Goal: Task Accomplishment & Management: Use online tool/utility

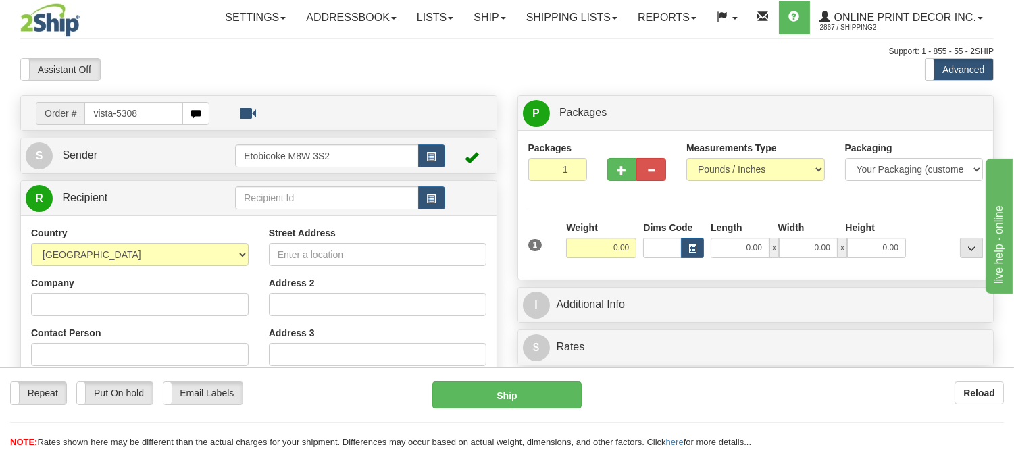
type input "vista-5308"
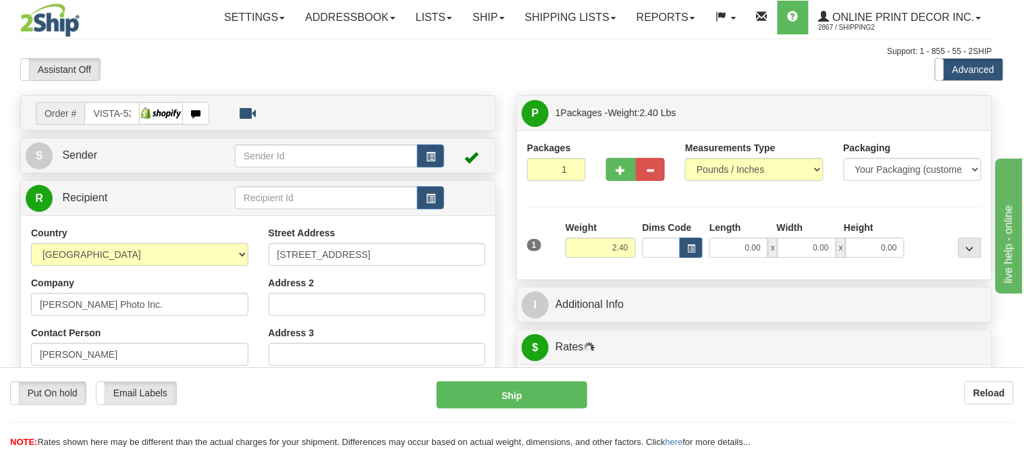
type input "Orleans"
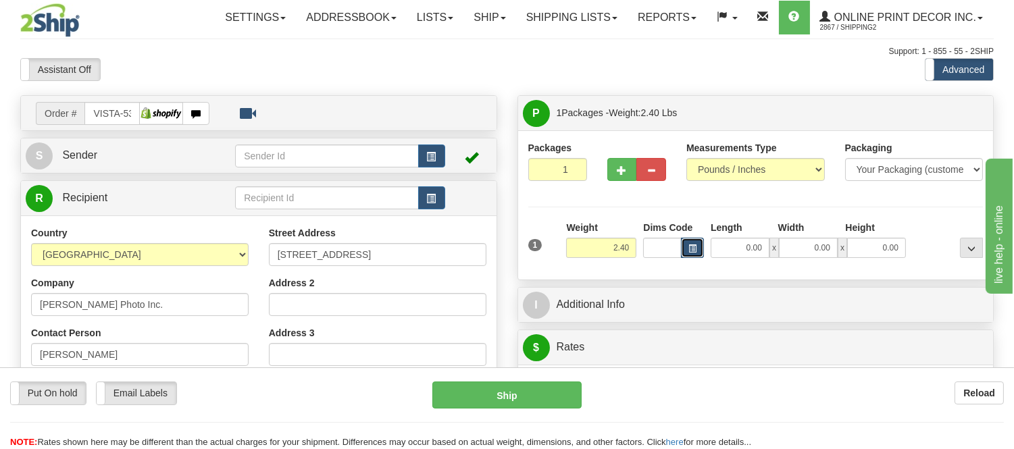
click at [689, 246] on span "button" at bounding box center [692, 248] width 8 height 7
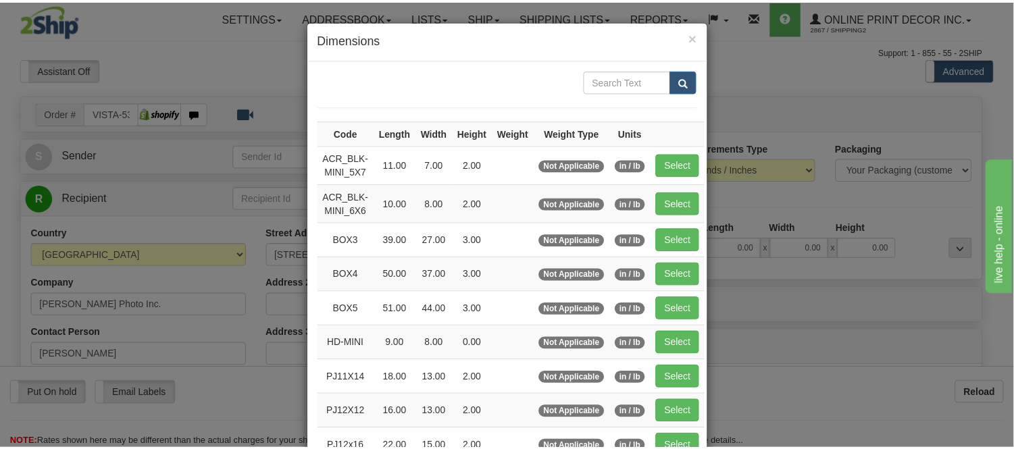
scroll to position [75, 0]
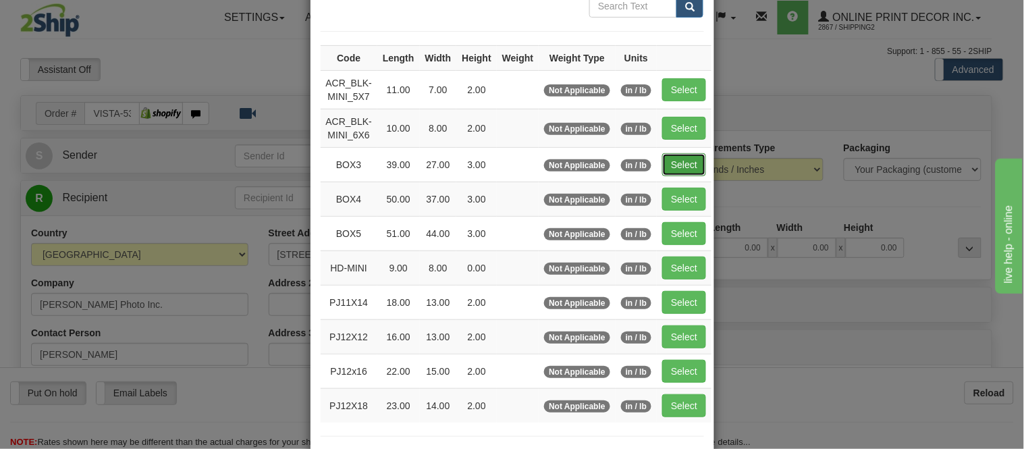
click at [672, 153] on button "Select" at bounding box center [684, 164] width 44 height 23
type input "BOX3"
type input "39.00"
type input "27.00"
type input "3.00"
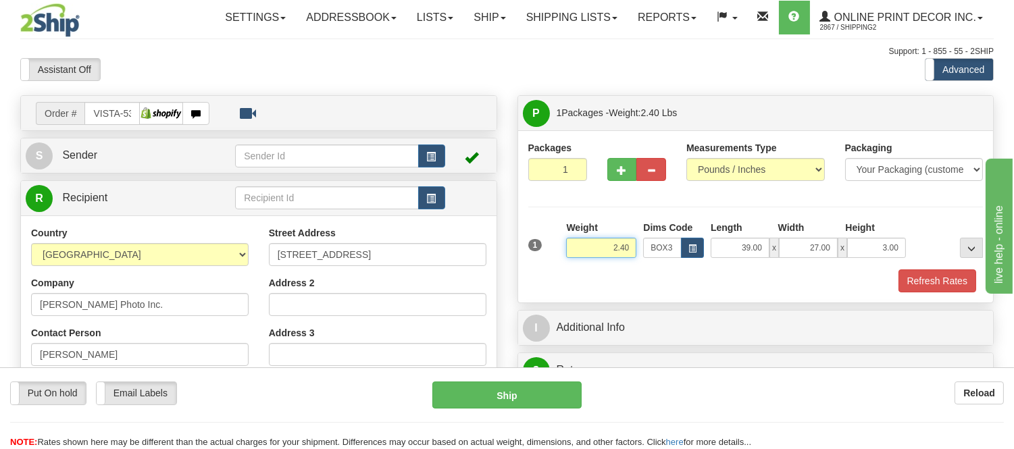
drag, startPoint x: 631, startPoint y: 245, endPoint x: 552, endPoint y: 231, distance: 80.9
click at [552, 231] on div "1 Weight 2.40 Dims Code BOX3" at bounding box center [756, 245] width 462 height 48
type input "9.98"
click at [949, 282] on button "Refresh Rates" at bounding box center [937, 280] width 78 height 23
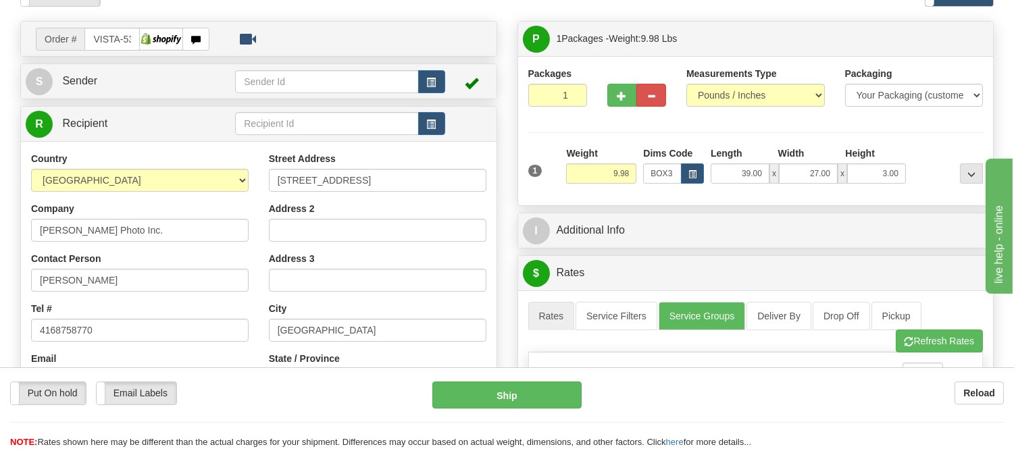
scroll to position [72, 0]
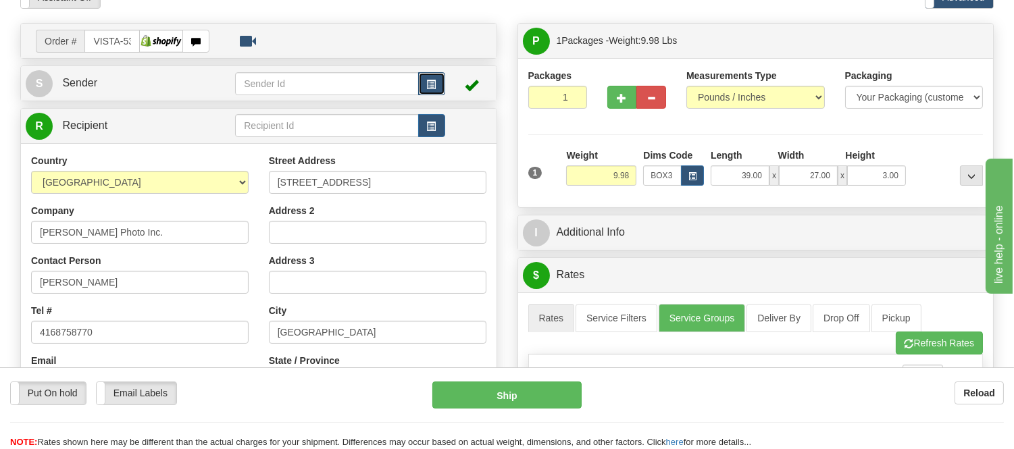
click at [434, 81] on span "button" at bounding box center [431, 84] width 9 height 9
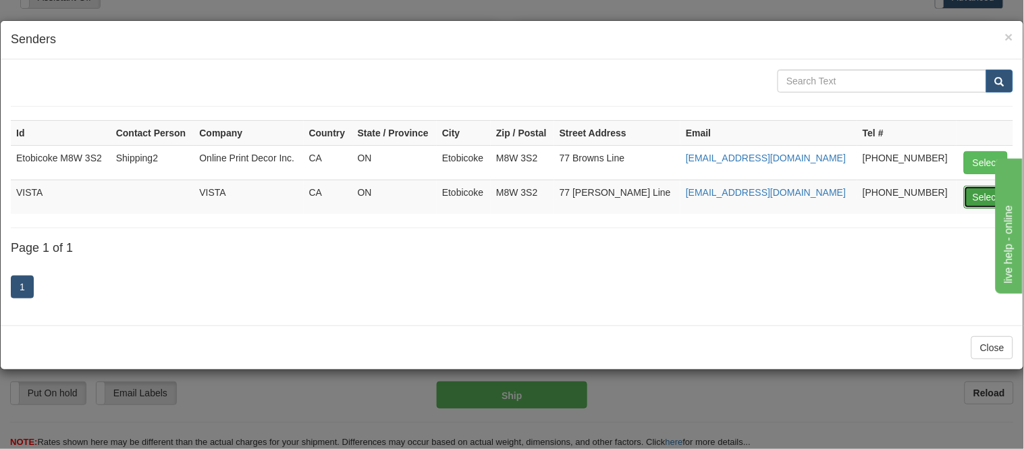
click at [970, 201] on button "Select" at bounding box center [986, 197] width 44 height 23
type input "VISTA"
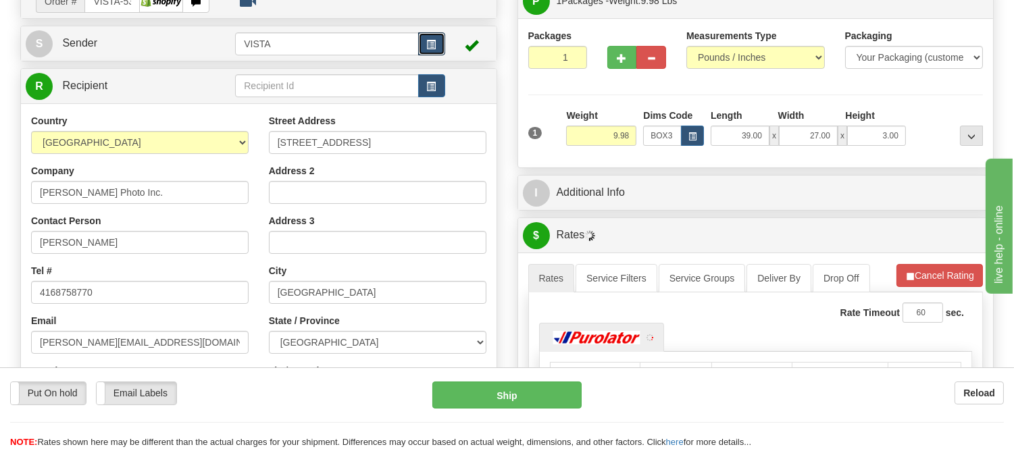
scroll to position [147, 0]
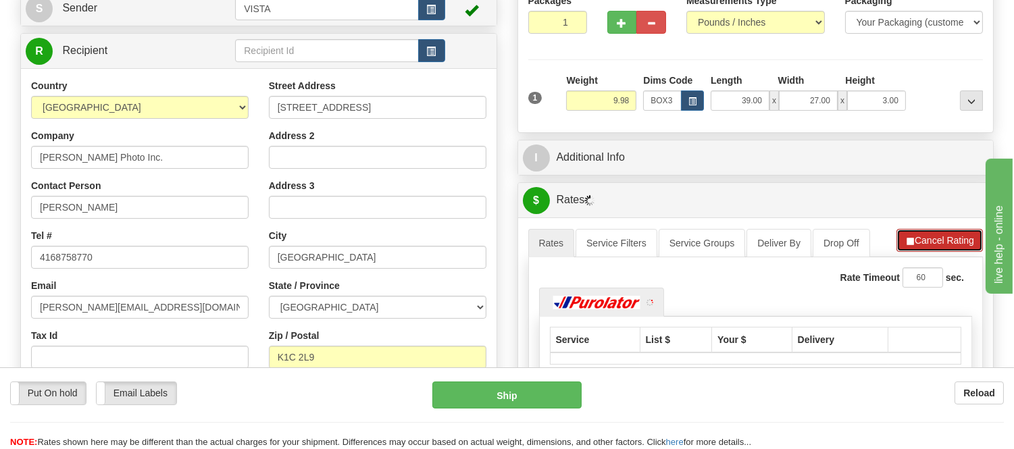
click at [960, 234] on button "Cancel Rating" at bounding box center [939, 240] width 86 height 23
click at [960, 234] on button "Refresh Rates" at bounding box center [938, 240] width 87 height 23
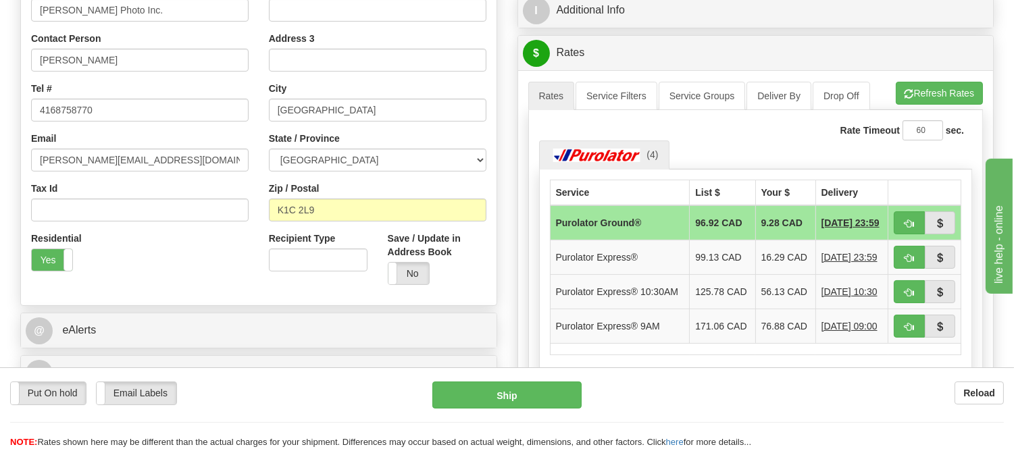
scroll to position [298, 0]
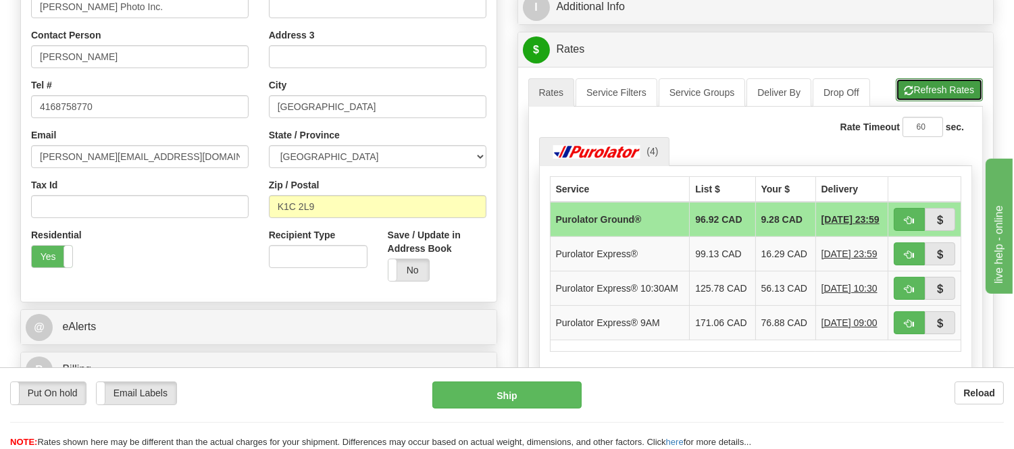
click at [926, 91] on button "Refresh Rates" at bounding box center [938, 89] width 87 height 23
click at [914, 218] on button "button" at bounding box center [908, 219] width 31 height 23
type input "260"
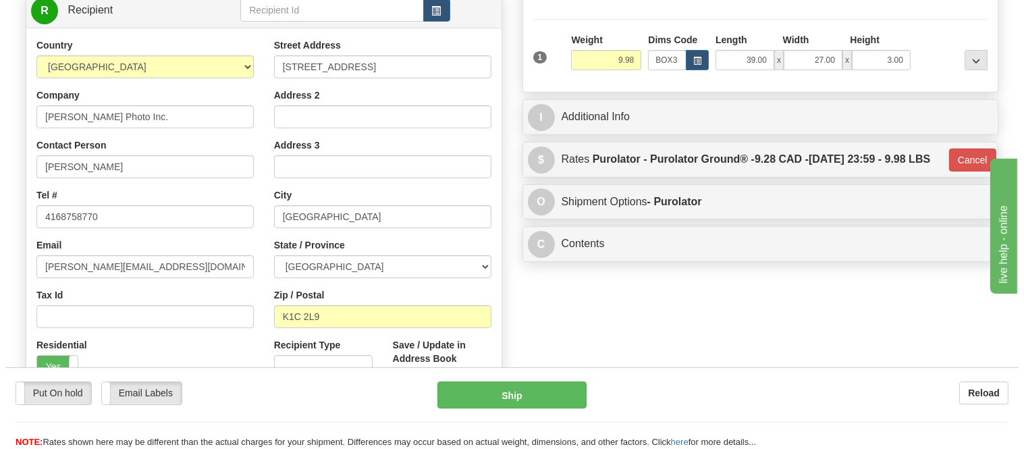
scroll to position [72, 0]
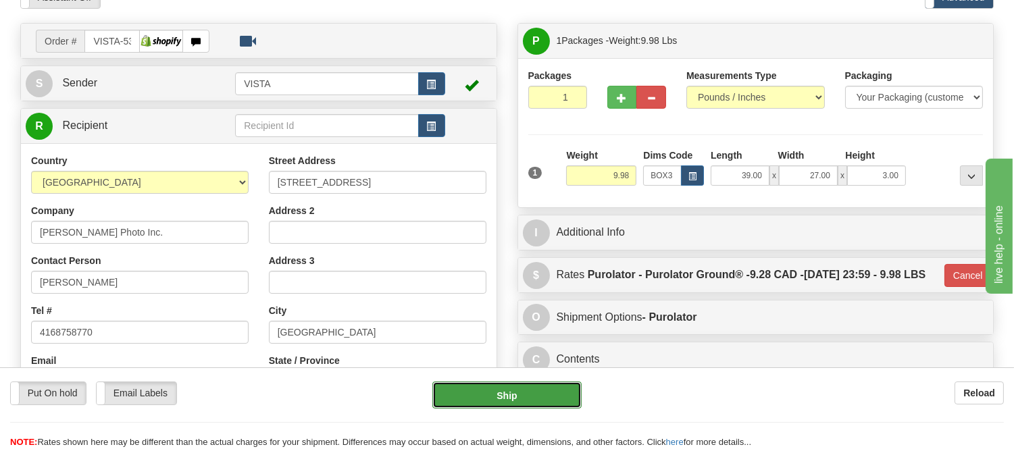
click at [518, 392] on button "Ship" at bounding box center [506, 395] width 149 height 27
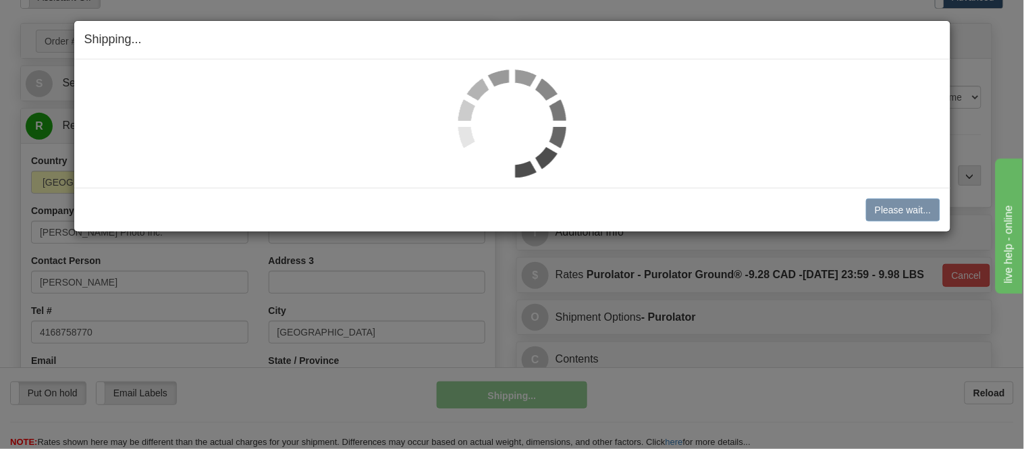
click at [932, 377] on html "Training Course Close Toggle navigation Settings Shipping Preferences New Sende…" at bounding box center [512, 152] width 1024 height 449
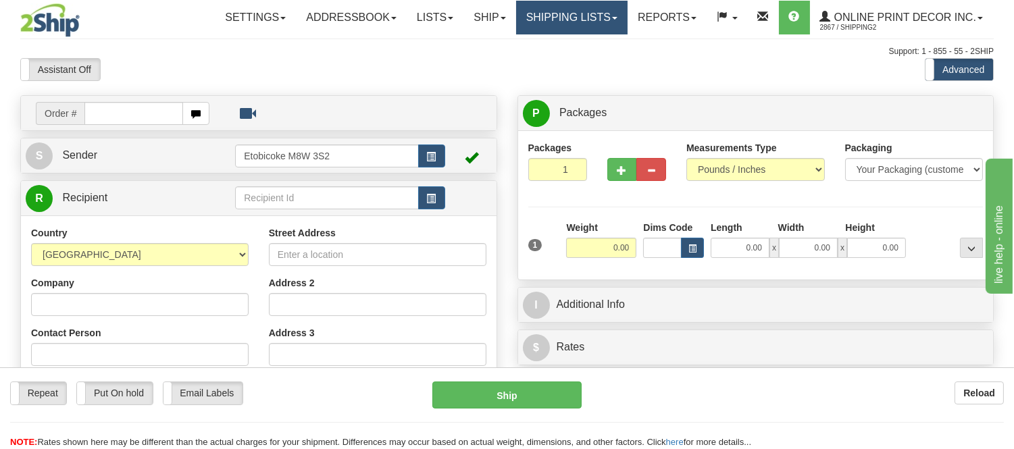
click at [554, 20] on link "Shipping lists" at bounding box center [571, 18] width 111 height 34
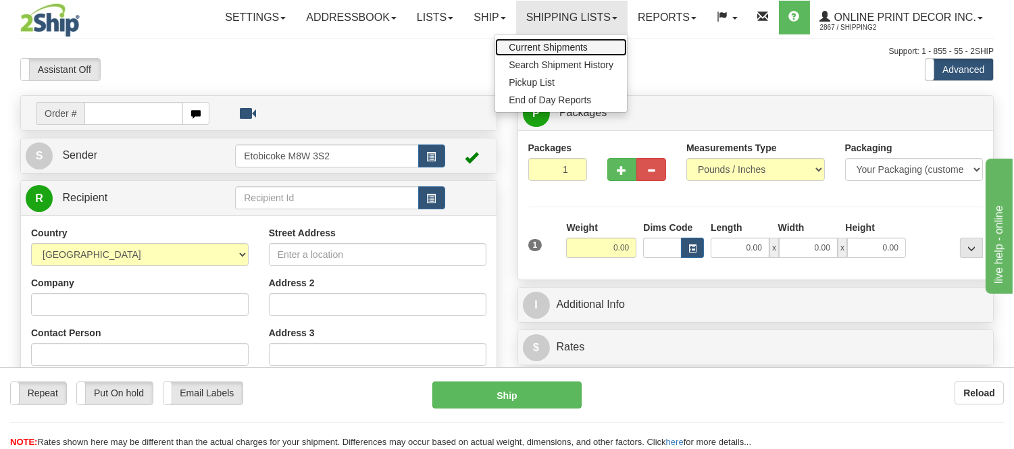
click at [544, 43] on span "Current Shipments" at bounding box center [547, 47] width 79 height 11
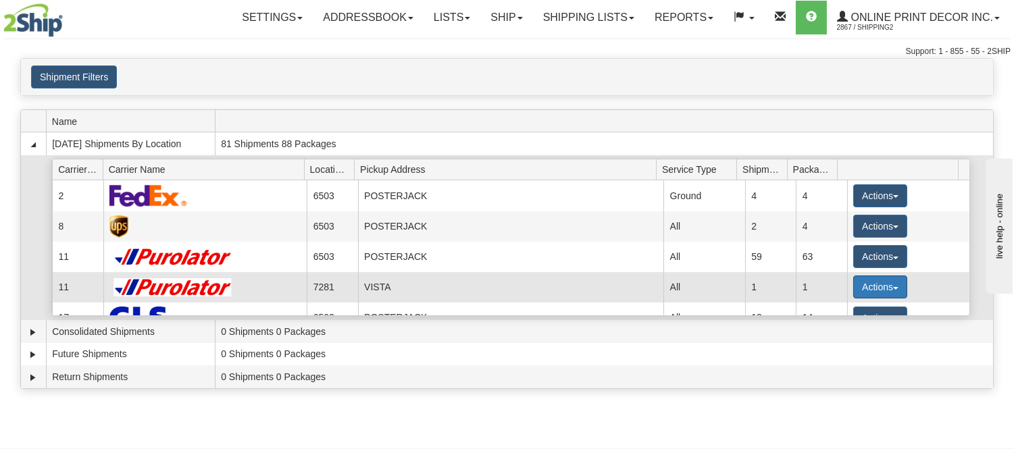
click at [853, 281] on button "Actions" at bounding box center [880, 287] width 54 height 23
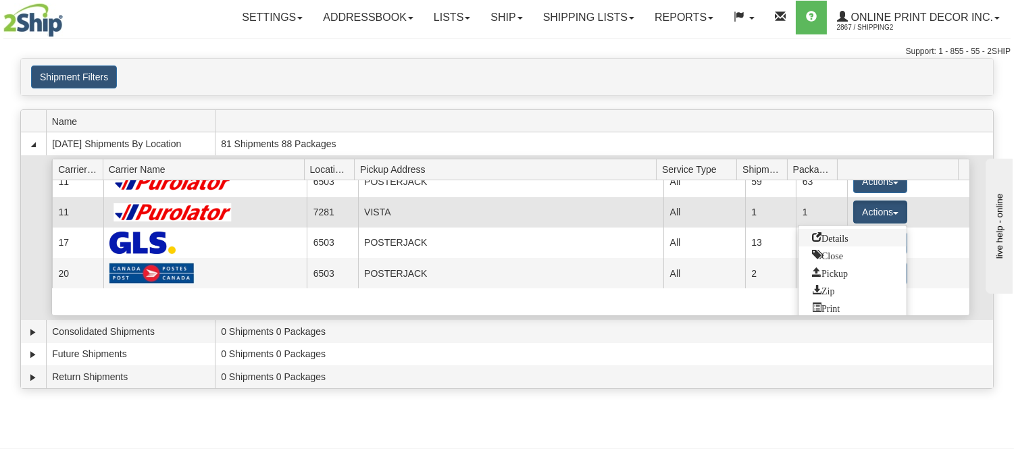
click at [838, 242] on span "Details" at bounding box center [830, 236] width 36 height 9
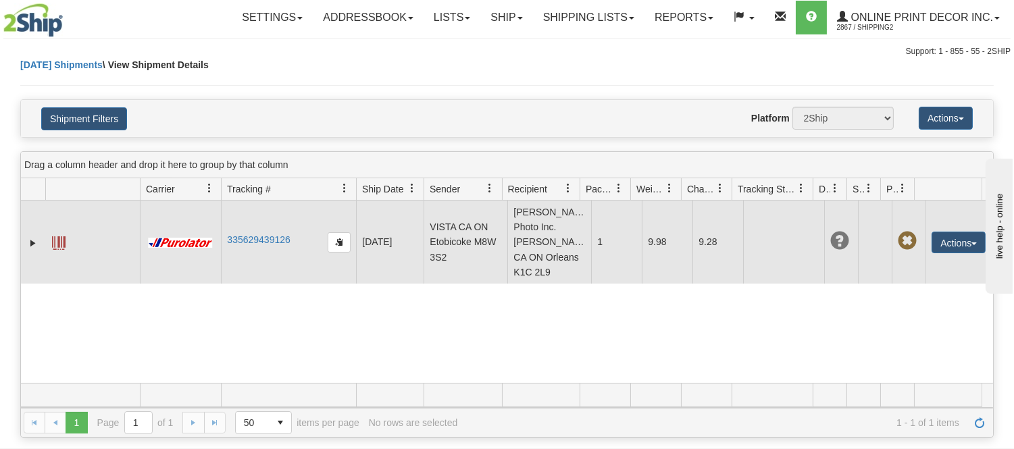
click at [531, 248] on td "Michael Willems Photo Inc. Michael Willems CA ON Orleans K1C 2L9" at bounding box center [549, 242] width 84 height 83
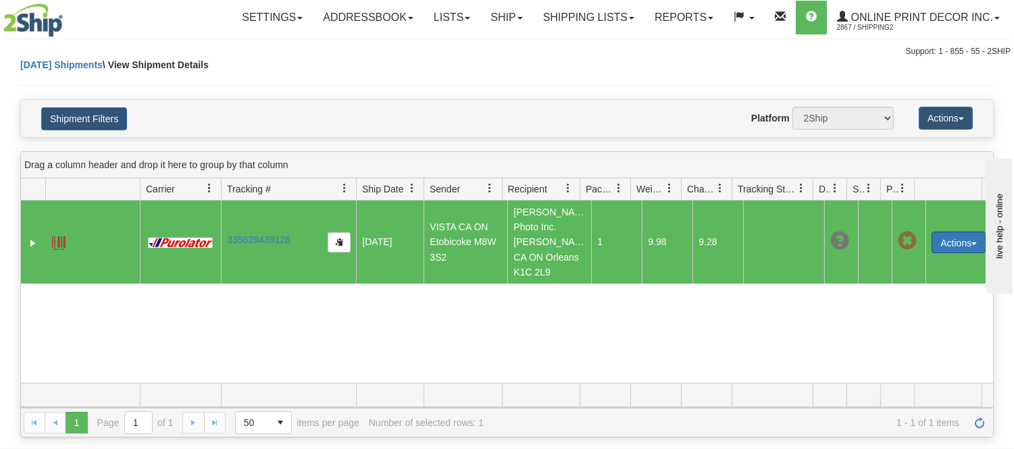
click at [949, 248] on button "Actions" at bounding box center [958, 243] width 54 height 22
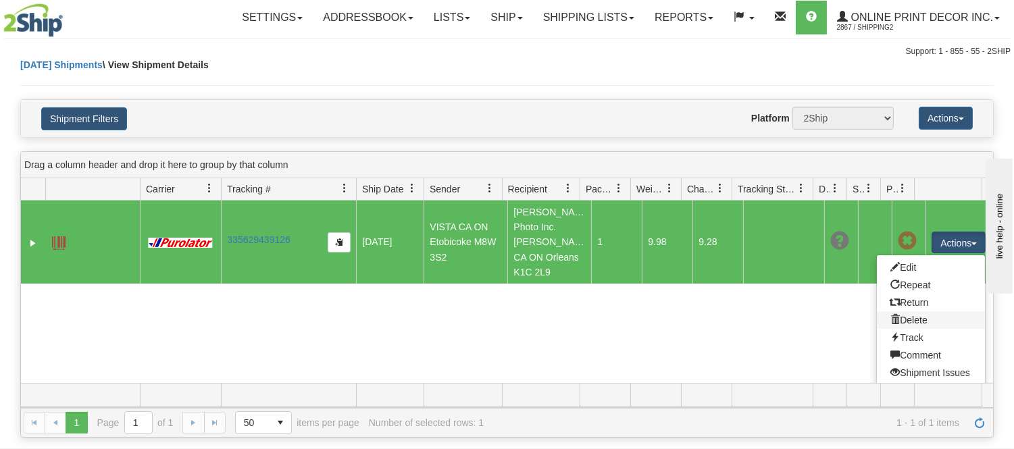
click at [902, 329] on link "Delete" at bounding box center [930, 320] width 108 height 18
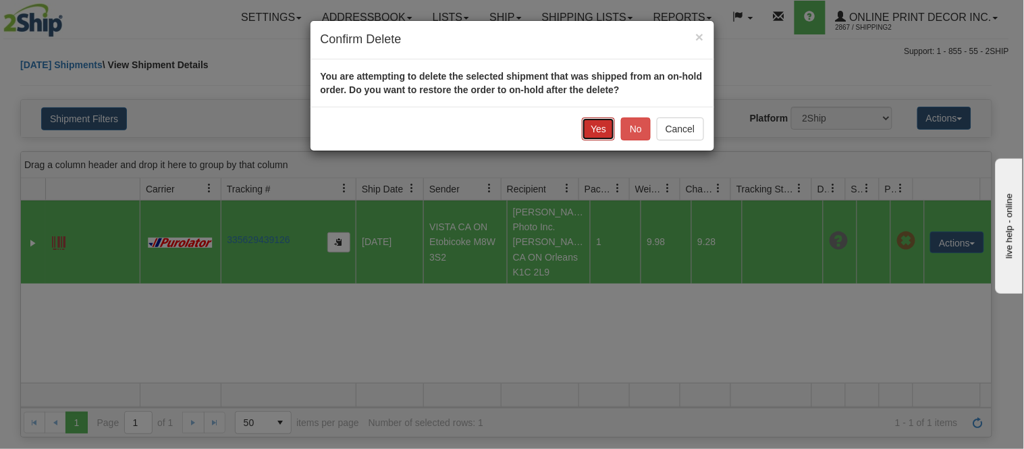
click at [598, 129] on button "Yes" at bounding box center [598, 128] width 33 height 23
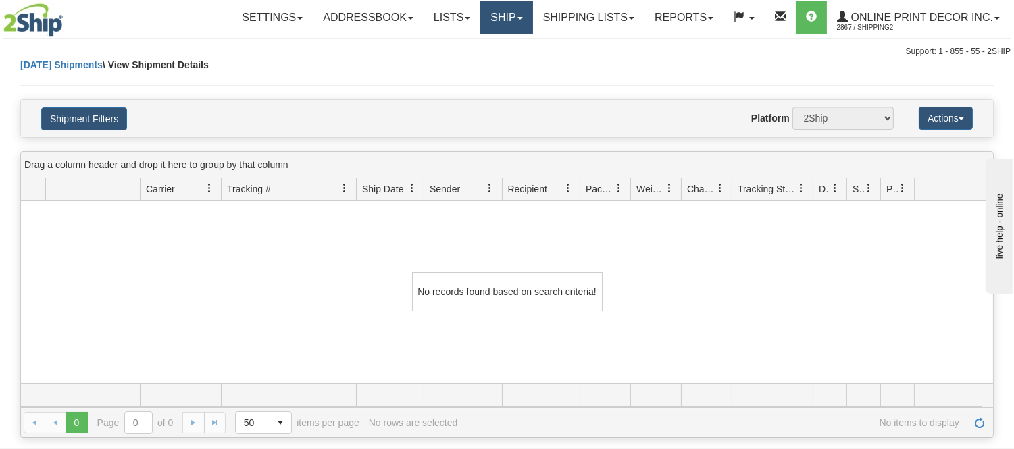
click at [518, 22] on link "Ship" at bounding box center [506, 18] width 52 height 34
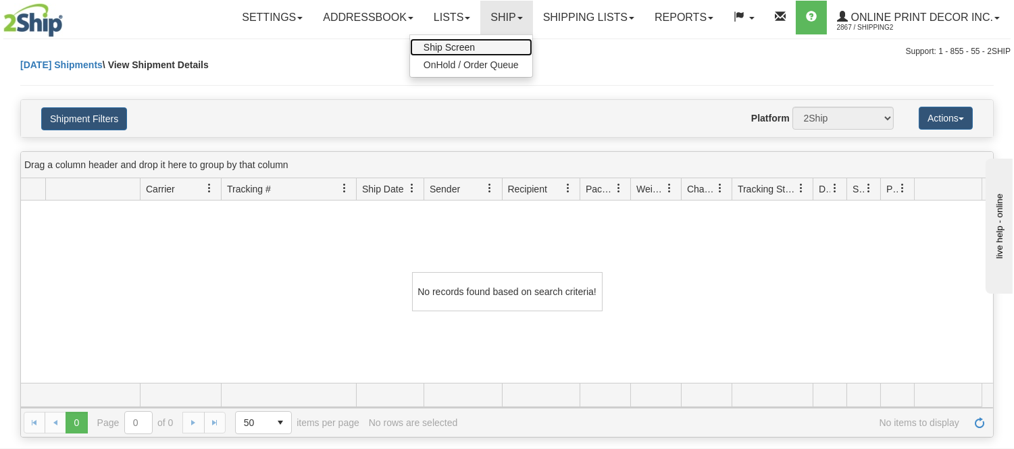
click at [486, 45] on link "Ship Screen" at bounding box center [471, 47] width 122 height 18
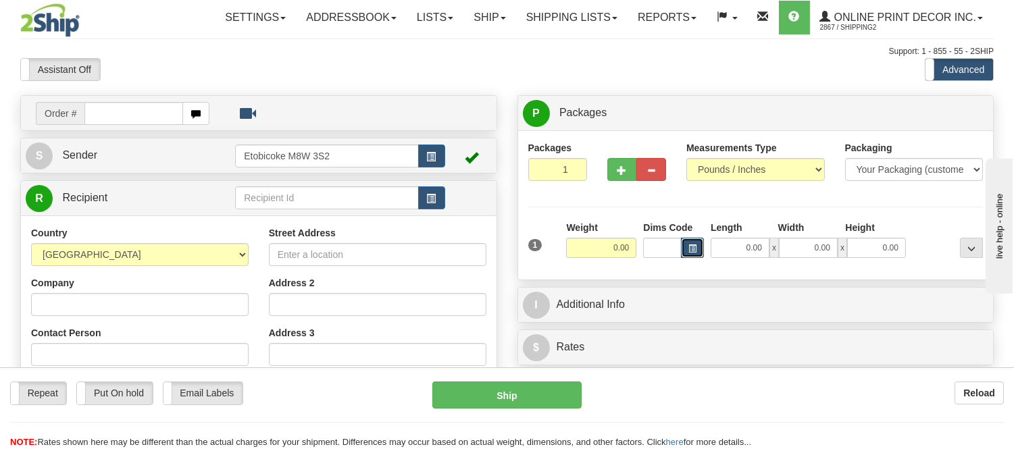
click at [696, 253] on span "button" at bounding box center [692, 248] width 8 height 7
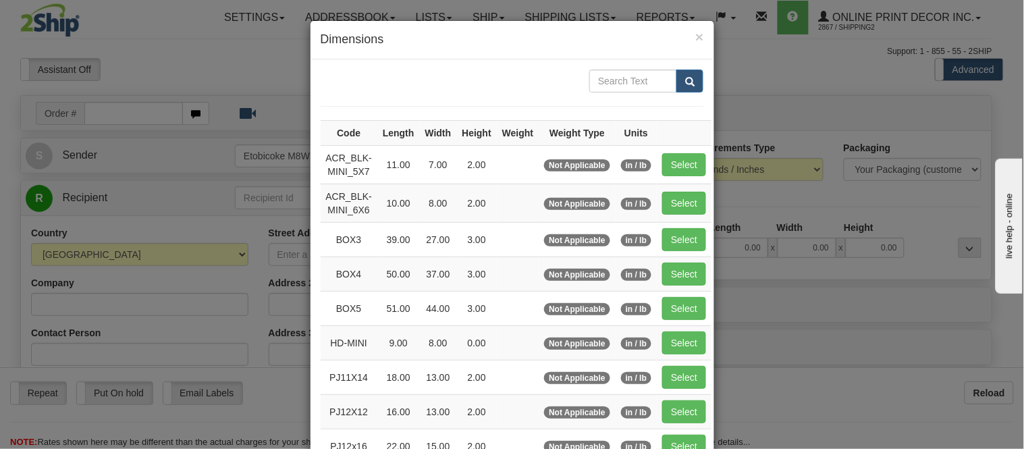
click at [275, 78] on div "× Dimensions Code Length Width Height Weight Weight Type Units ACR_BLK-MINI_5X7…" at bounding box center [512, 224] width 1024 height 449
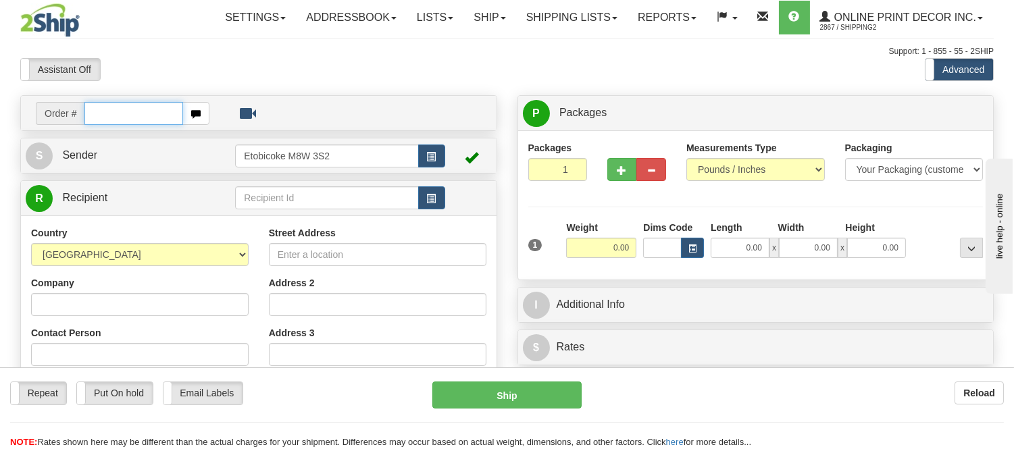
click at [159, 117] on input "text" at bounding box center [133, 113] width 99 height 23
type input "vista-5308"
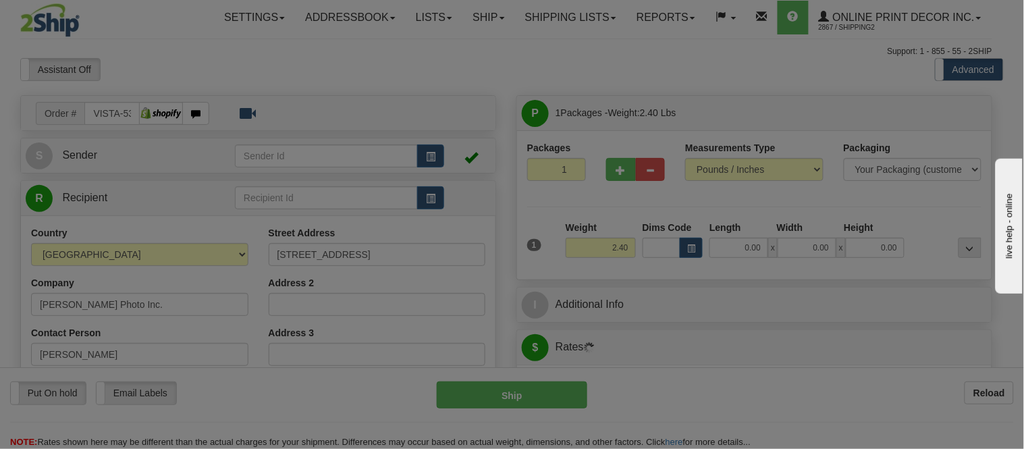
type input "Orleans"
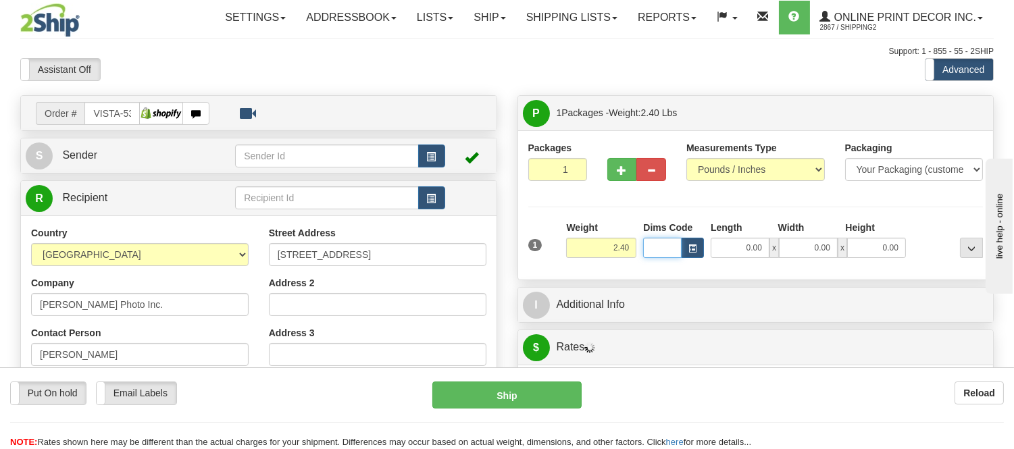
click at [679, 240] on input "Dims Code" at bounding box center [662, 248] width 38 height 20
click at [689, 253] on span "button" at bounding box center [692, 248] width 8 height 7
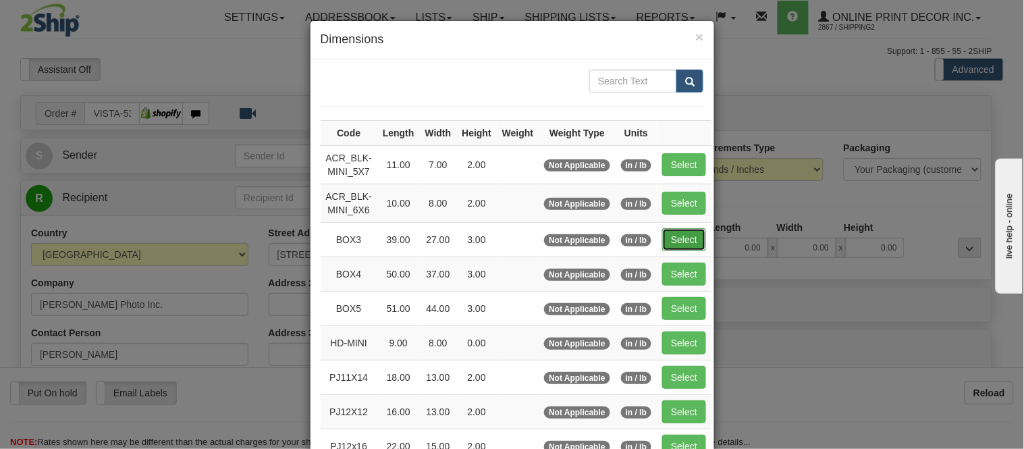
click at [678, 233] on button "Select" at bounding box center [684, 239] width 44 height 23
type input "BOX3"
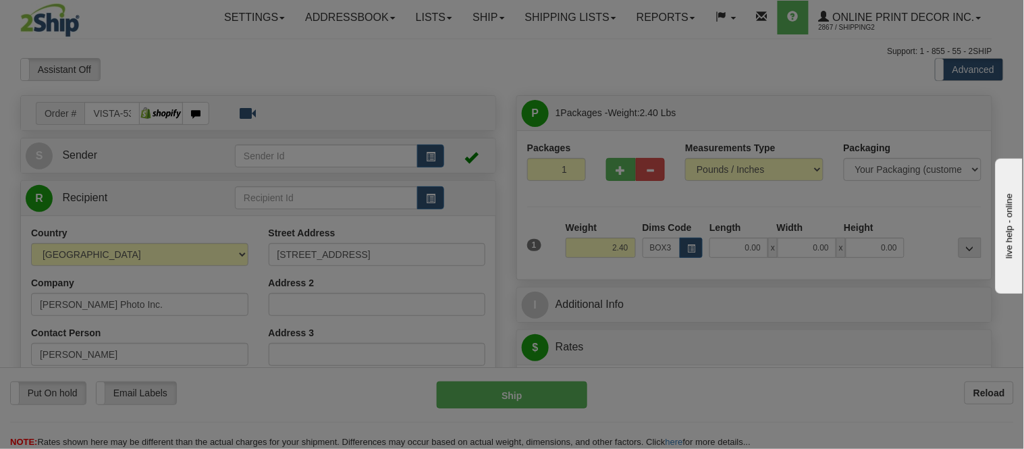
type input "39.00"
type input "27.00"
type input "3.00"
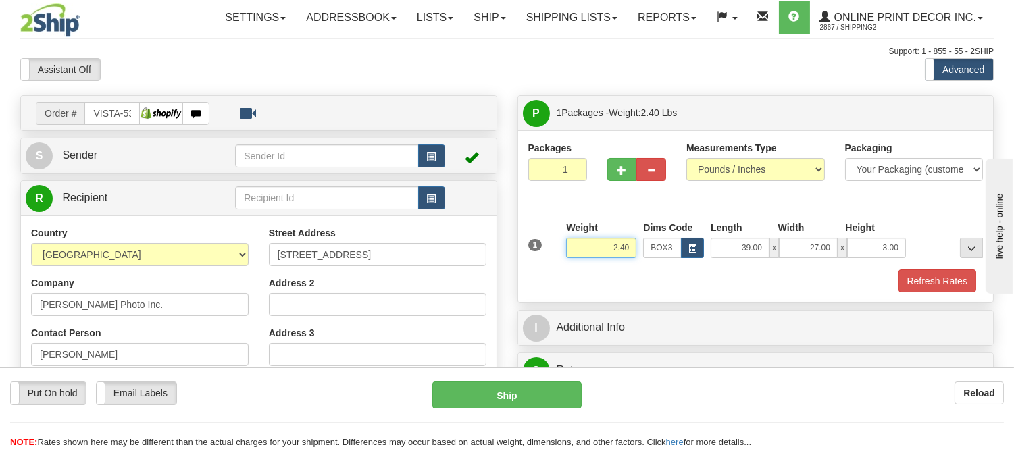
drag, startPoint x: 632, startPoint y: 243, endPoint x: 554, endPoint y: 236, distance: 77.9
click at [554, 236] on div "1 Weight 2.40 Dims Code BOX3" at bounding box center [756, 245] width 462 height 48
type input "9.98"
click at [916, 274] on button "Refresh Rates" at bounding box center [937, 280] width 78 height 23
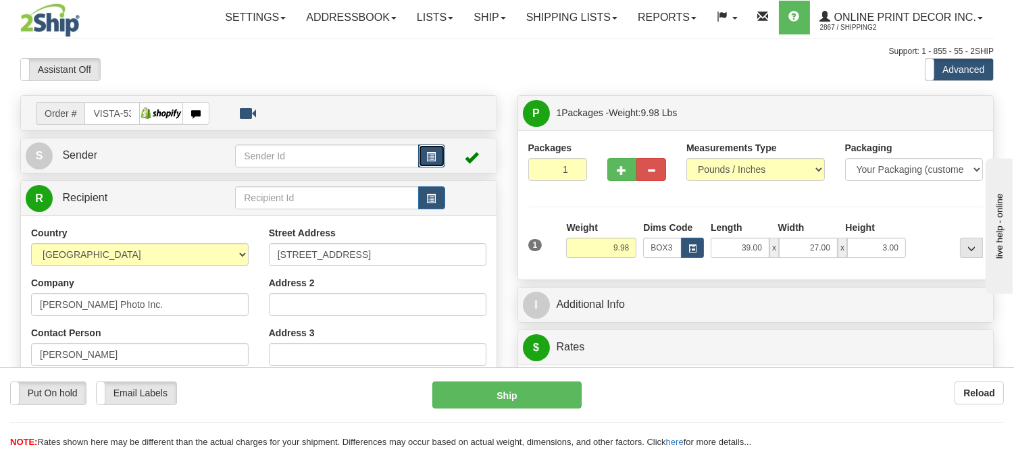
click at [429, 153] on span "button" at bounding box center [431, 157] width 9 height 9
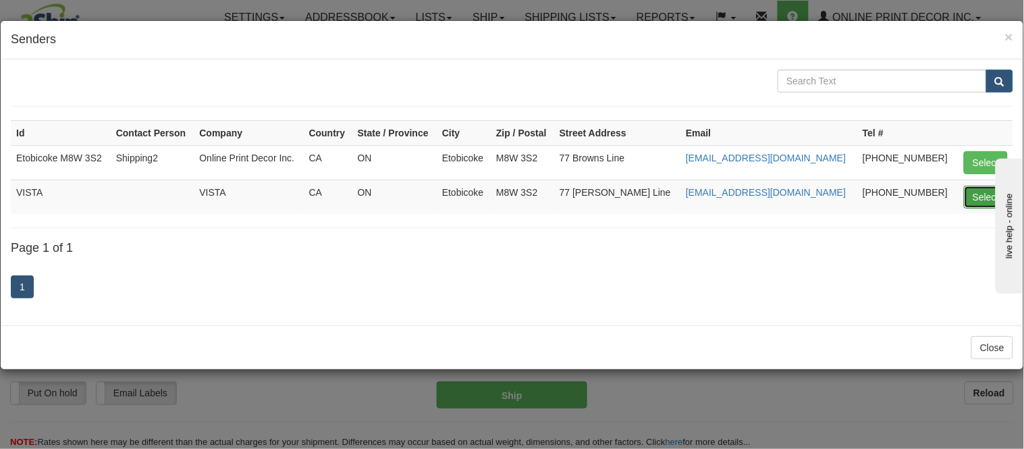
click at [974, 194] on button "Select" at bounding box center [986, 197] width 44 height 23
type input "VISTA"
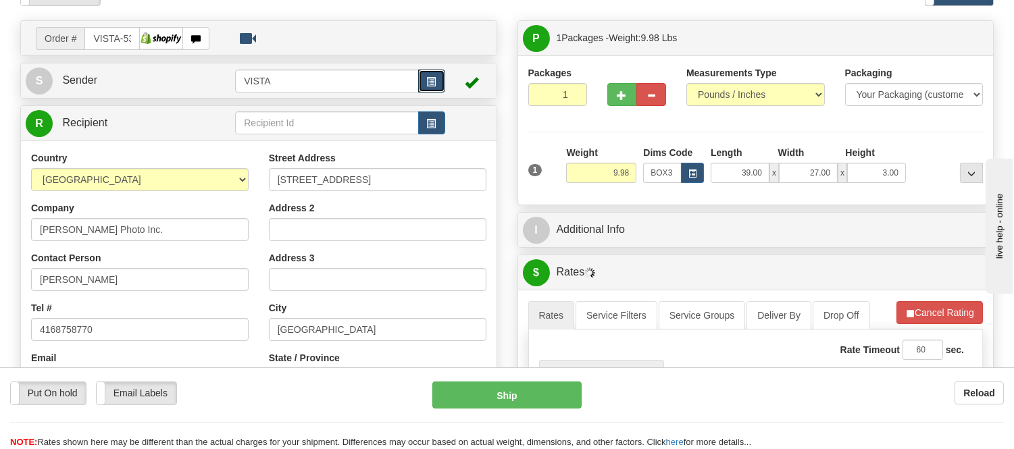
scroll to position [225, 0]
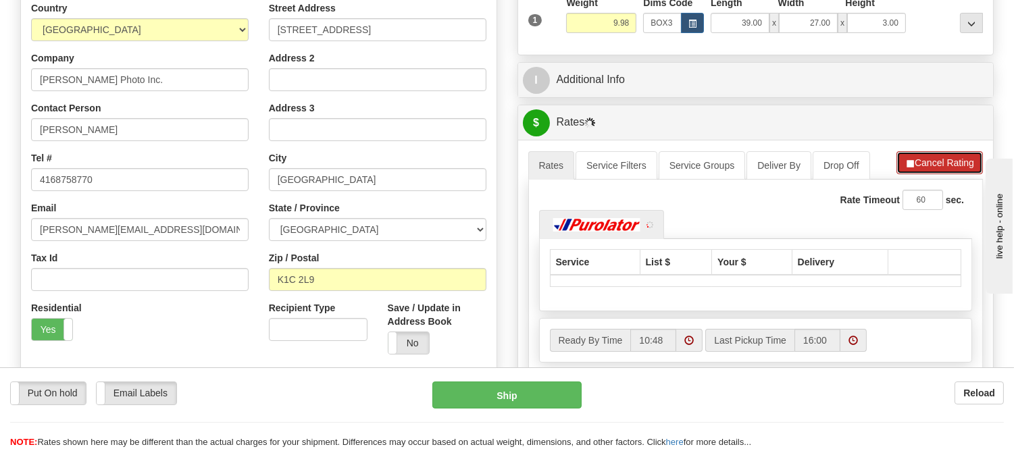
click at [948, 171] on button "Cancel Rating" at bounding box center [939, 162] width 86 height 23
click at [948, 171] on button "Refresh Rates" at bounding box center [938, 162] width 87 height 23
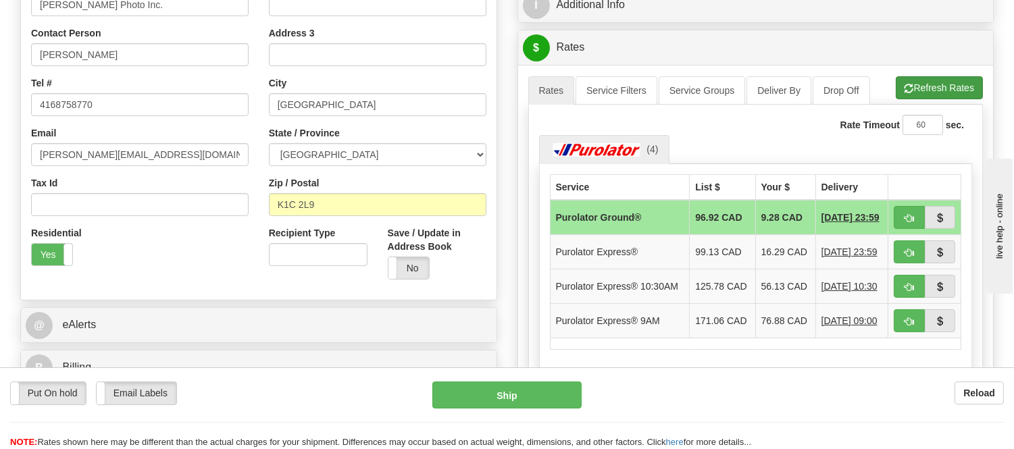
scroll to position [375, 0]
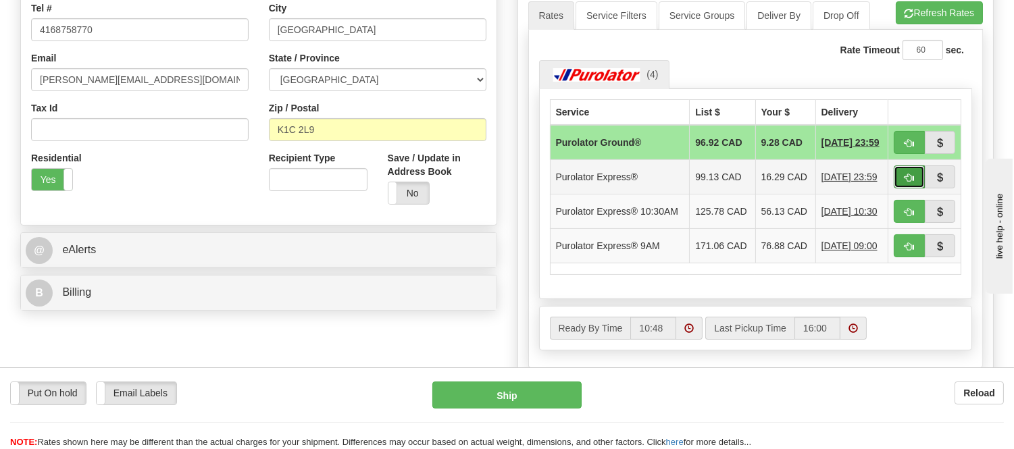
click at [912, 182] on span "button" at bounding box center [908, 178] width 9 height 9
type input "202"
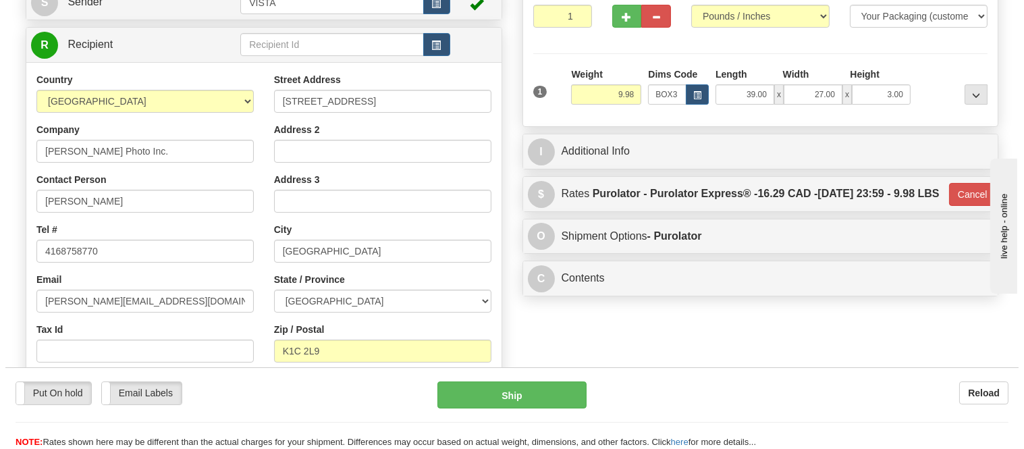
scroll to position [150, 0]
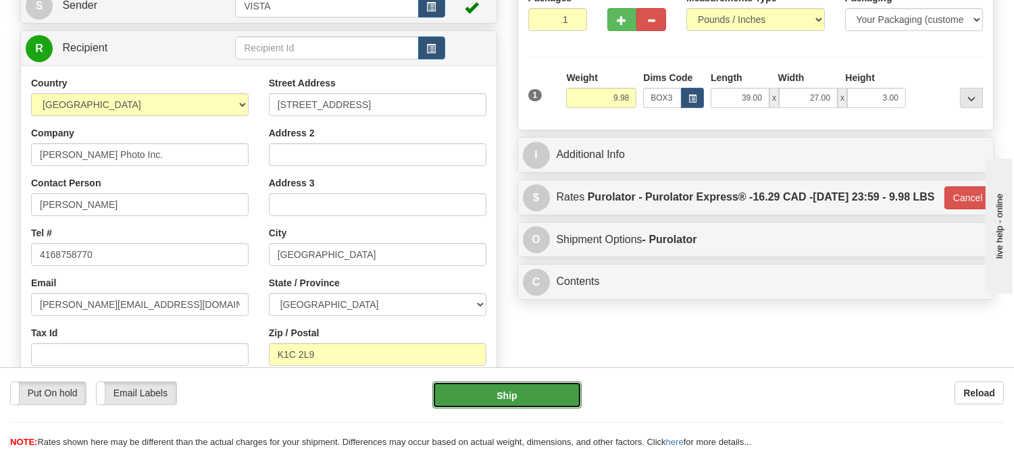
click at [544, 409] on button "Ship" at bounding box center [506, 395] width 149 height 27
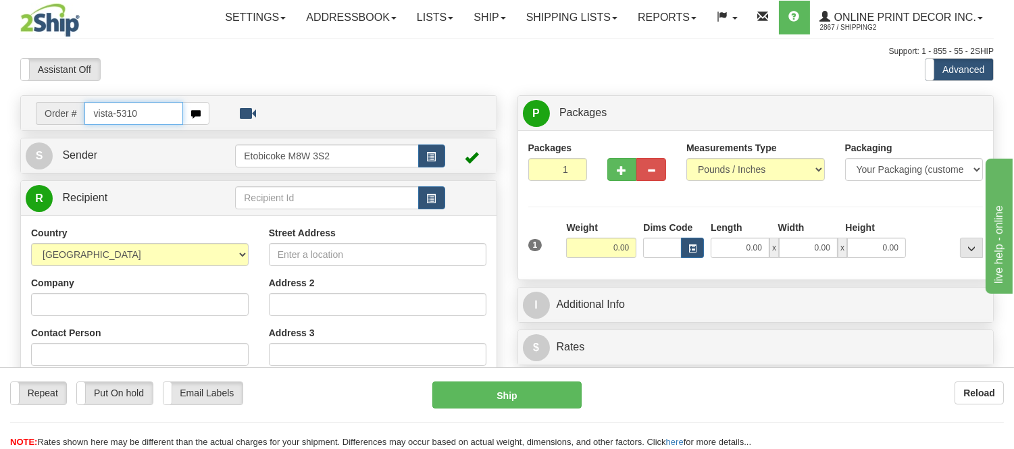
type input "vista-5310"
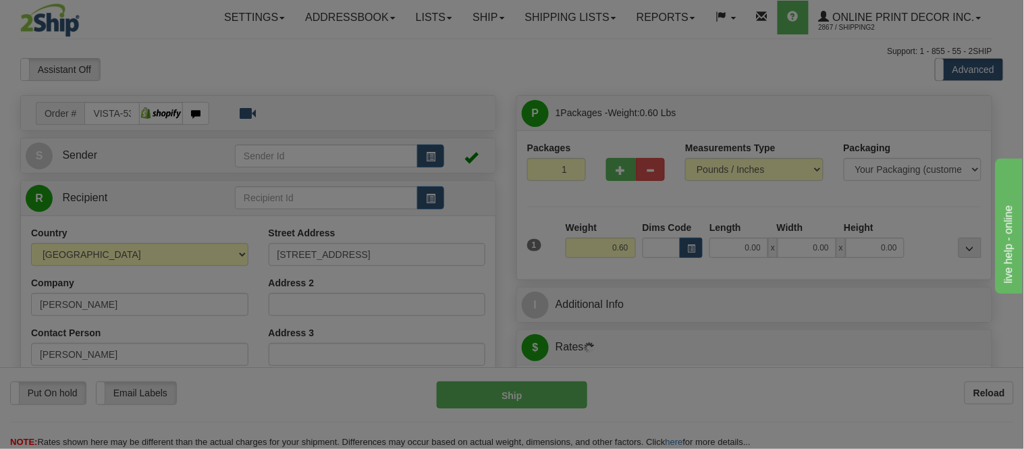
type input "SCARBOROUGH"
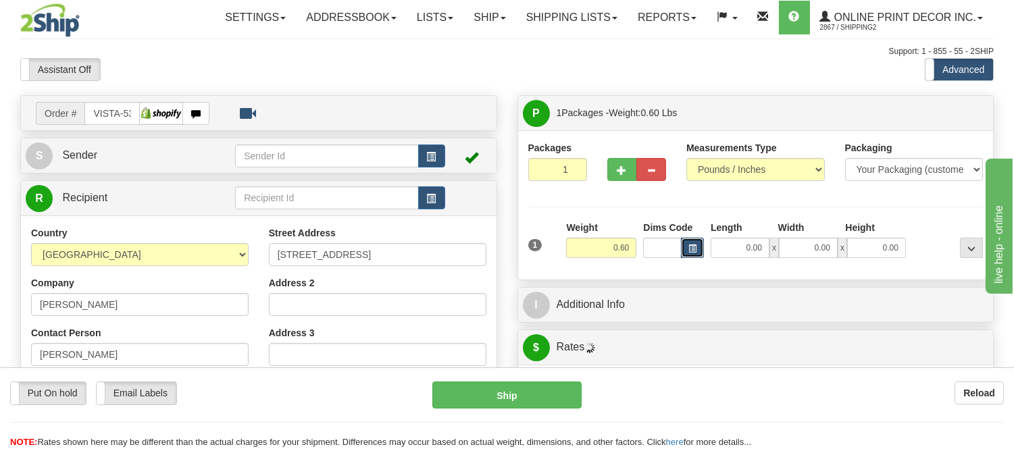
click at [690, 255] on button "button" at bounding box center [692, 248] width 23 height 20
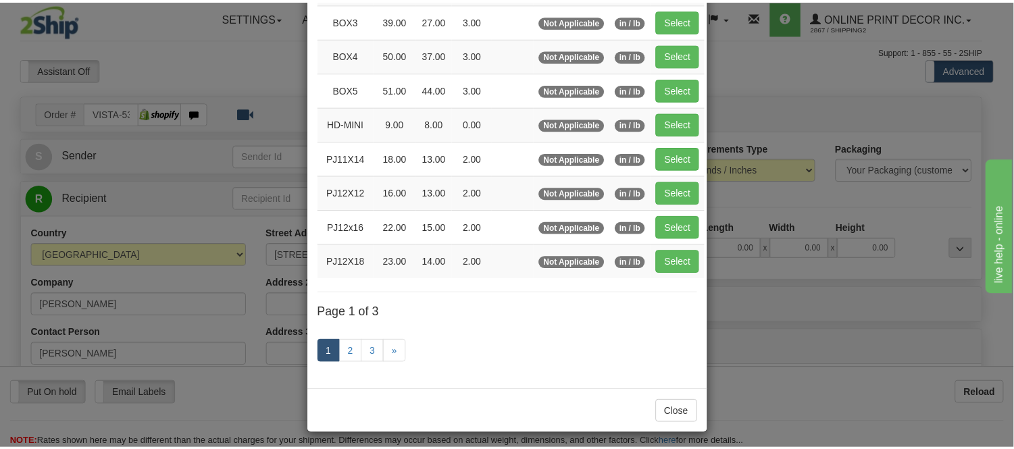
scroll to position [225, 0]
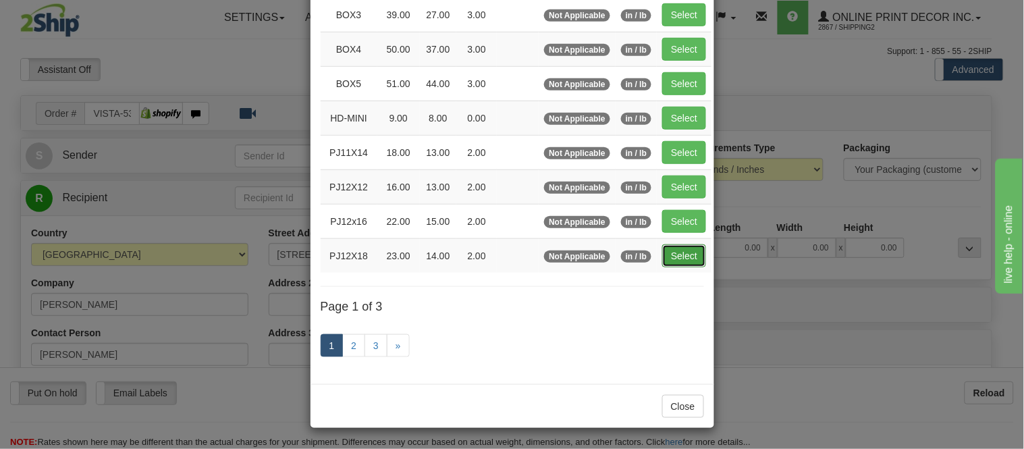
click at [679, 261] on button "Select" at bounding box center [684, 255] width 44 height 23
type input "PJ12X18"
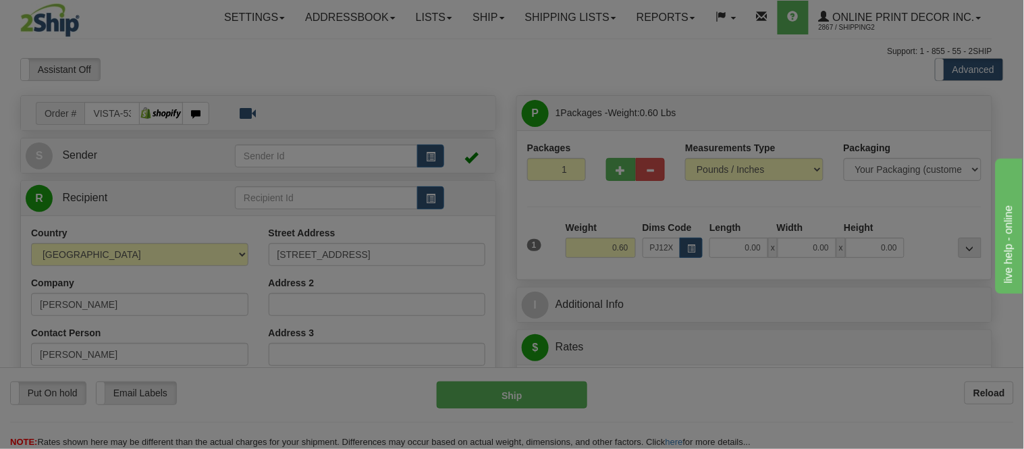
type input "23.00"
type input "14.00"
type input "2.00"
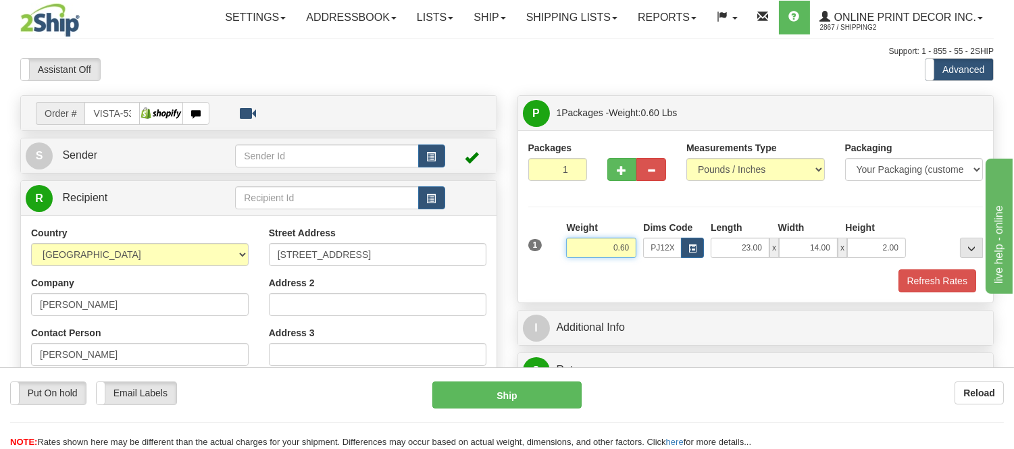
drag, startPoint x: 635, startPoint y: 245, endPoint x: 569, endPoint y: 238, distance: 65.9
click at [569, 238] on div "Weight 0.60" at bounding box center [601, 239] width 70 height 37
type input "1.10"
click at [910, 289] on button "Refresh Rates" at bounding box center [937, 280] width 78 height 23
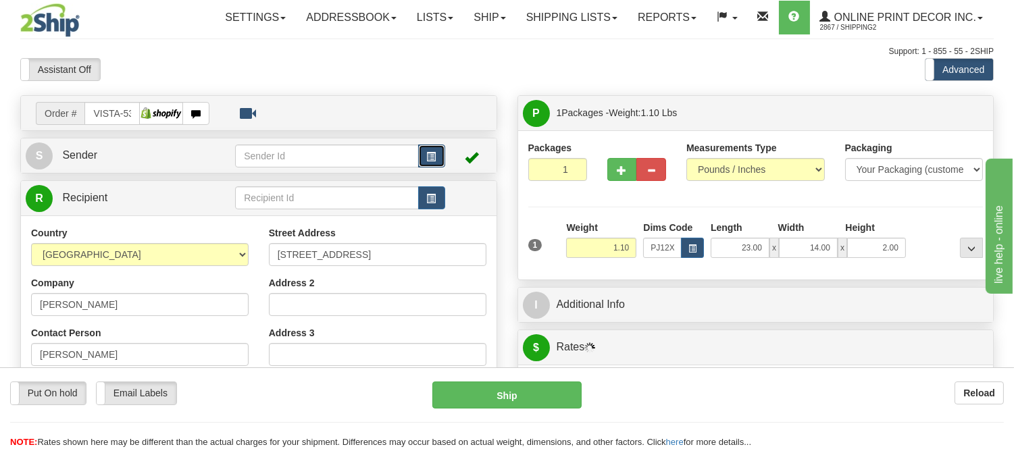
click at [420, 150] on button "button" at bounding box center [431, 156] width 27 height 23
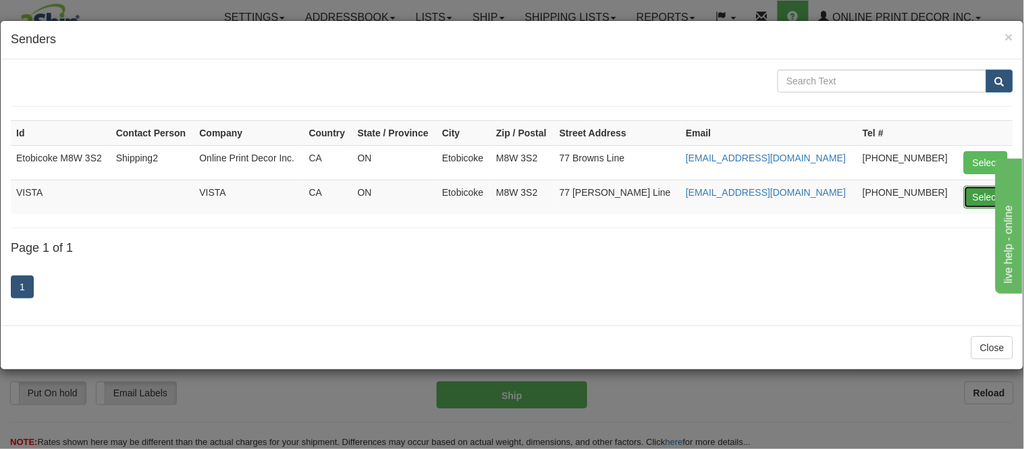
click at [989, 194] on button "Select" at bounding box center [986, 197] width 44 height 23
type input "VISTA"
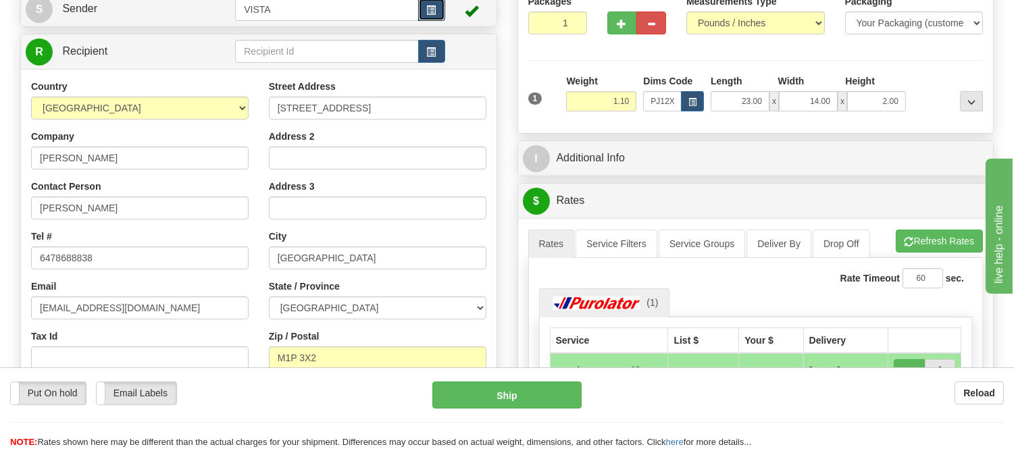
scroll to position [150, 0]
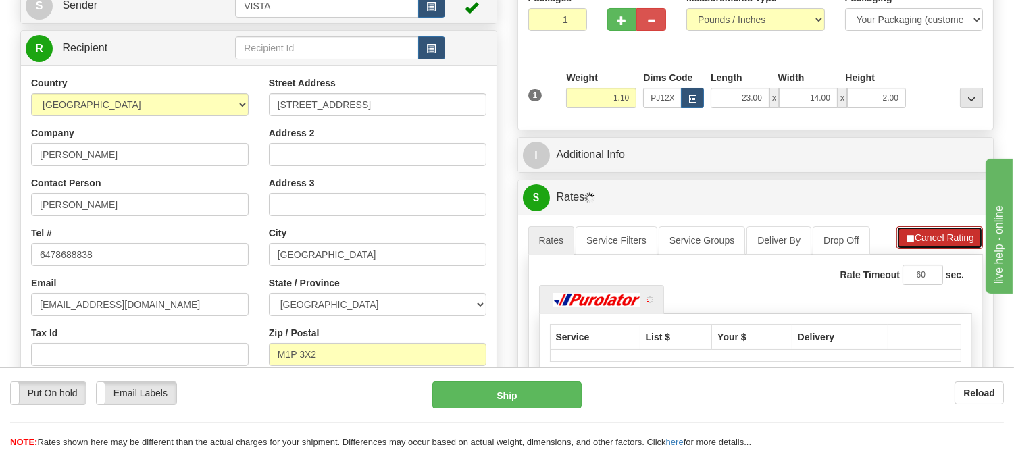
click at [944, 240] on button "Cancel Rating" at bounding box center [939, 237] width 86 height 23
click at [944, 240] on button "Refresh Rates" at bounding box center [938, 237] width 87 height 23
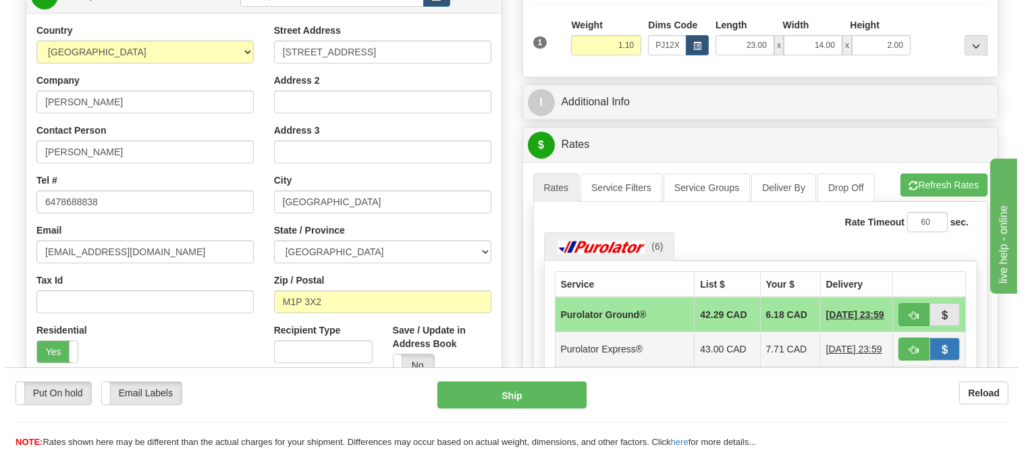
scroll to position [300, 0]
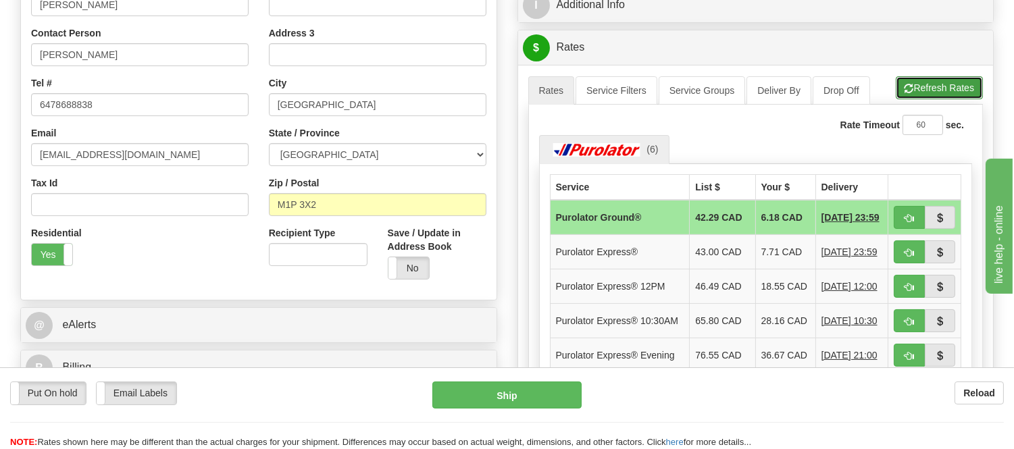
click at [935, 95] on button "Refresh Rates" at bounding box center [938, 87] width 87 height 23
click at [908, 207] on td at bounding box center [924, 217] width 73 height 35
click at [901, 221] on button "button" at bounding box center [908, 217] width 31 height 23
type input "260"
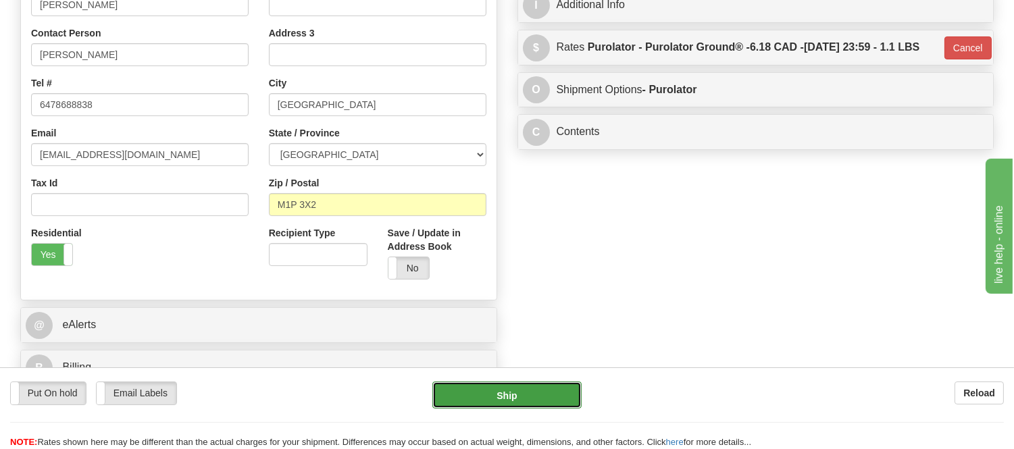
click at [531, 395] on button "Ship" at bounding box center [506, 395] width 149 height 27
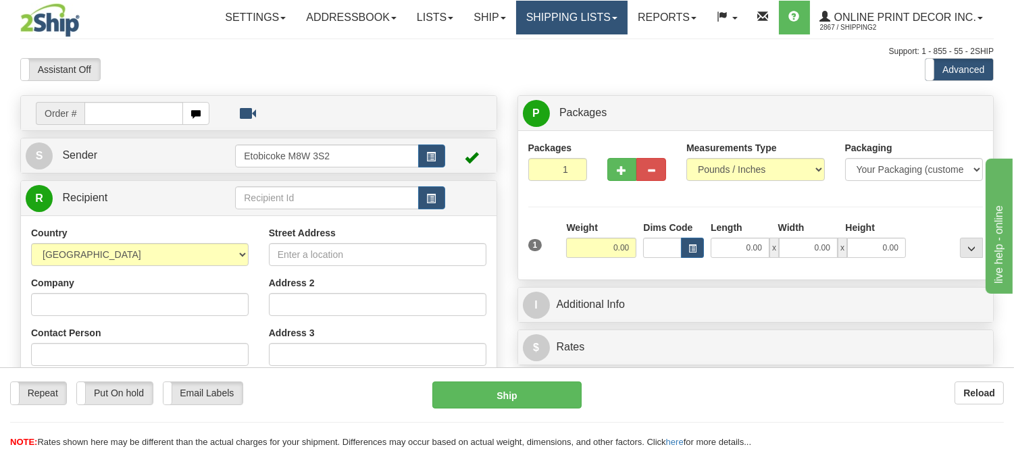
click at [562, 11] on link "Shipping lists" at bounding box center [571, 18] width 111 height 34
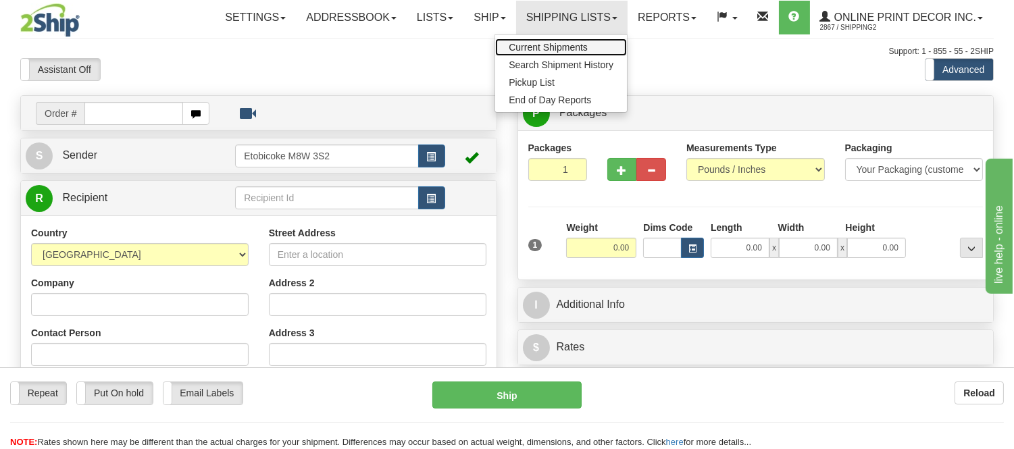
click at [552, 45] on span "Current Shipments" at bounding box center [547, 47] width 79 height 11
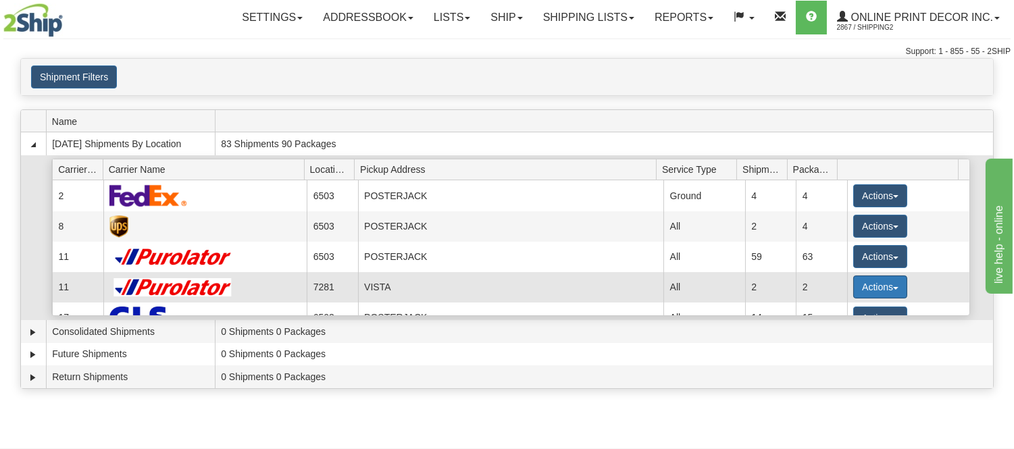
click at [854, 286] on button "Actions" at bounding box center [880, 287] width 54 height 23
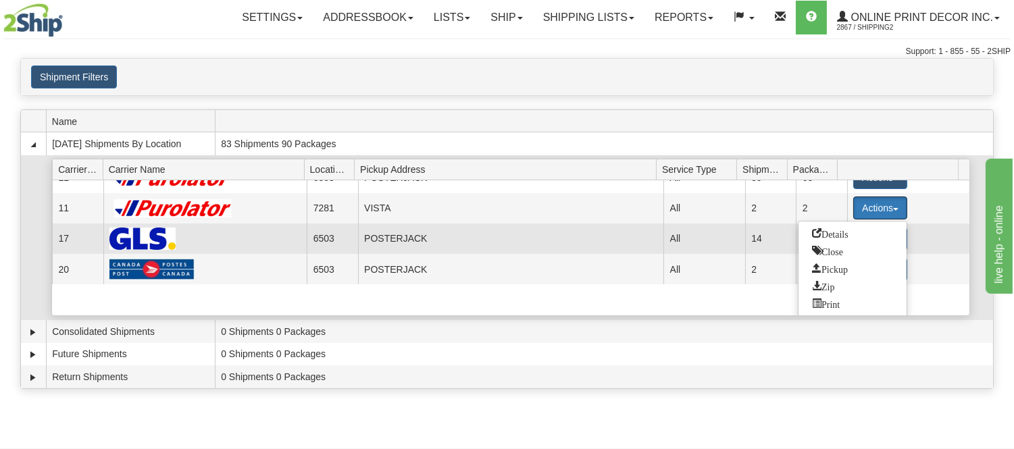
scroll to position [81, 0]
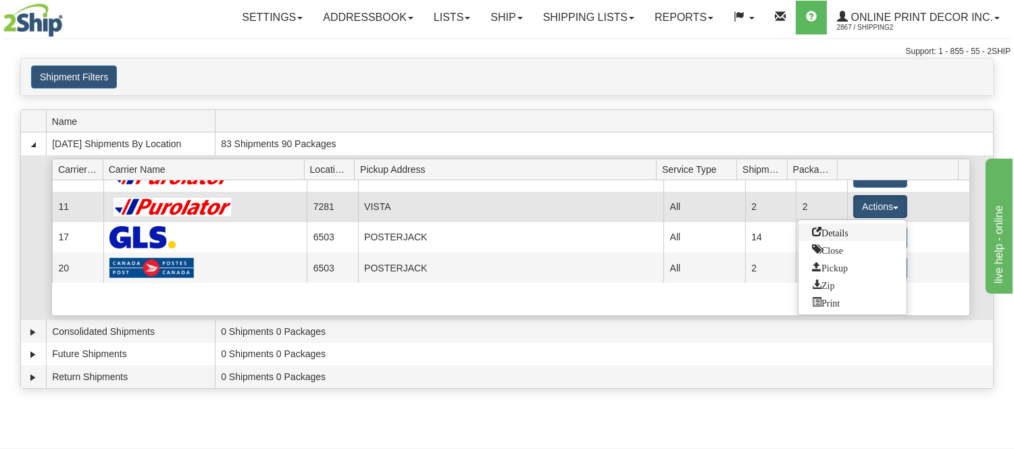
click at [833, 232] on span "Details" at bounding box center [830, 231] width 36 height 9
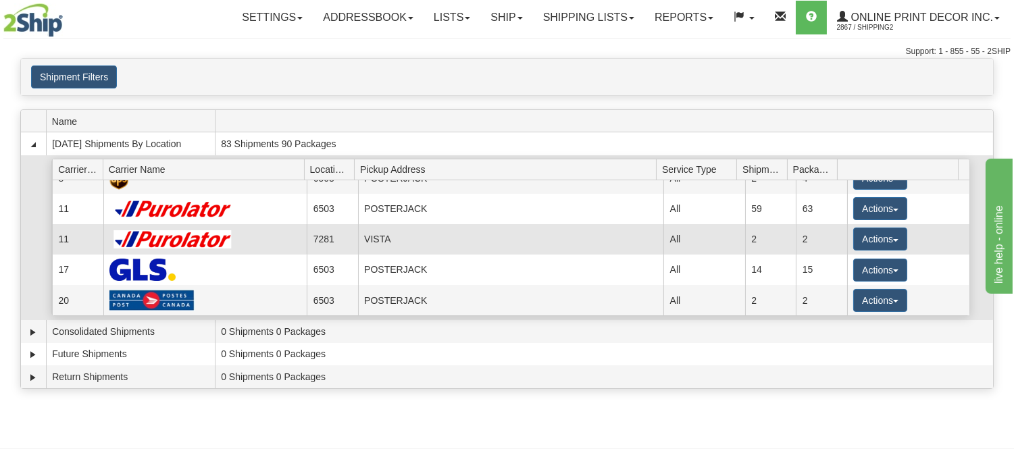
scroll to position [49, 0]
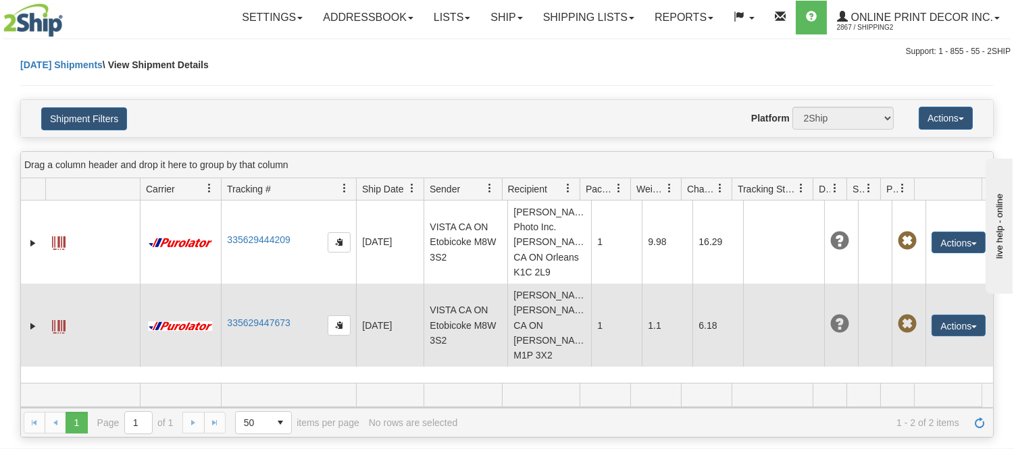
scroll to position [28, 0]
click at [54, 327] on span at bounding box center [59, 327] width 14 height 14
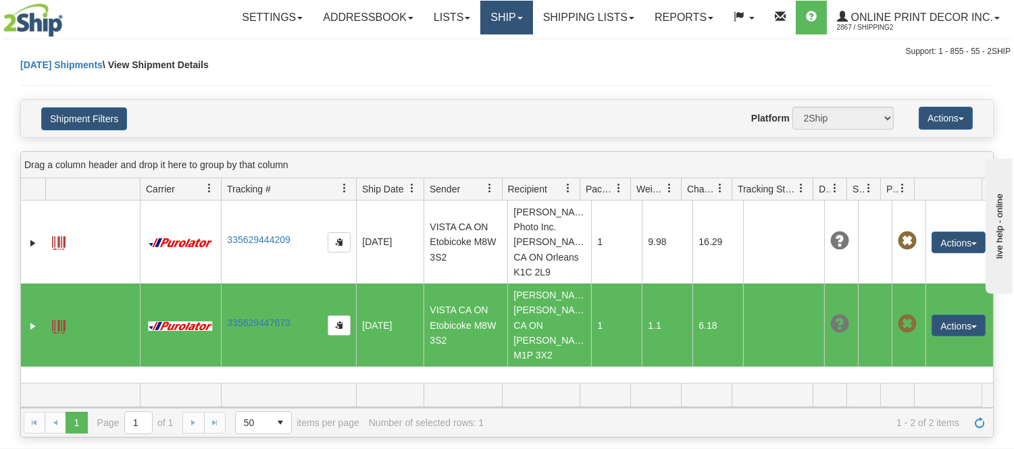
click at [523, 14] on link "Ship" at bounding box center [506, 18] width 52 height 34
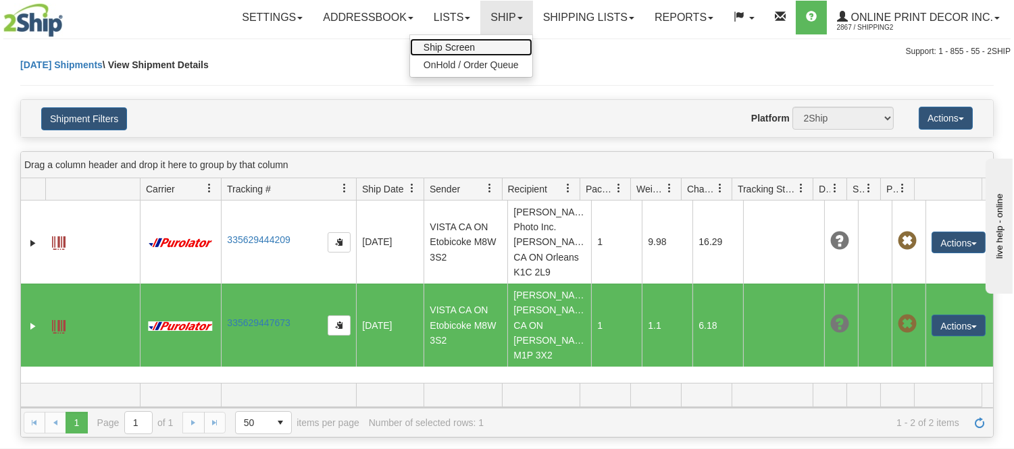
click at [470, 51] on span "Ship Screen" at bounding box center [448, 47] width 51 height 11
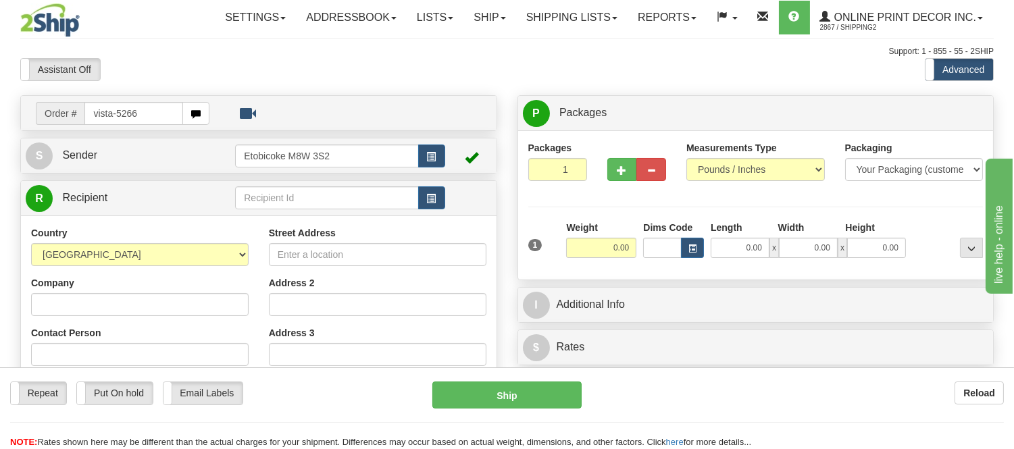
type input "vista-5266"
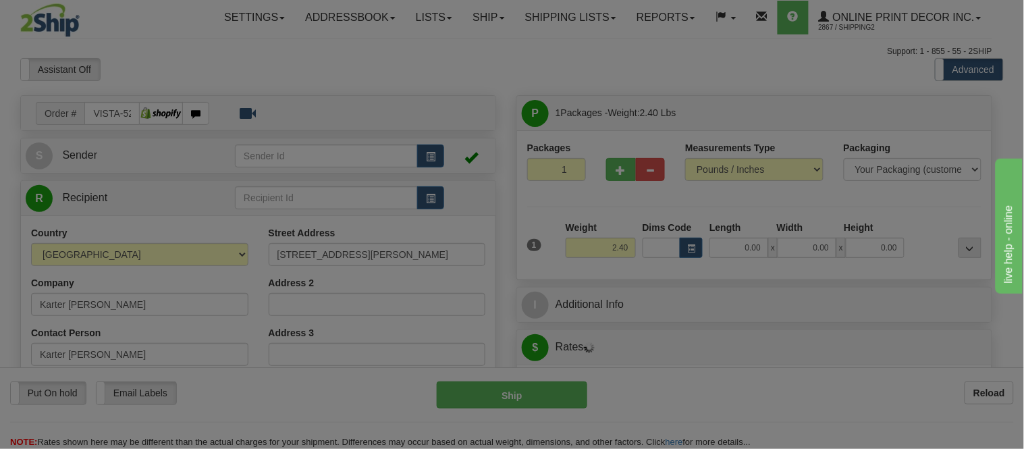
type input "WHITE CITY"
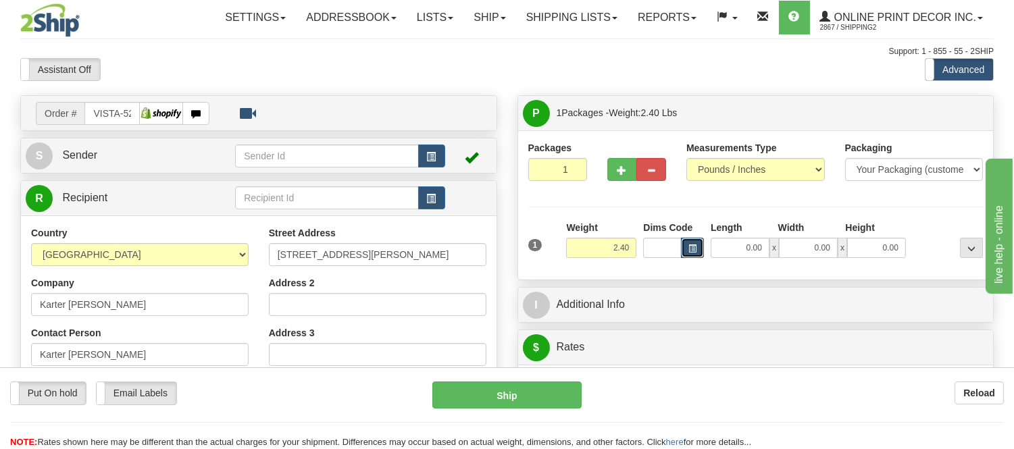
click at [694, 248] on span "button" at bounding box center [692, 248] width 8 height 7
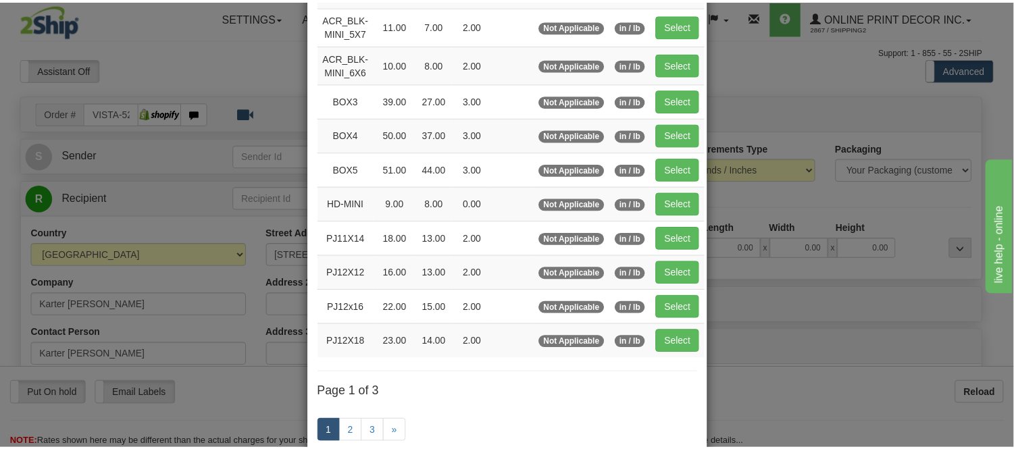
scroll to position [150, 0]
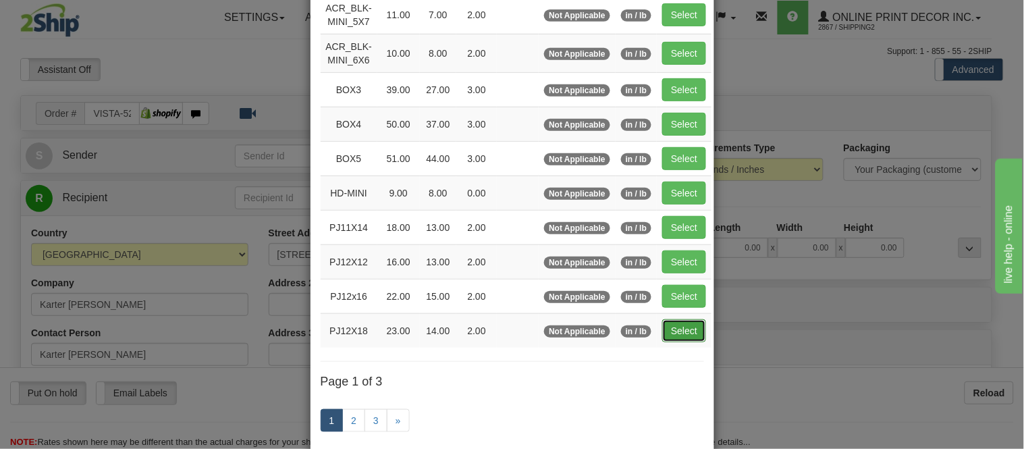
click at [679, 322] on button "Select" at bounding box center [684, 330] width 44 height 23
type input "PJ12X18"
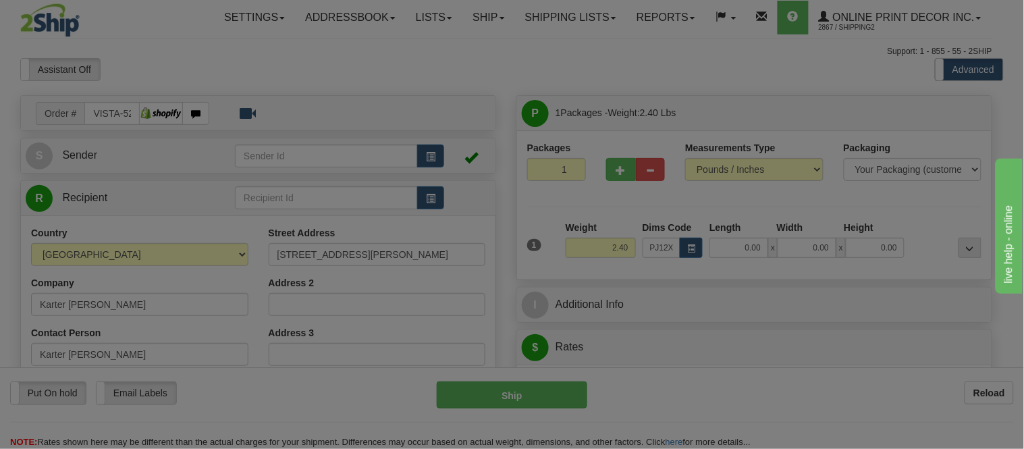
type input "23.00"
type input "14.00"
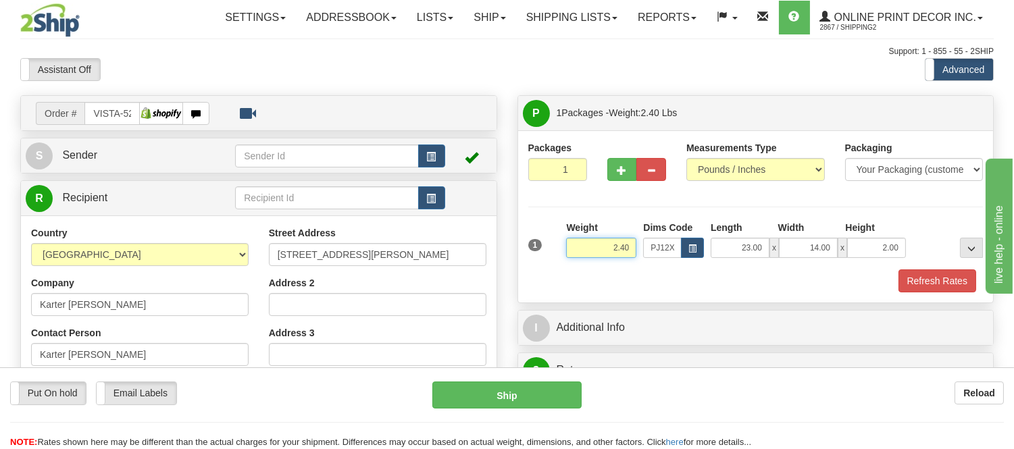
drag, startPoint x: 631, startPoint y: 250, endPoint x: 601, endPoint y: 245, distance: 30.1
click at [601, 245] on input "2.40" at bounding box center [601, 248] width 70 height 20
click at [636, 204] on div "Packages 1 1 Measurements Type" at bounding box center [755, 216] width 455 height 151
drag, startPoint x: 900, startPoint y: 245, endPoint x: 845, endPoint y: 242, distance: 54.8
click at [845, 242] on div "23.00 x 14.00 x 2.00" at bounding box center [807, 248] width 195 height 20
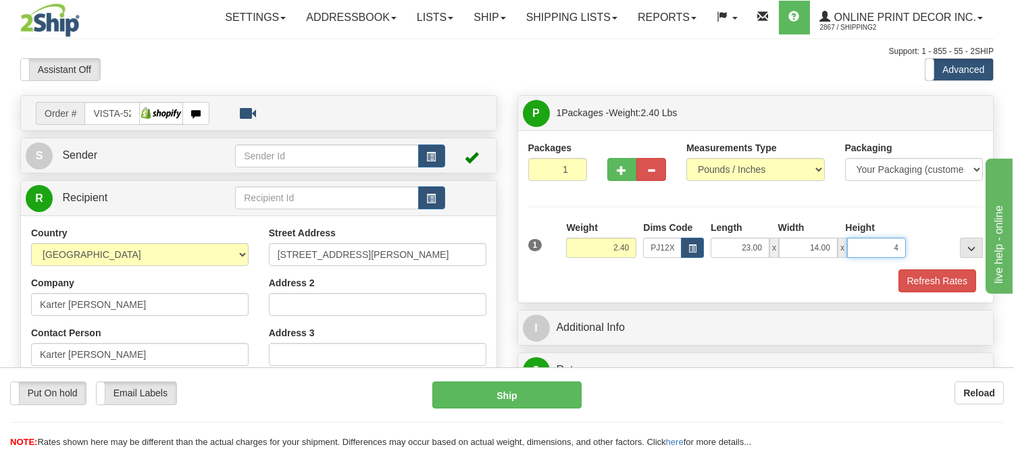
click button "Delete" at bounding box center [0, 0] width 0 height 0
type input "4.00"
click at [629, 169] on button "button" at bounding box center [622, 169] width 30 height 23
radio input "true"
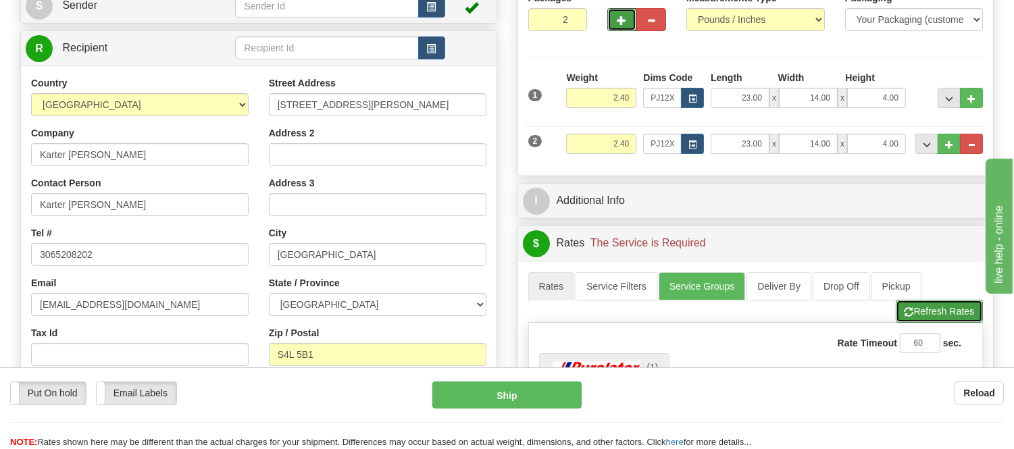
click at [968, 316] on button "Refresh Rates" at bounding box center [938, 311] width 87 height 23
click at [968, 316] on button "Cancel Rating" at bounding box center [939, 311] width 86 height 23
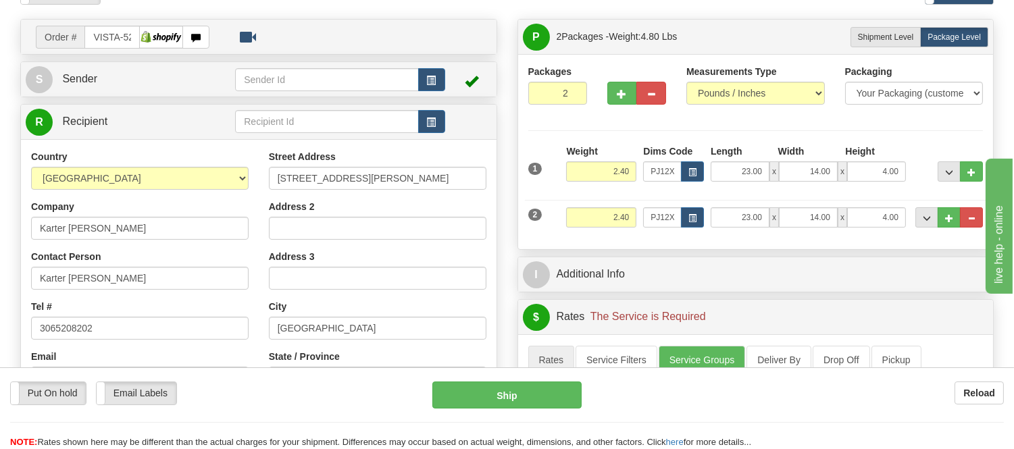
scroll to position [75, 0]
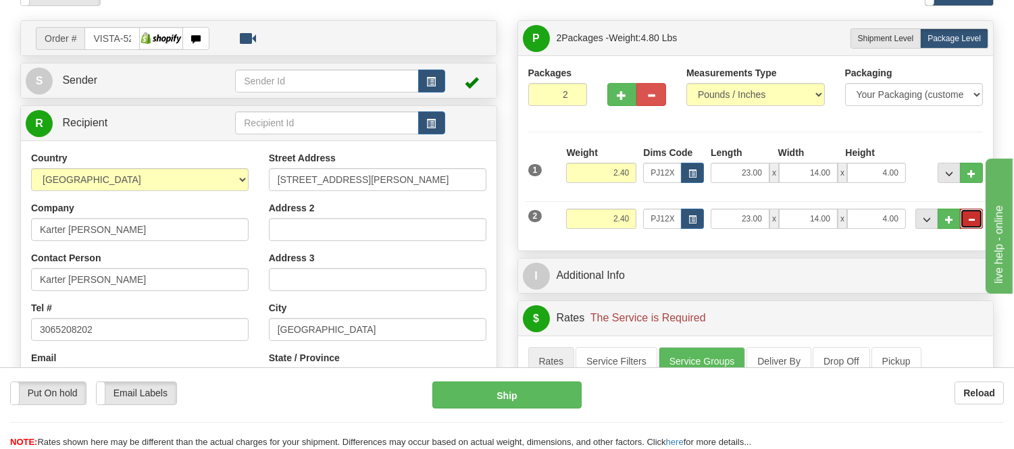
click at [981, 213] on button "..." at bounding box center [971, 219] width 23 height 20
type input "1"
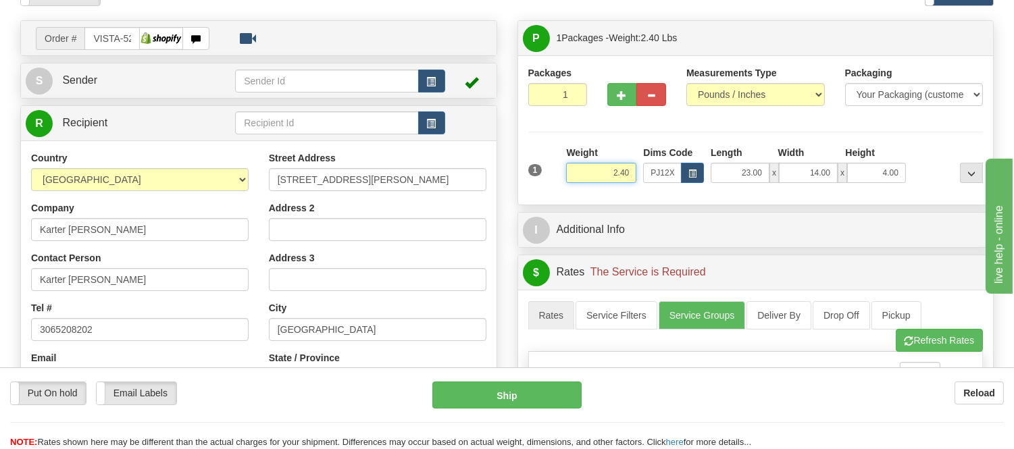
drag, startPoint x: 631, startPoint y: 172, endPoint x: 570, endPoint y: 172, distance: 61.4
click at [570, 172] on input "2.40" at bounding box center [601, 173] width 70 height 20
click button "Delete" at bounding box center [0, 0] width 0 height 0
type input "4.00"
click at [943, 344] on button "Refresh Rates" at bounding box center [938, 340] width 87 height 23
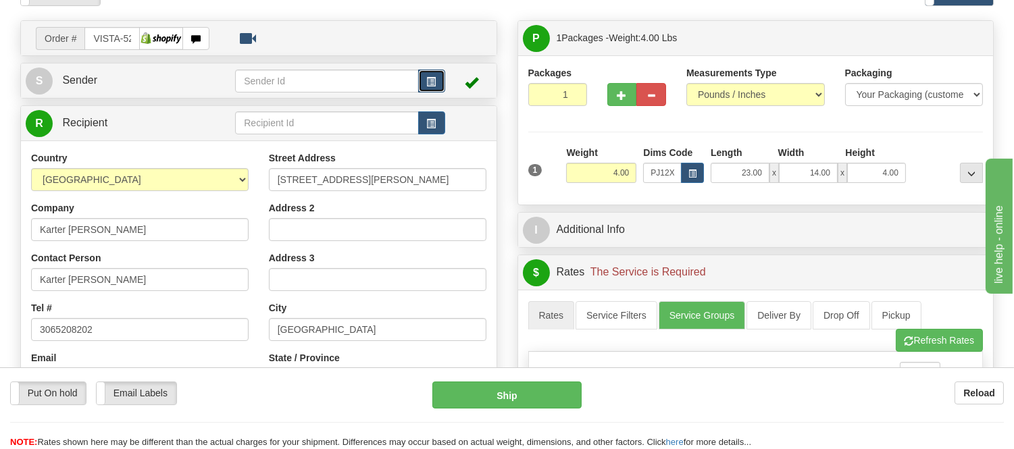
click at [427, 86] on button "button" at bounding box center [431, 81] width 27 height 23
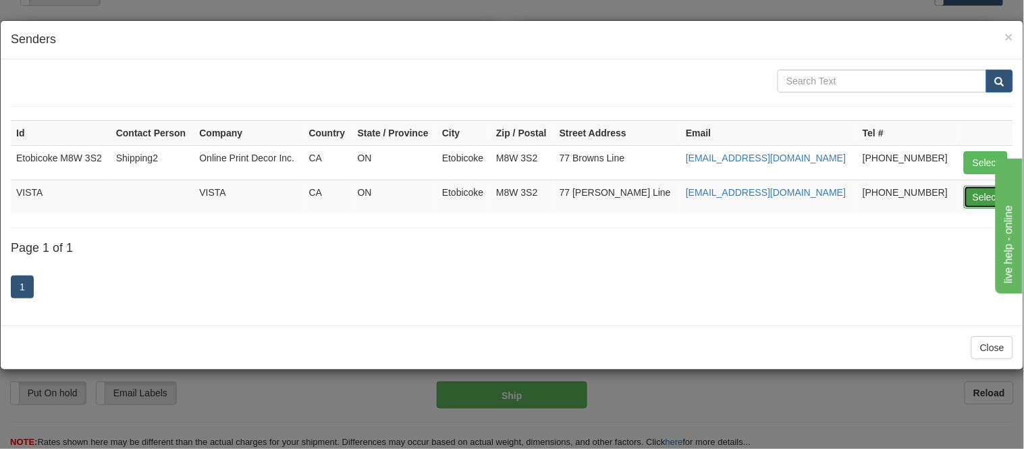
click at [975, 192] on button "Select" at bounding box center [986, 197] width 44 height 23
type input "VISTA"
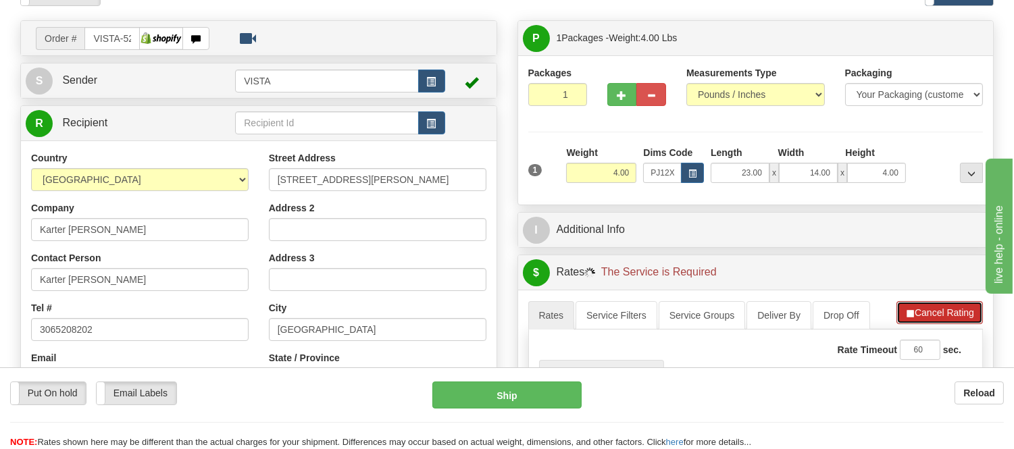
click at [943, 305] on button "Cancel Rating" at bounding box center [939, 312] width 86 height 23
click at [943, 305] on button "Refresh Rates" at bounding box center [938, 312] width 87 height 23
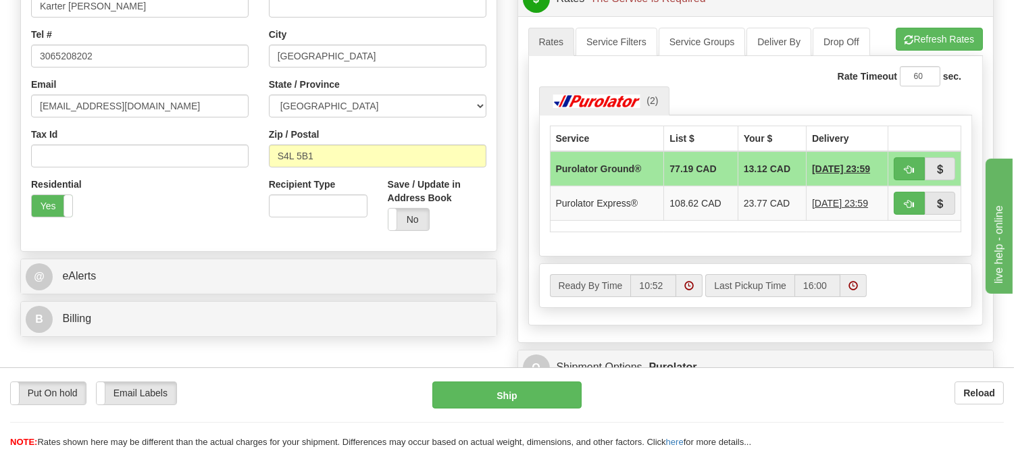
scroll to position [375, 0]
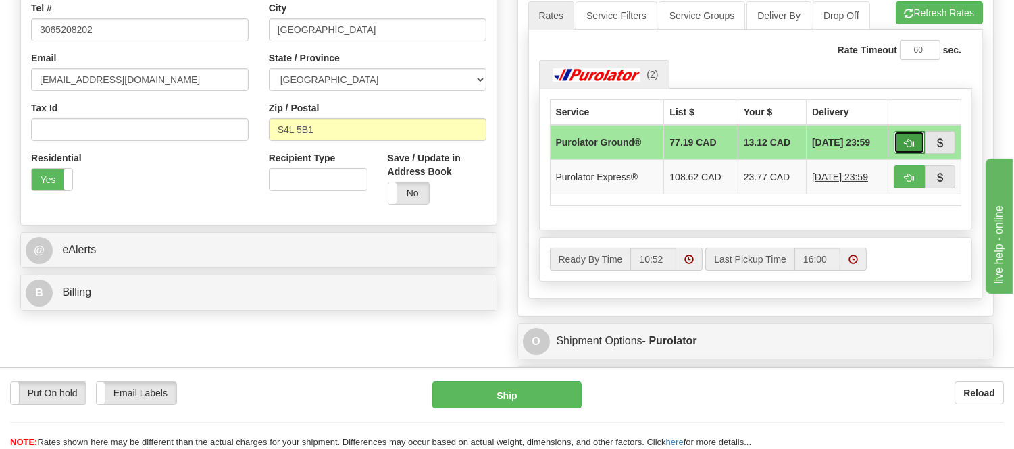
click at [904, 139] on span "button" at bounding box center [908, 143] width 9 height 9
type input "260"
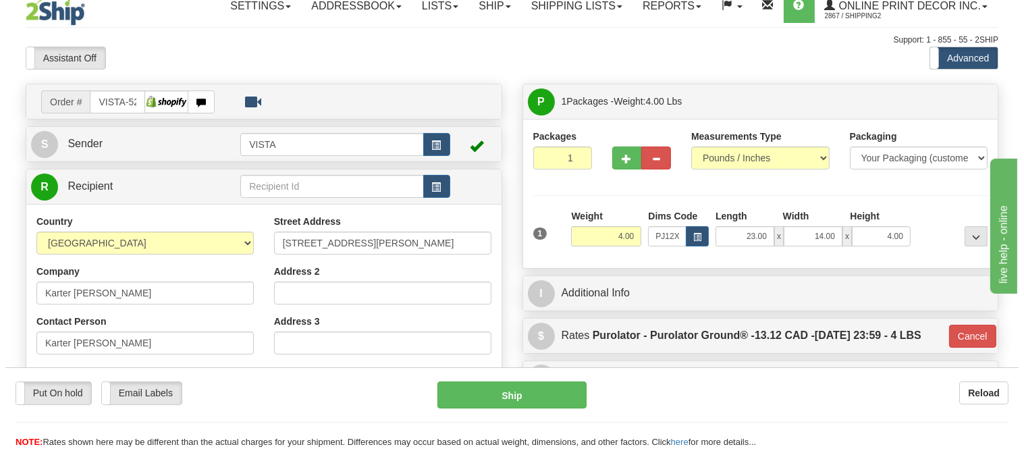
scroll to position [0, 0]
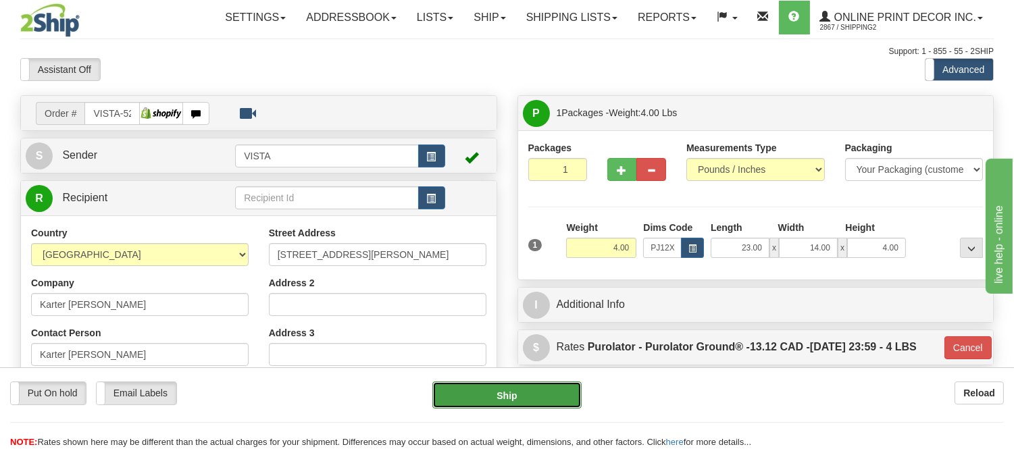
click at [564, 402] on button "Ship" at bounding box center [506, 395] width 149 height 27
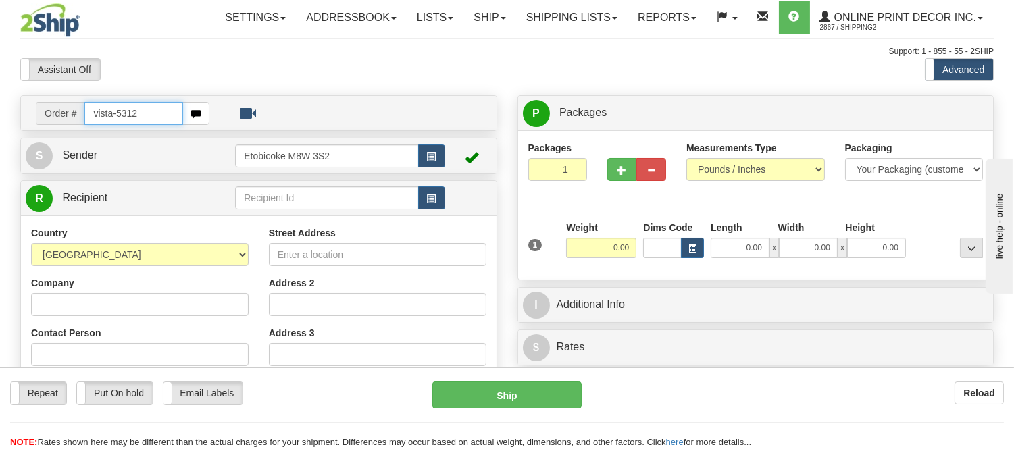
type input "vista-5312"
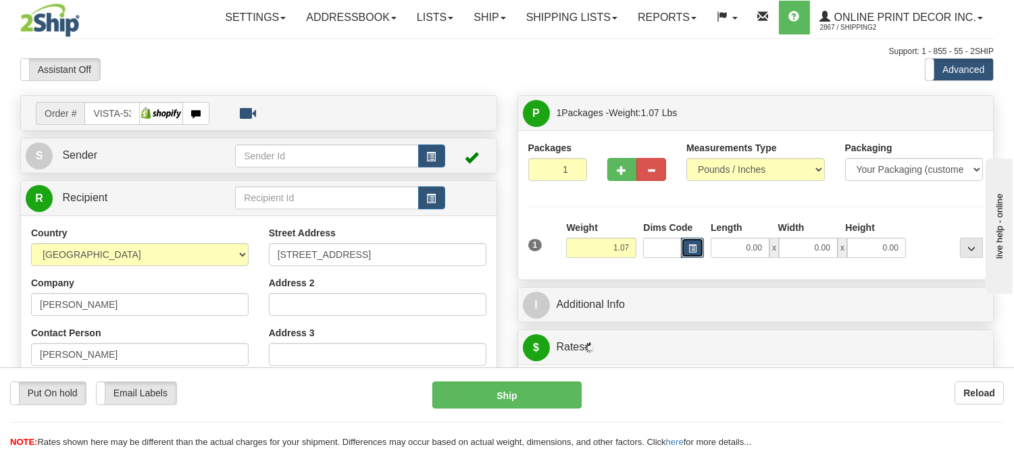
click at [685, 243] on button "button" at bounding box center [692, 248] width 23 height 20
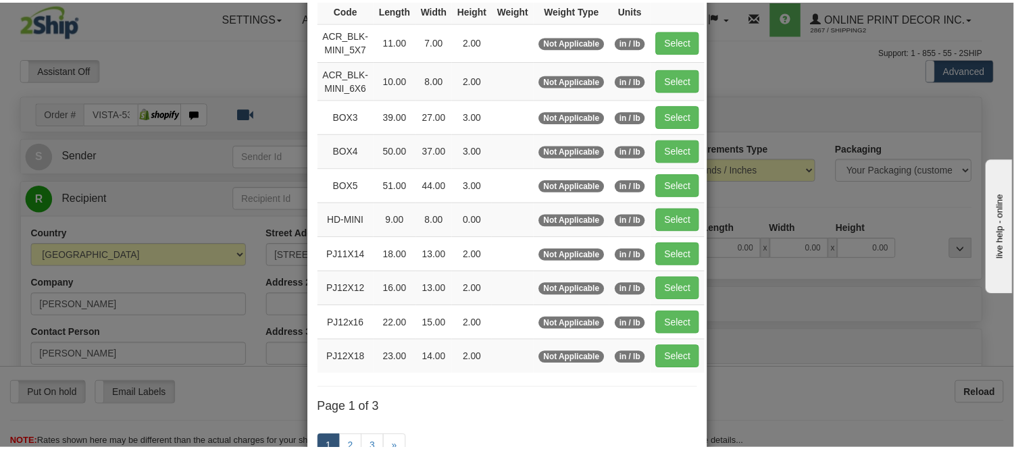
scroll to position [150, 0]
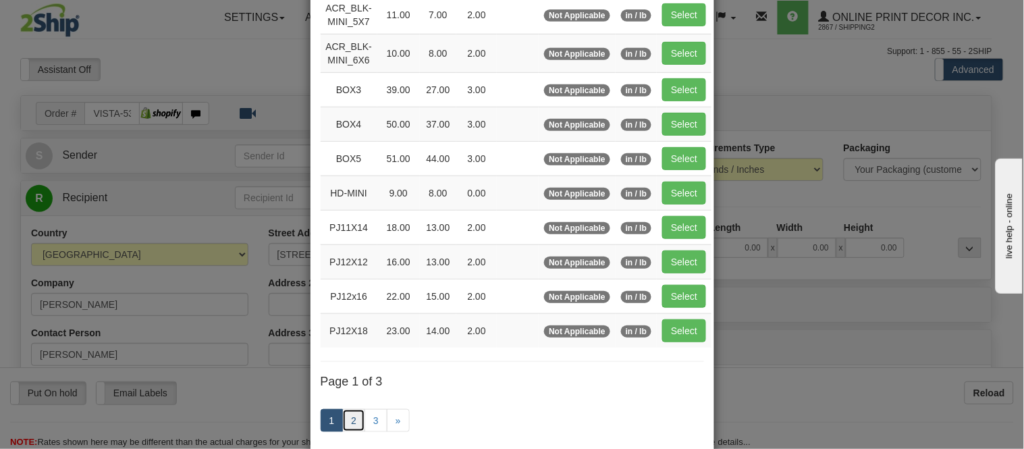
click at [342, 425] on link "2" at bounding box center [353, 420] width 23 height 23
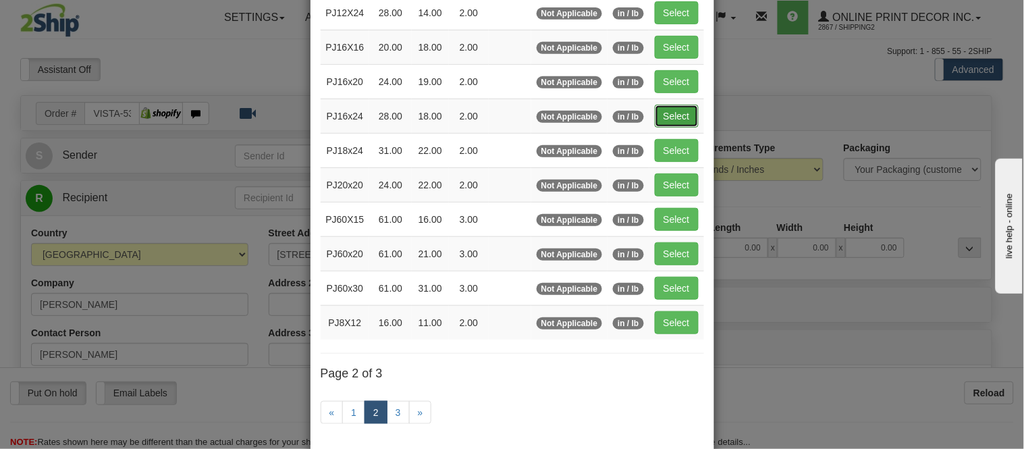
click at [669, 119] on button "Select" at bounding box center [677, 116] width 44 height 23
type input "PJ16x24"
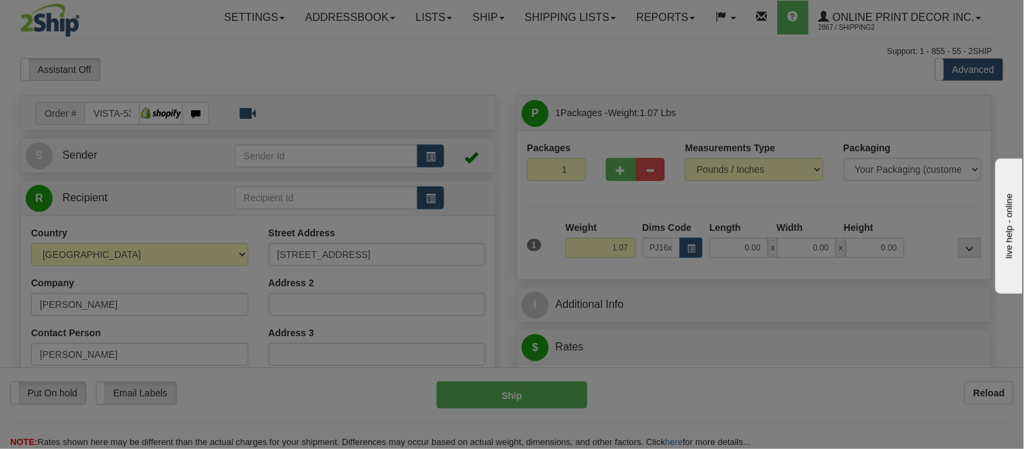
type input "28.00"
type input "18.00"
type input "2.00"
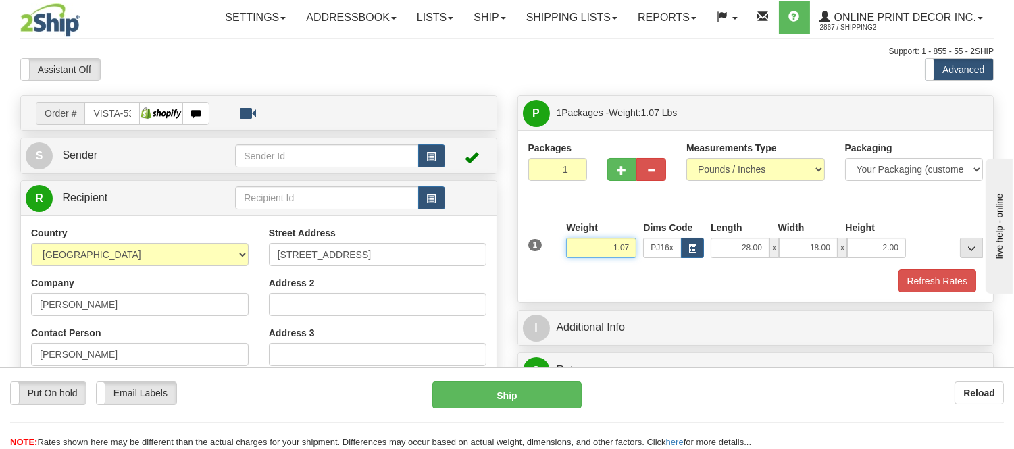
drag, startPoint x: 633, startPoint y: 244, endPoint x: 585, endPoint y: 237, distance: 48.5
click at [585, 237] on div "Weight 1.07" at bounding box center [601, 239] width 70 height 37
type input "2.20"
click at [953, 292] on button "Refresh Rates" at bounding box center [937, 280] width 78 height 23
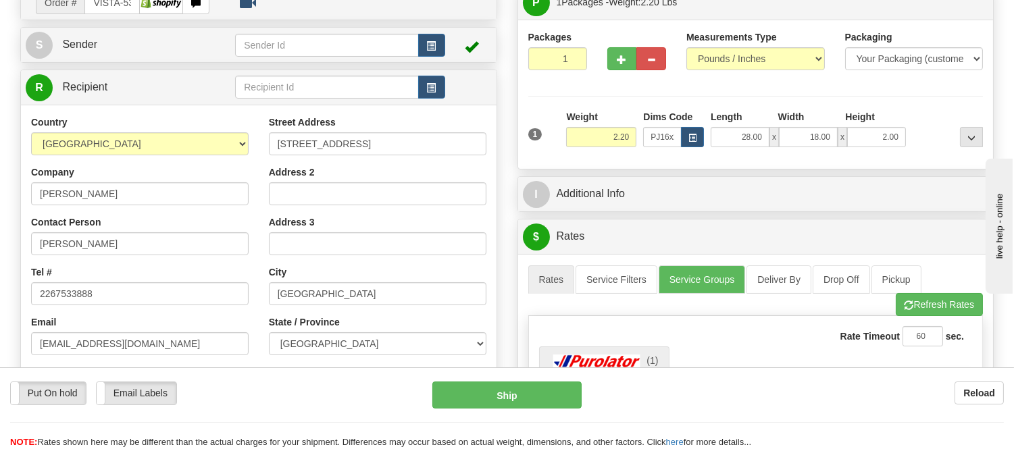
scroll to position [0, 0]
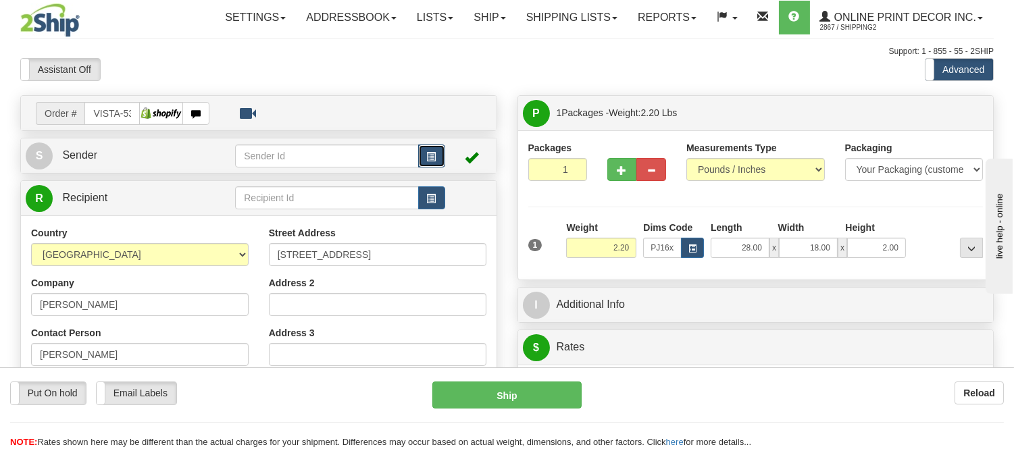
click at [432, 165] on button "button" at bounding box center [431, 156] width 27 height 23
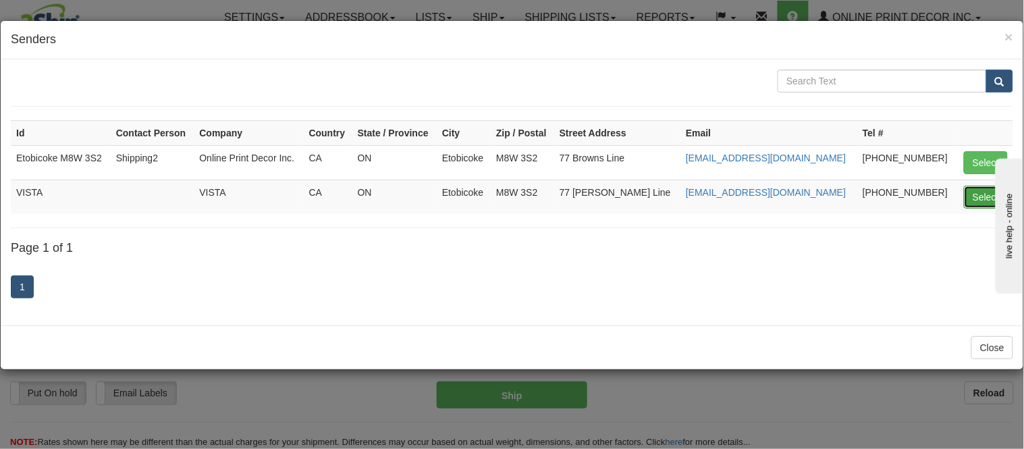
click at [976, 192] on button "Select" at bounding box center [986, 197] width 44 height 23
type input "VISTA"
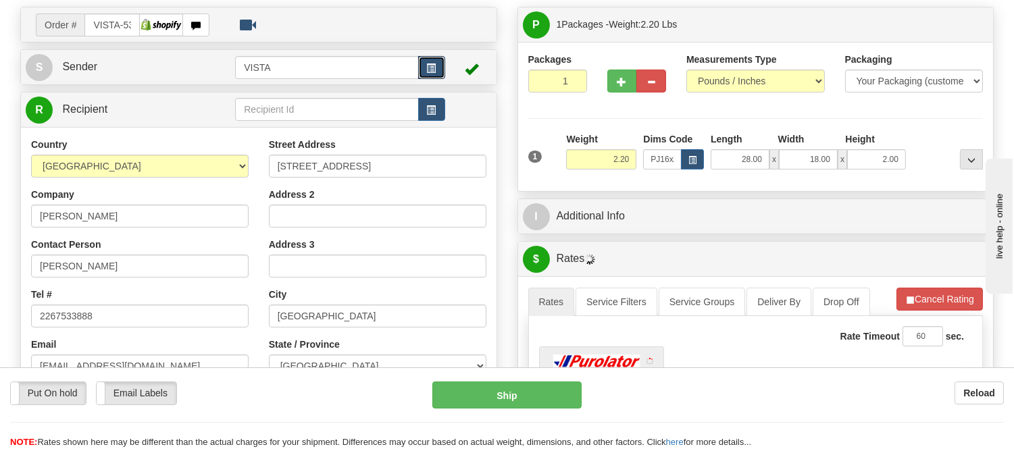
scroll to position [225, 0]
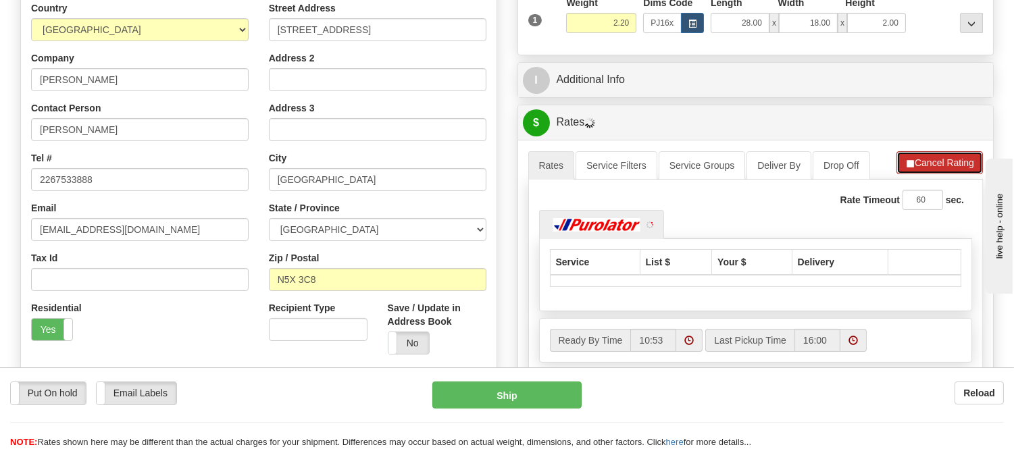
click at [953, 157] on button "Cancel Rating" at bounding box center [939, 162] width 86 height 23
click at [953, 157] on button "Refresh Rates" at bounding box center [938, 162] width 87 height 23
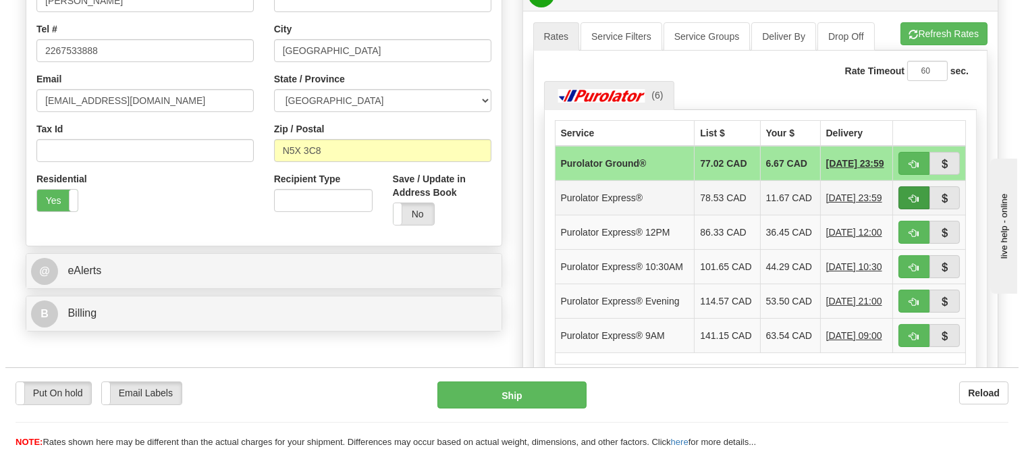
scroll to position [375, 0]
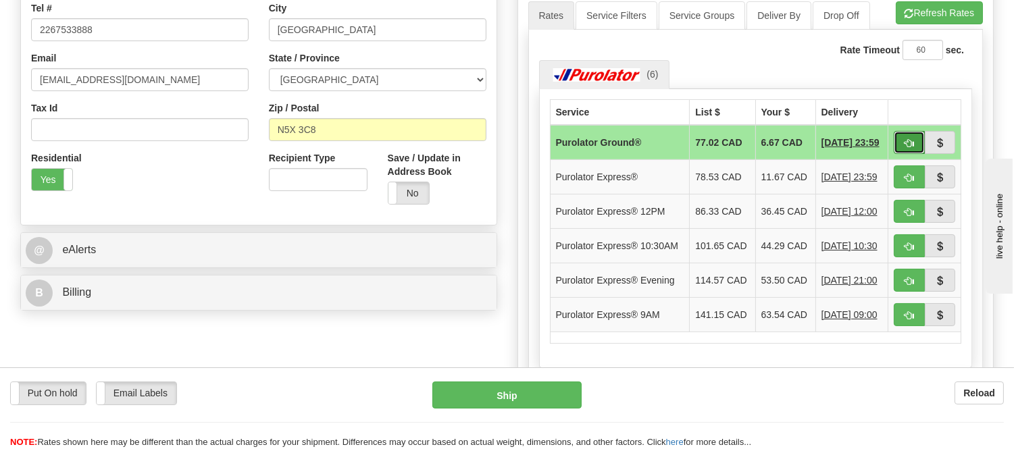
click at [899, 145] on button "button" at bounding box center [908, 142] width 31 height 23
type input "260"
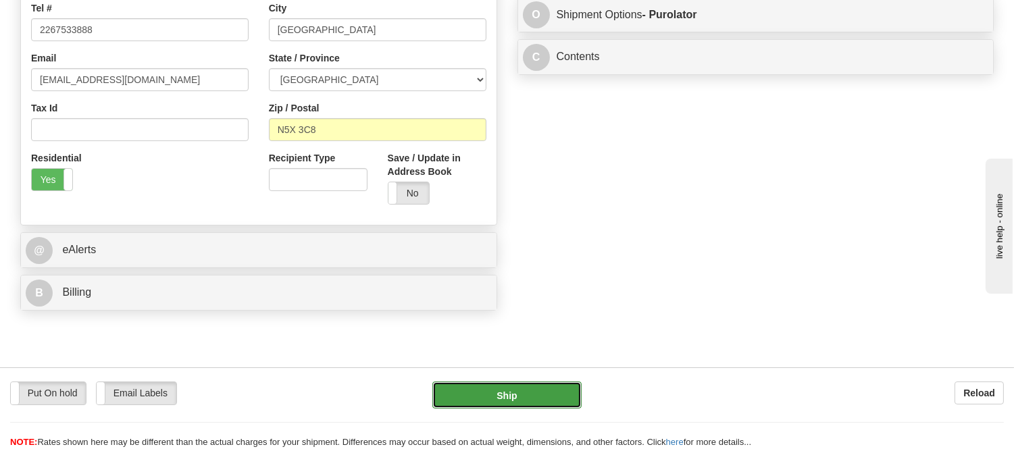
click at [508, 402] on button "Ship" at bounding box center [506, 395] width 149 height 27
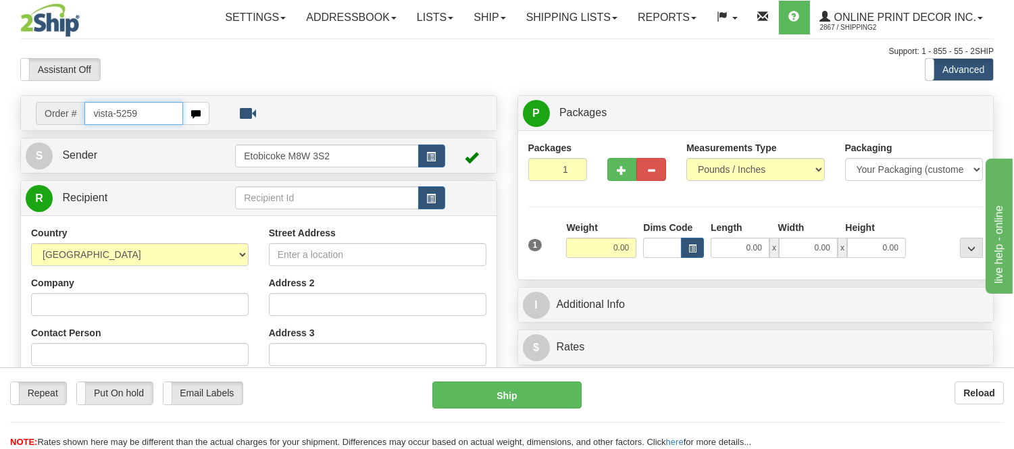
type input "vista-5259"
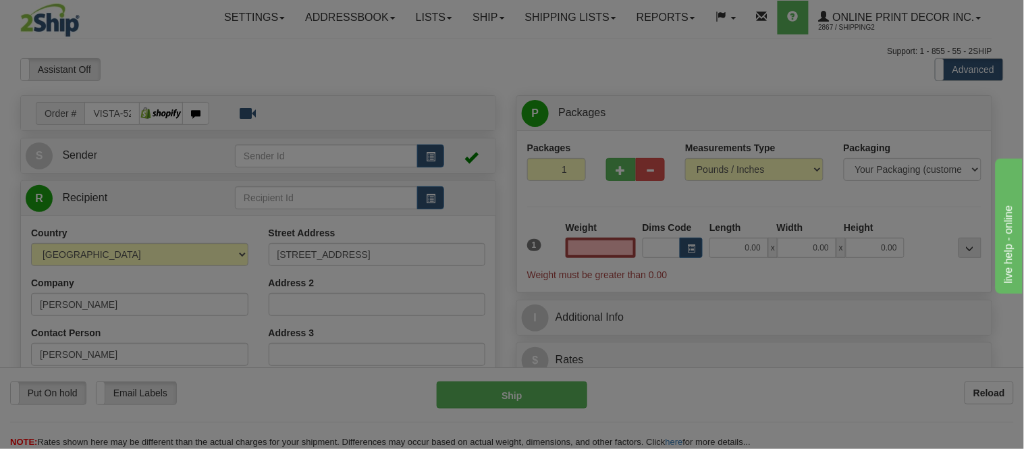
type input "Cascapedia-[GEOGRAPHIC_DATA]"
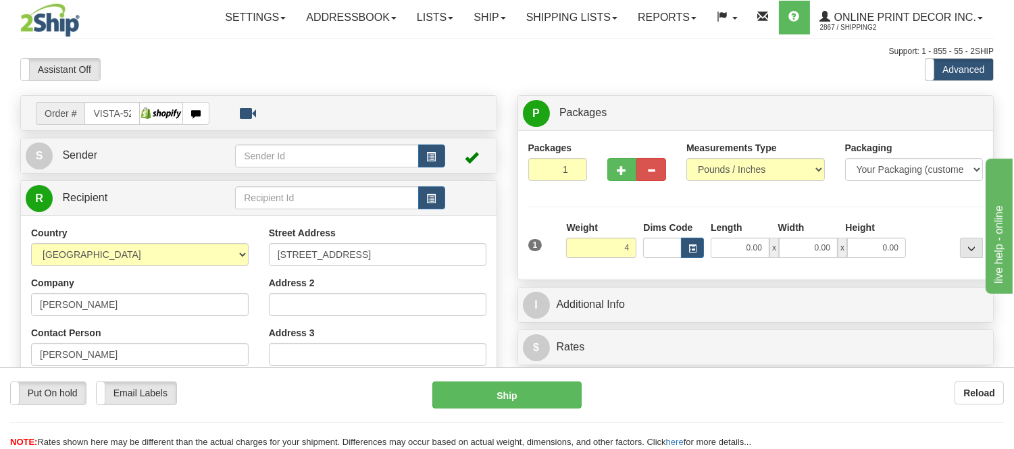
click button "Delete" at bounding box center [0, 0] width 0 height 0
type input "4.00"
click at [691, 242] on button "button" at bounding box center [692, 248] width 23 height 20
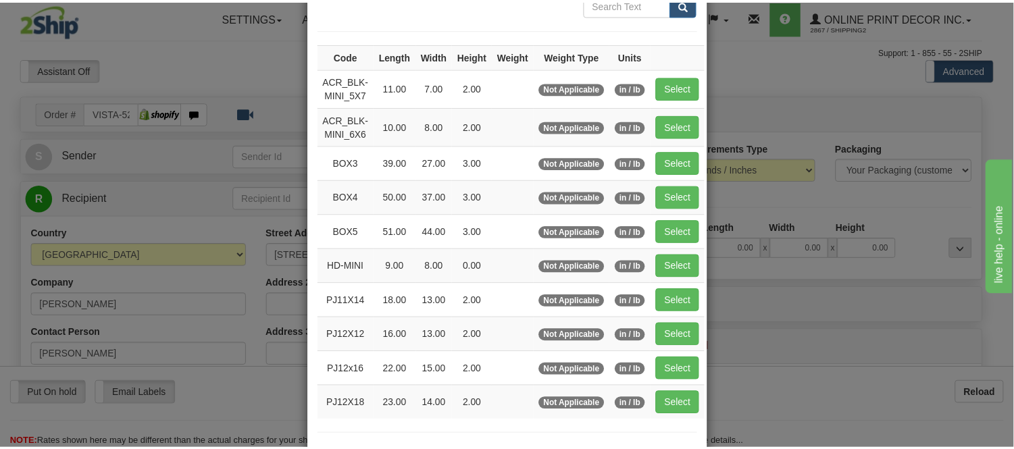
scroll to position [150, 0]
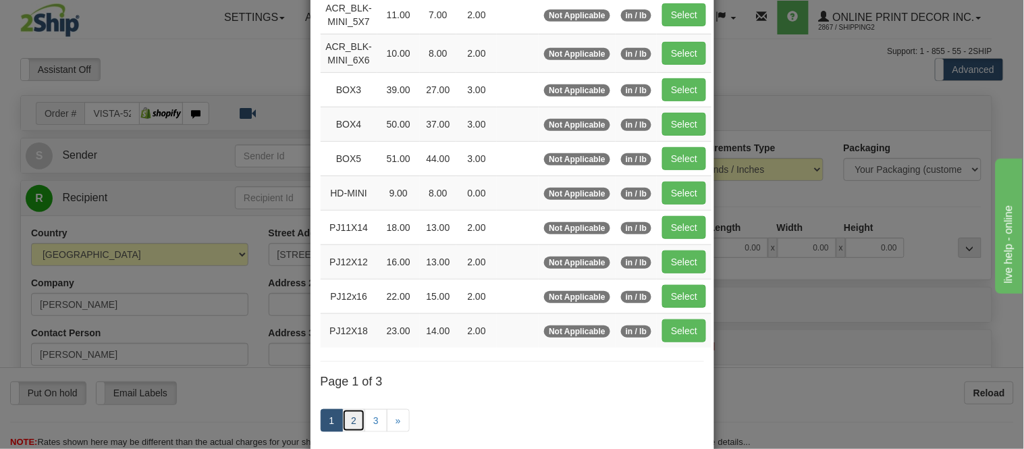
click at [346, 423] on link "2" at bounding box center [353, 420] width 23 height 23
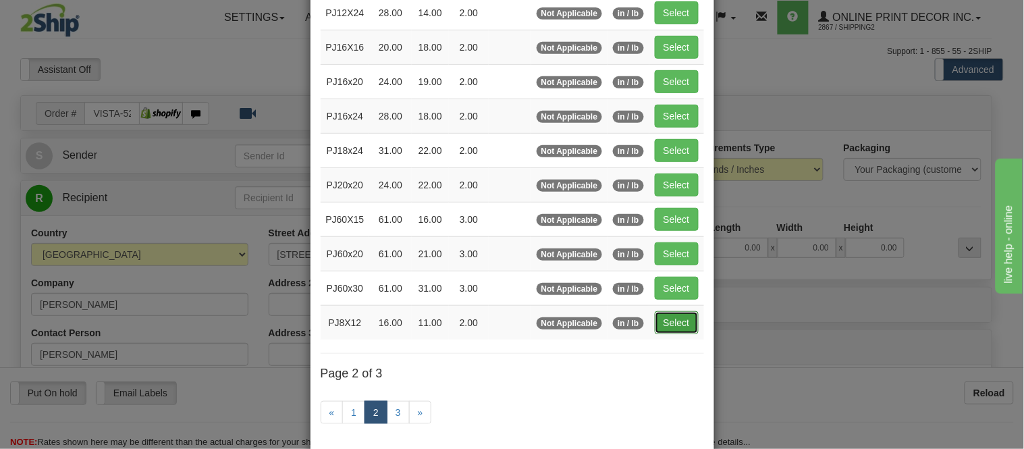
click at [680, 318] on button "Select" at bounding box center [677, 322] width 44 height 23
type input "PJ8X12"
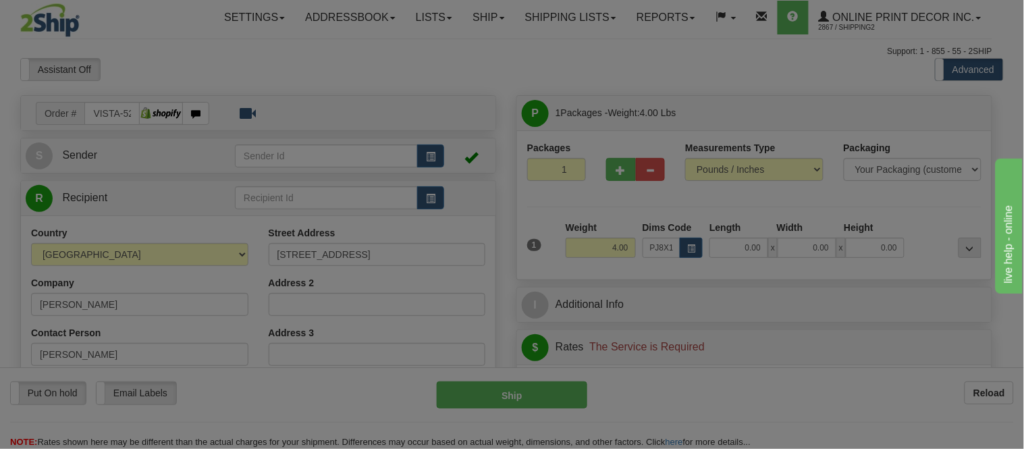
type input "16.00"
type input "11.00"
type input "2.00"
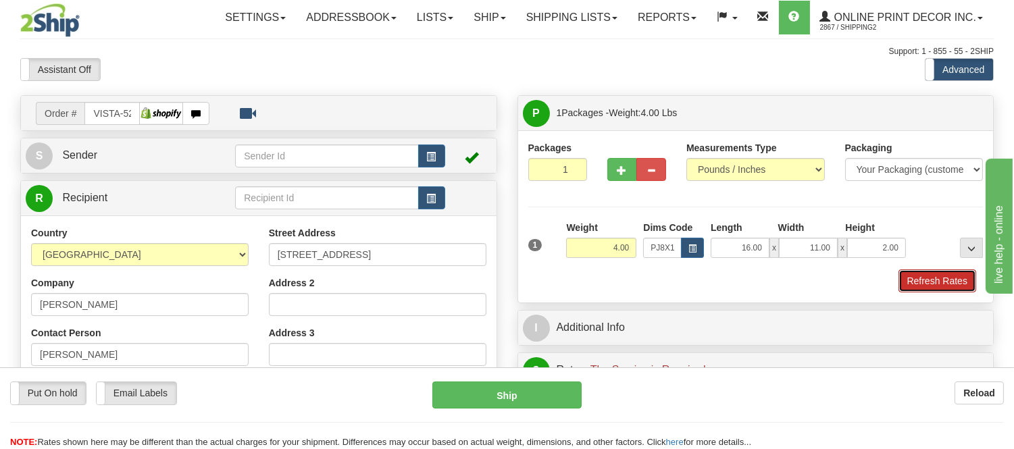
click at [933, 284] on button "Refresh Rates" at bounding box center [937, 280] width 78 height 23
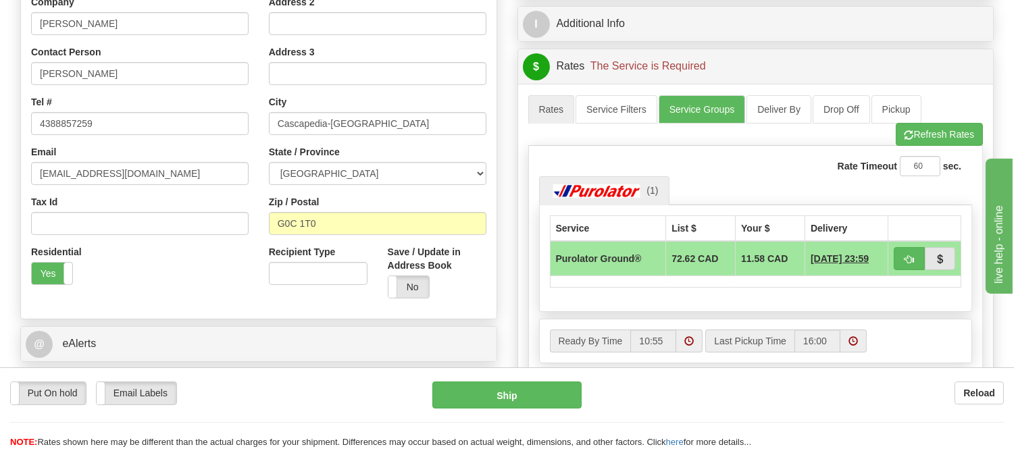
scroll to position [57, 0]
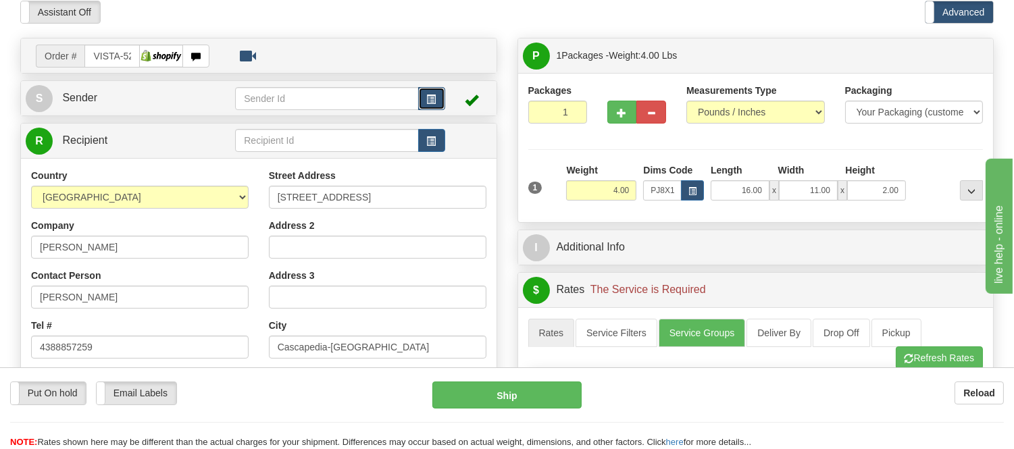
click at [423, 97] on button "button" at bounding box center [431, 98] width 27 height 23
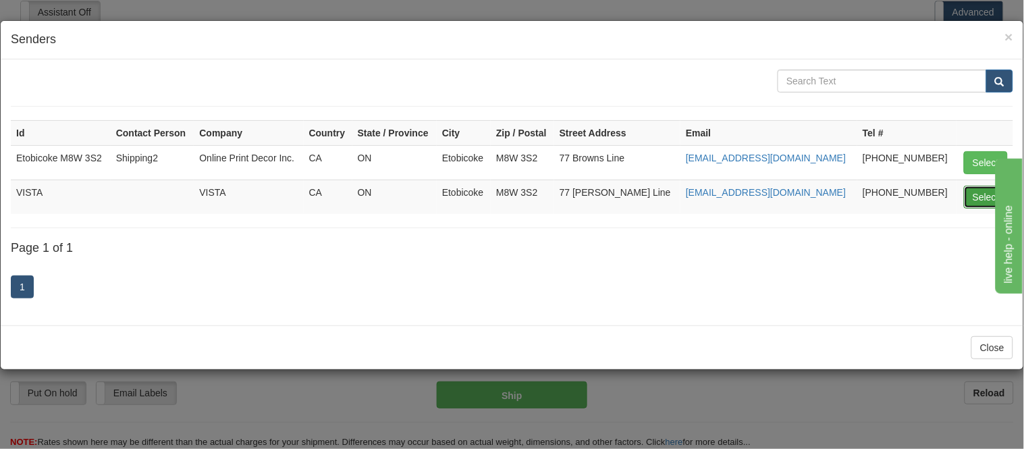
click at [980, 203] on button "Select" at bounding box center [986, 197] width 44 height 23
type input "VISTA"
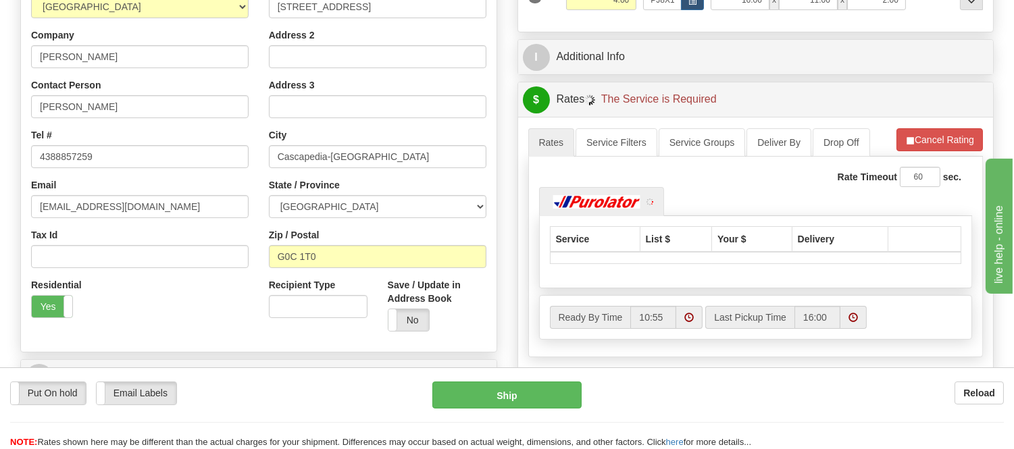
scroll to position [282, 0]
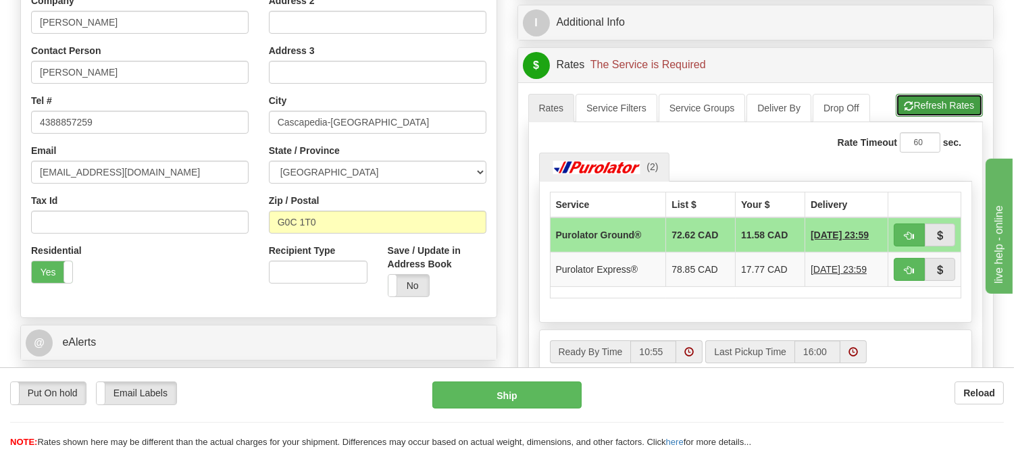
click at [944, 99] on button "Refresh Rates" at bounding box center [938, 105] width 87 height 23
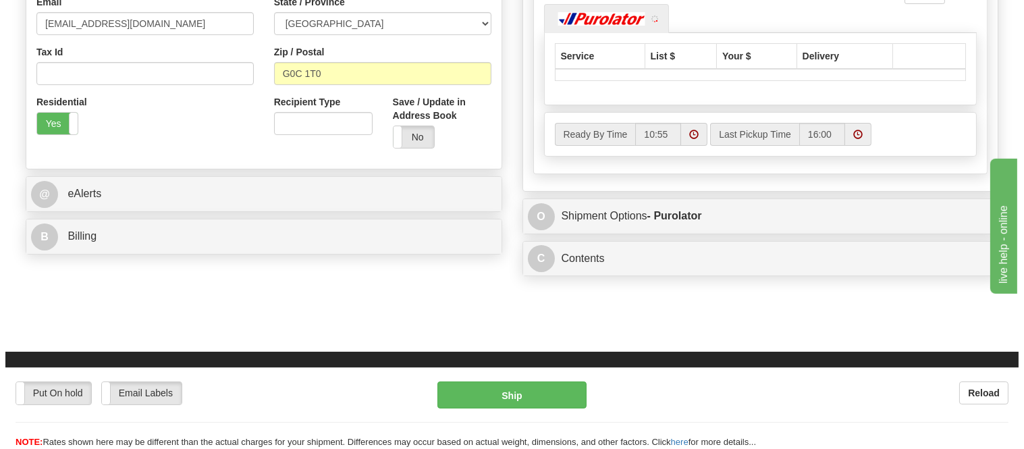
scroll to position [433, 0]
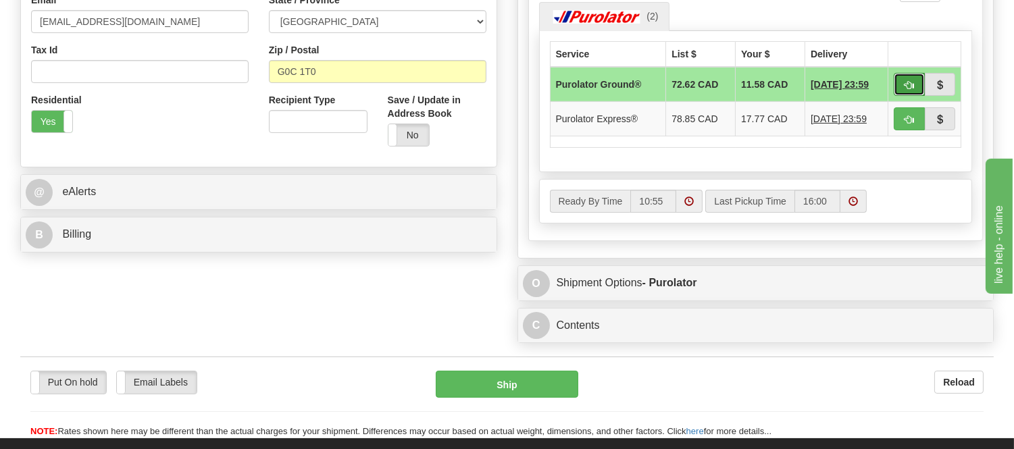
click at [905, 90] on span "button" at bounding box center [908, 85] width 9 height 9
type input "260"
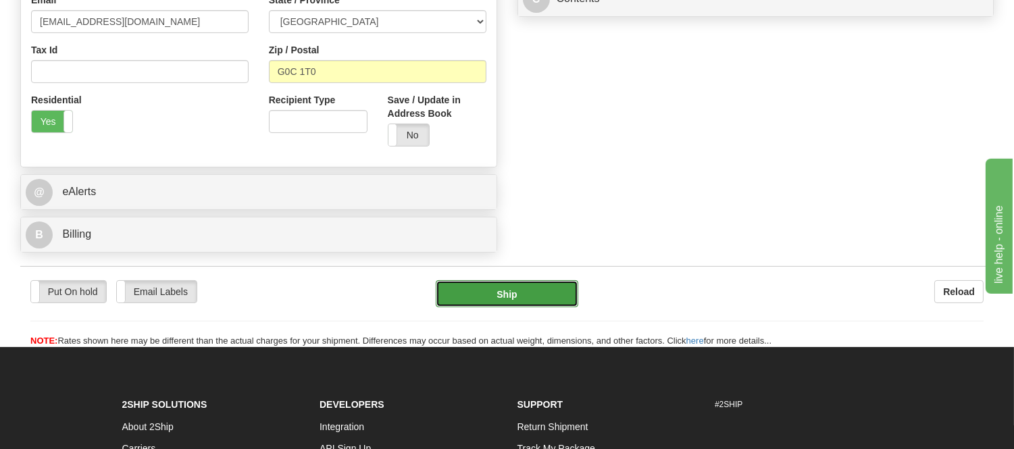
click at [536, 290] on button "Ship" at bounding box center [507, 293] width 142 height 27
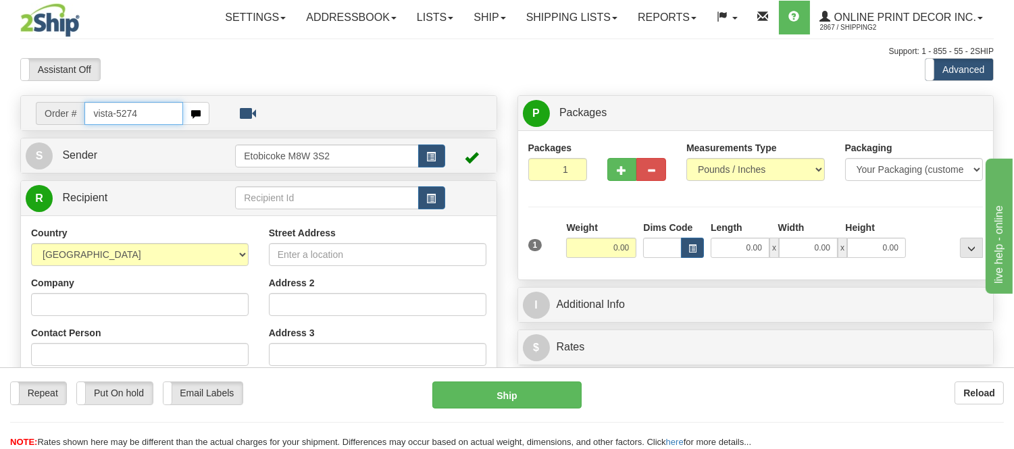
type input "vista-5274"
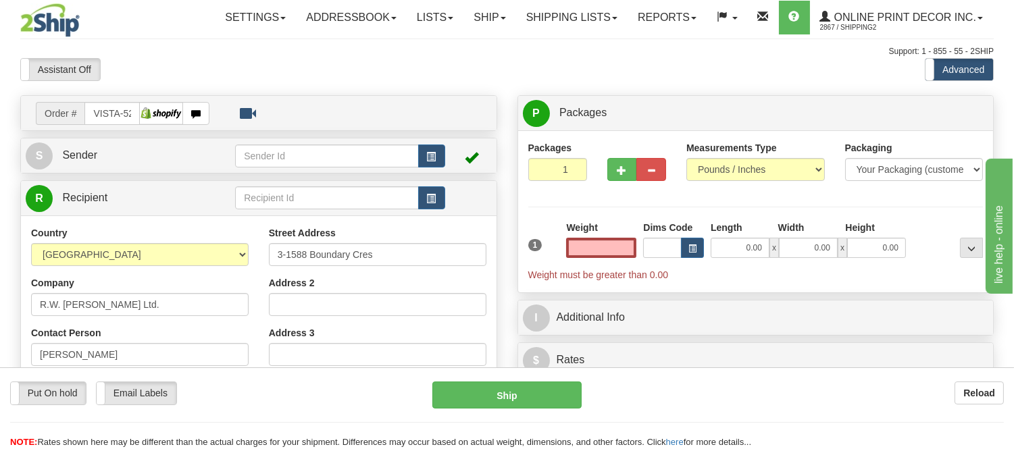
click at [631, 250] on input "text" at bounding box center [601, 248] width 70 height 20
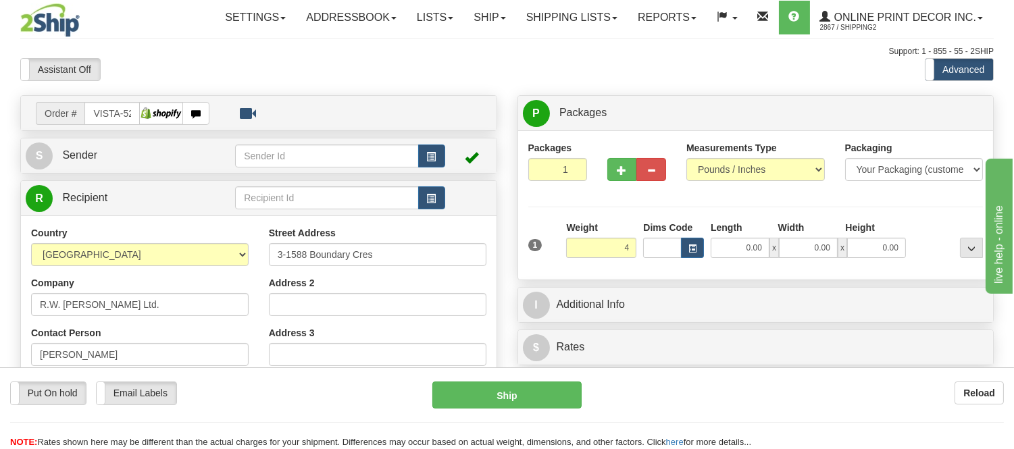
click button "Delete" at bounding box center [0, 0] width 0 height 0
type input "4.00"
click at [696, 253] on button "button" at bounding box center [692, 248] width 23 height 20
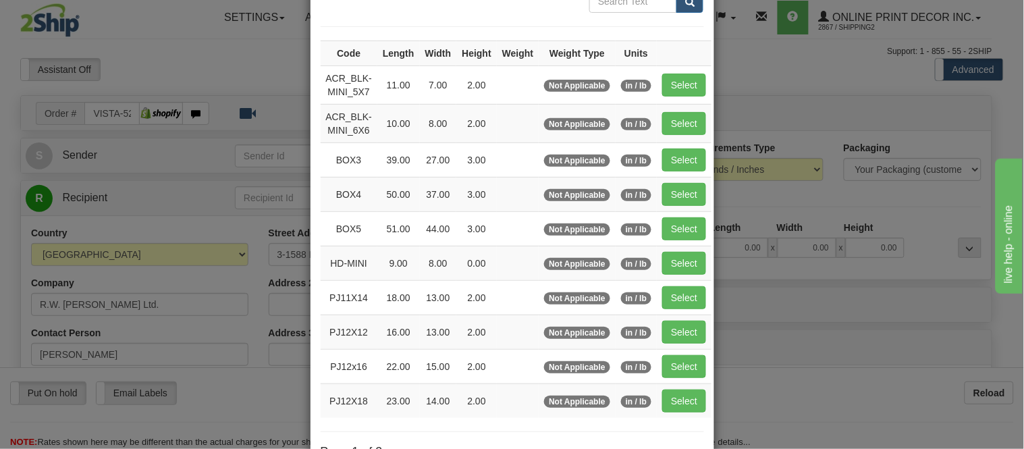
scroll to position [225, 0]
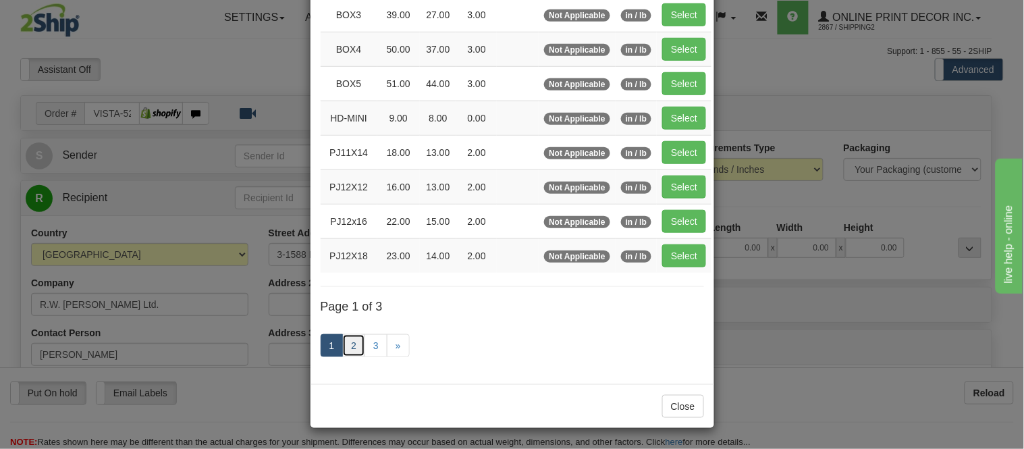
click at [342, 351] on link "2" at bounding box center [353, 345] width 23 height 23
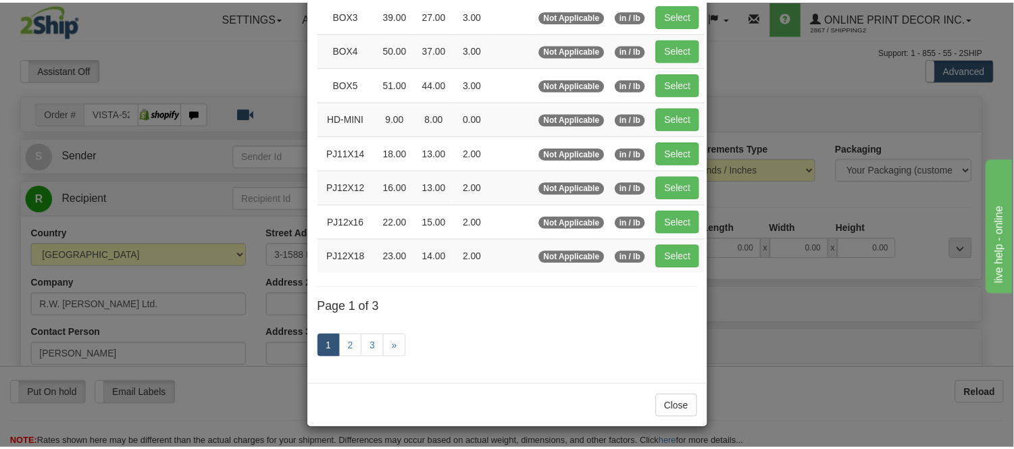
scroll to position [219, 0]
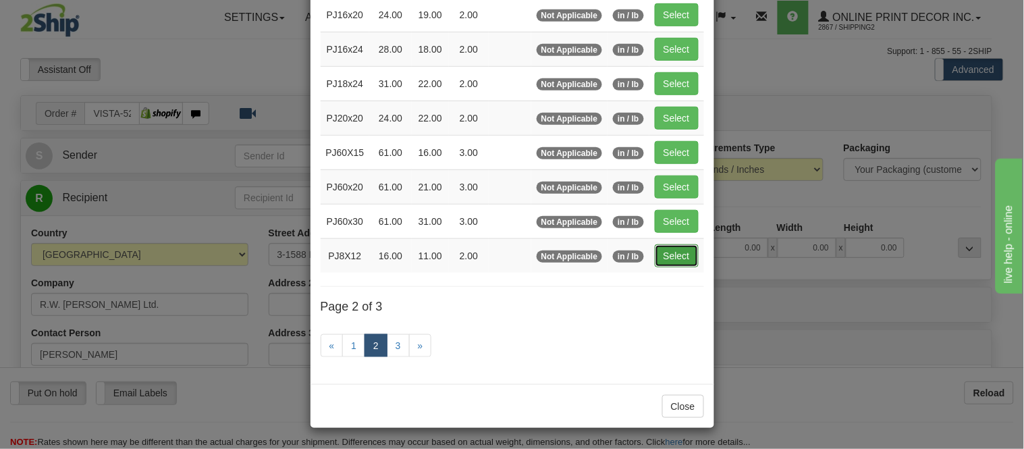
click at [681, 261] on button "Select" at bounding box center [677, 255] width 44 height 23
type input "PJ8X12"
type input "16.00"
type input "11.00"
type input "2.00"
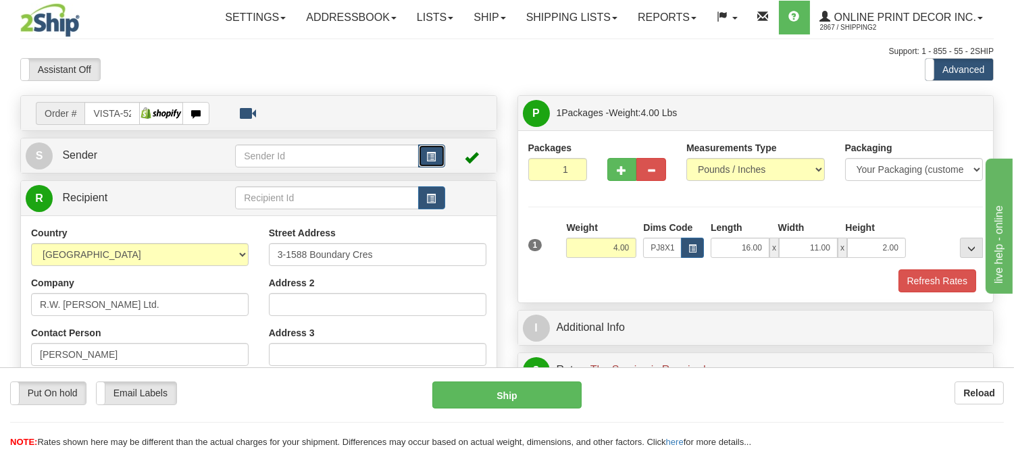
click at [421, 152] on button "button" at bounding box center [431, 156] width 27 height 23
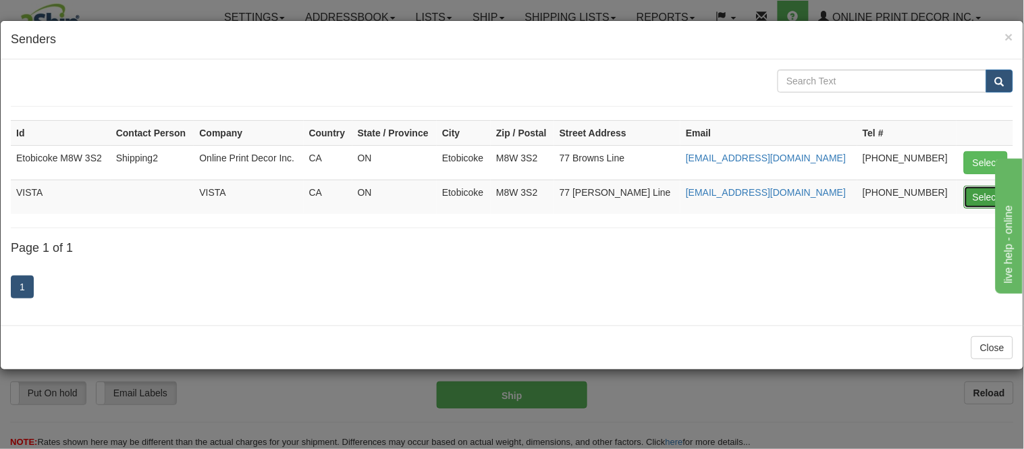
click at [981, 203] on button "Select" at bounding box center [986, 197] width 44 height 23
type input "VISTA"
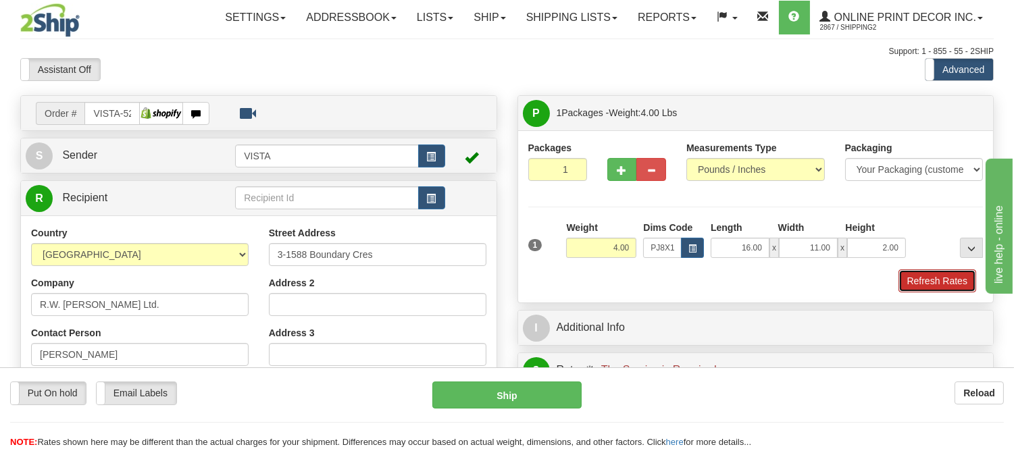
click at [927, 285] on button "Refresh Rates" at bounding box center [937, 280] width 78 height 23
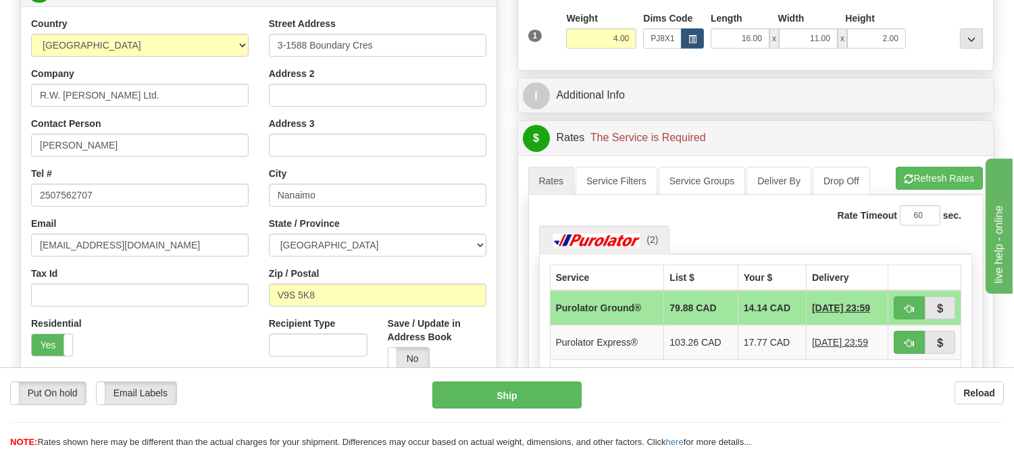
scroll to position [225, 0]
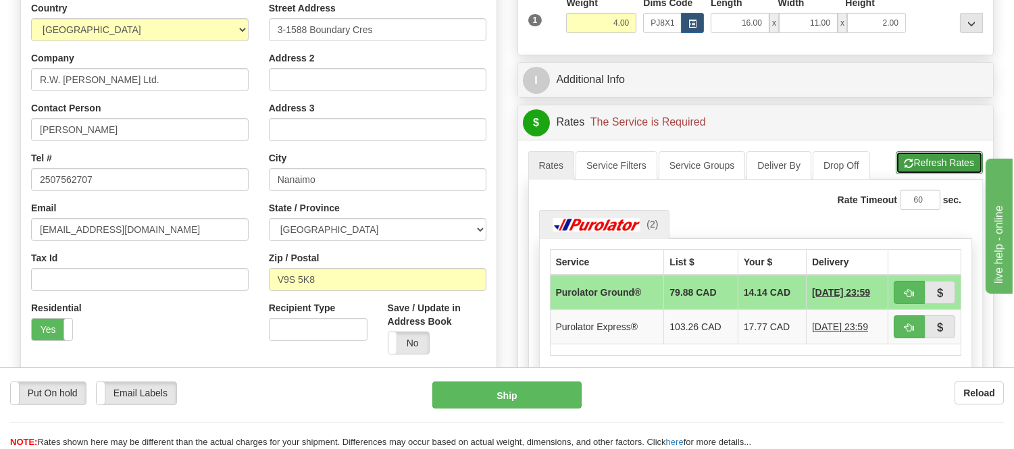
click at [941, 165] on button "Refresh Rates" at bounding box center [938, 162] width 87 height 23
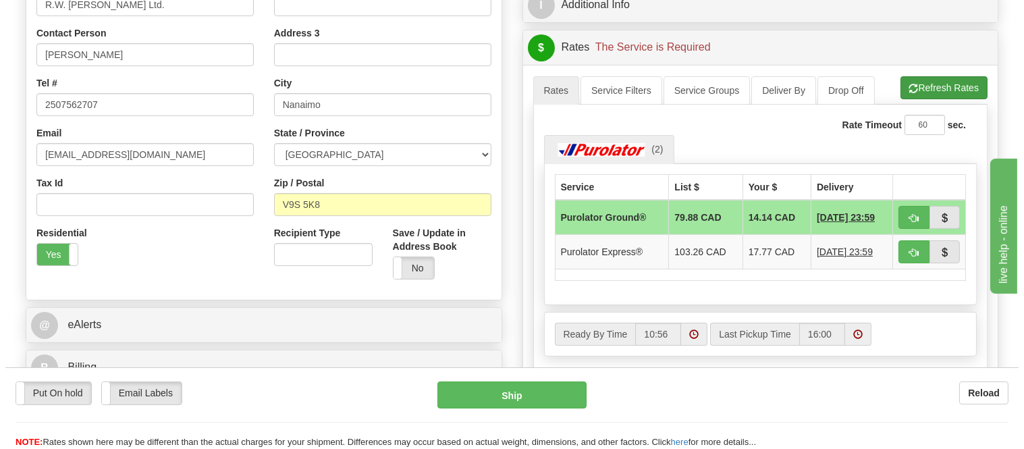
scroll to position [375, 0]
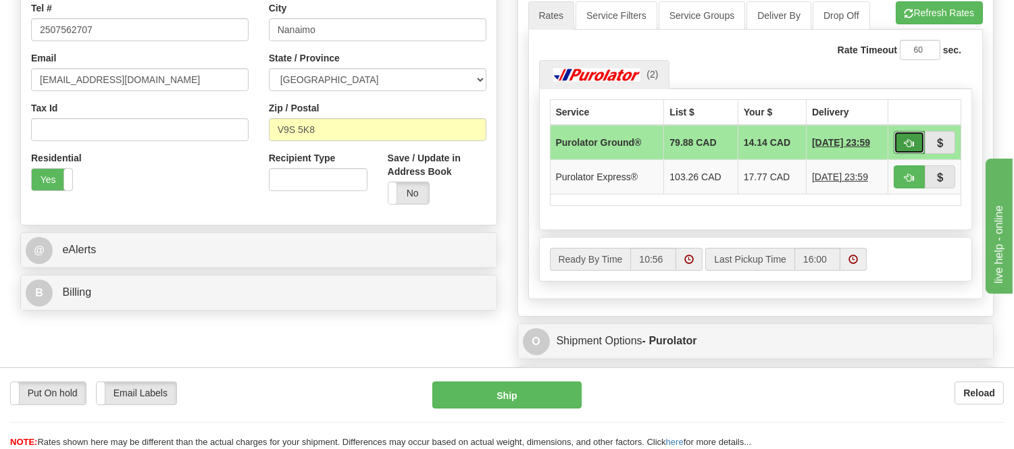
click at [906, 139] on span "button" at bounding box center [908, 143] width 9 height 9
type input "260"
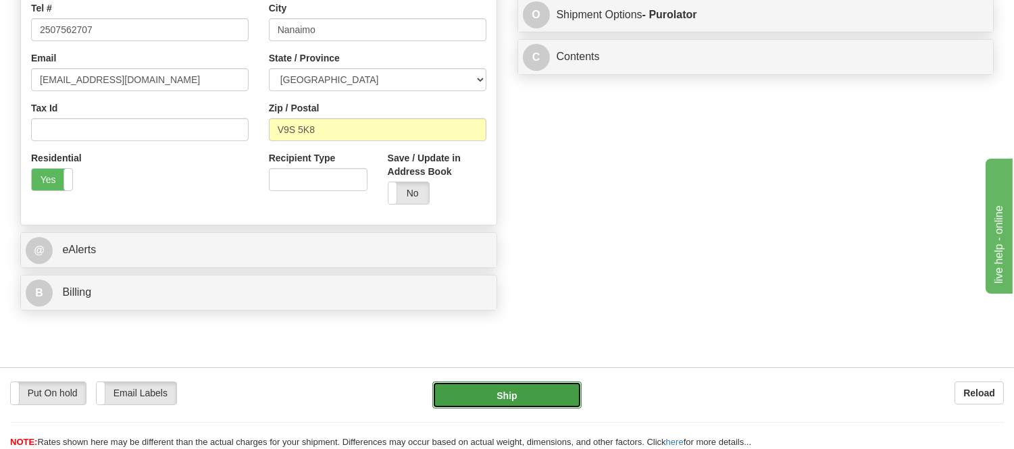
click at [506, 400] on button "Ship" at bounding box center [506, 395] width 149 height 27
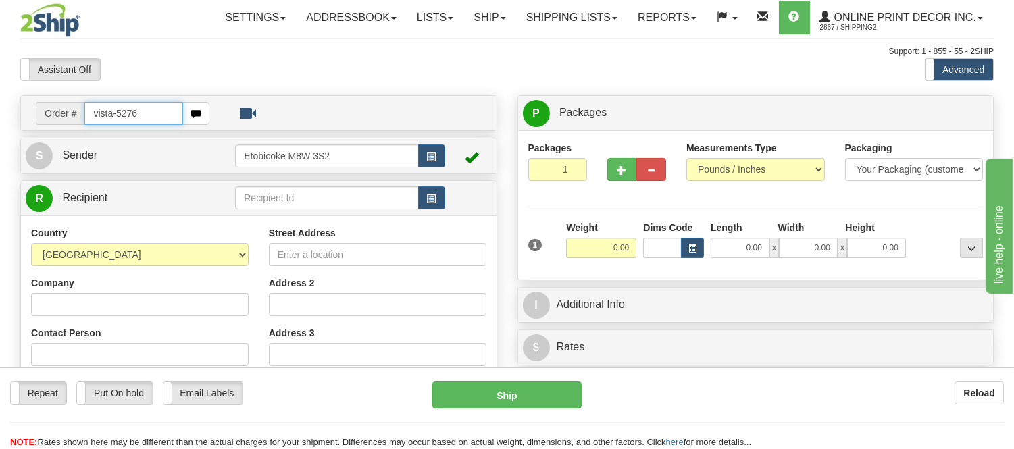
type input "vista-5276"
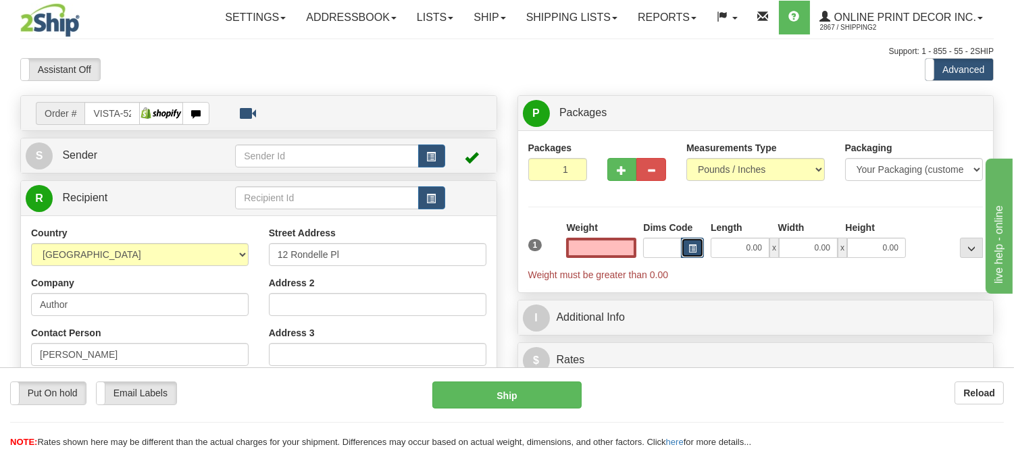
type input "0.00"
click at [685, 253] on button "button" at bounding box center [692, 248] width 23 height 20
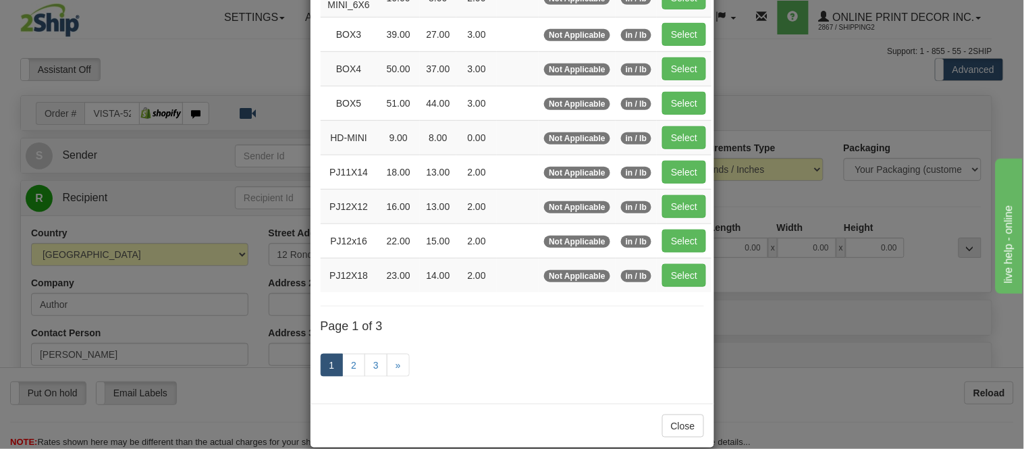
scroll to position [225, 0]
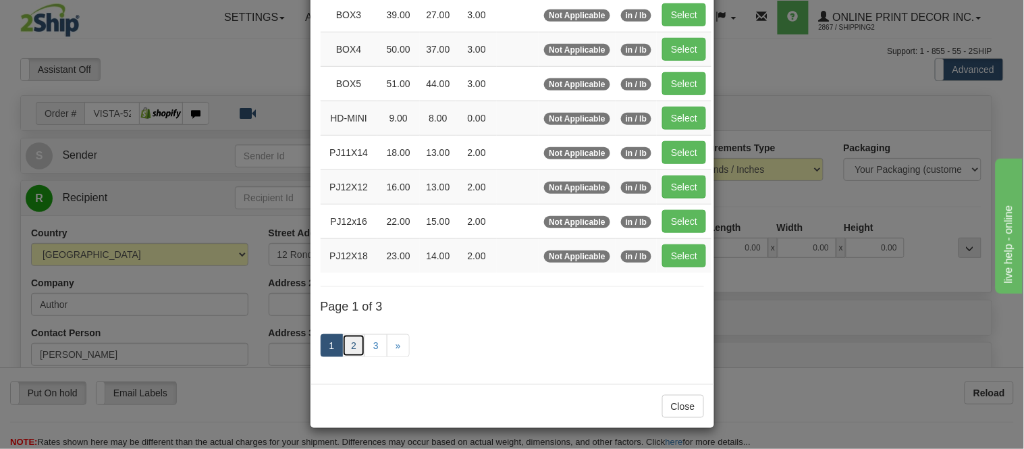
click at [355, 343] on link "2" at bounding box center [353, 345] width 23 height 23
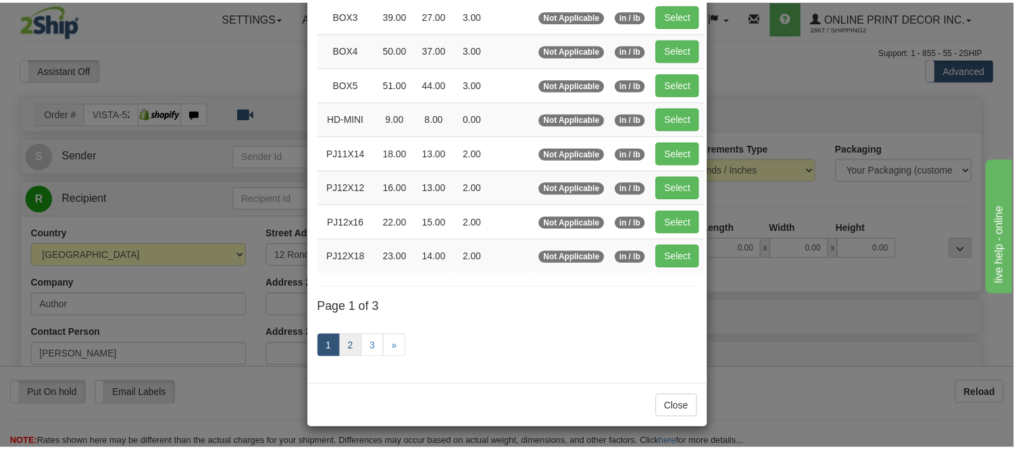
scroll to position [219, 0]
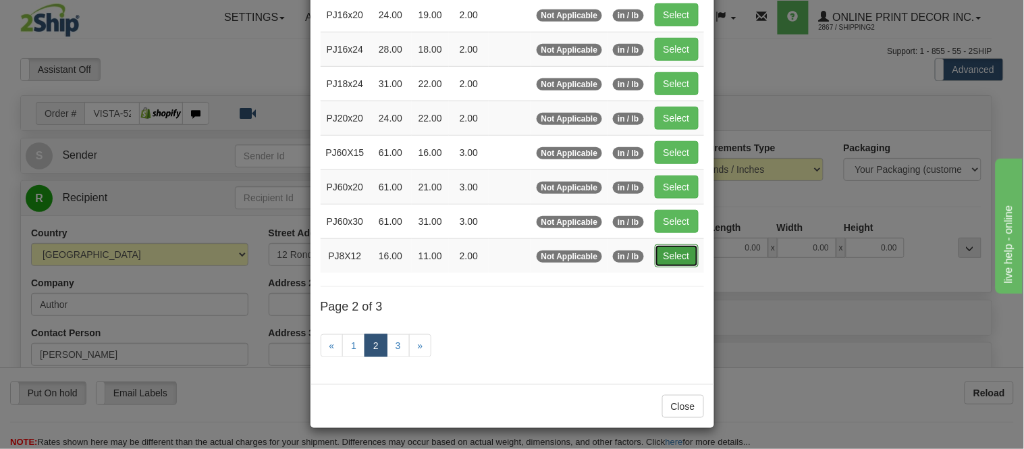
click at [666, 253] on button "Select" at bounding box center [677, 255] width 44 height 23
type input "PJ8X12"
type input "16.00"
type input "11.00"
type input "2.00"
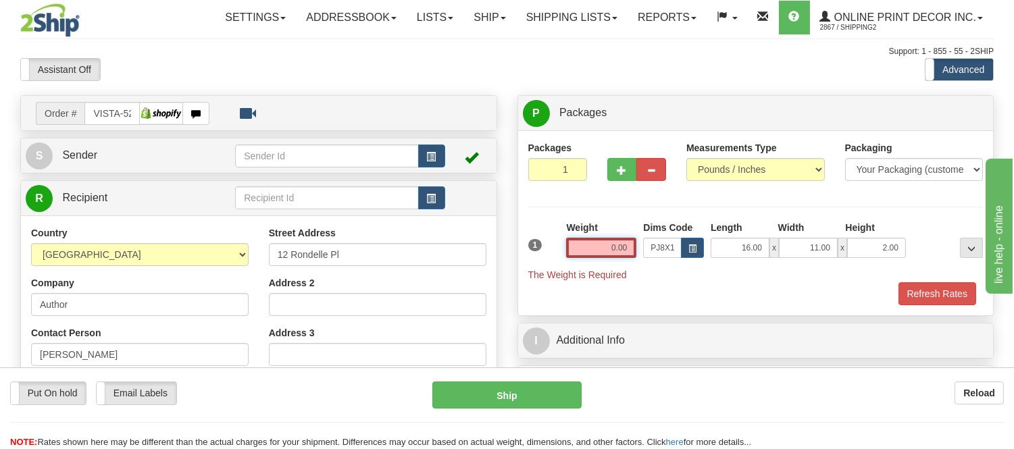
drag, startPoint x: 631, startPoint y: 244, endPoint x: 583, endPoint y: 234, distance: 48.9
click at [583, 234] on div "Weight 0.00" at bounding box center [601, 239] width 70 height 37
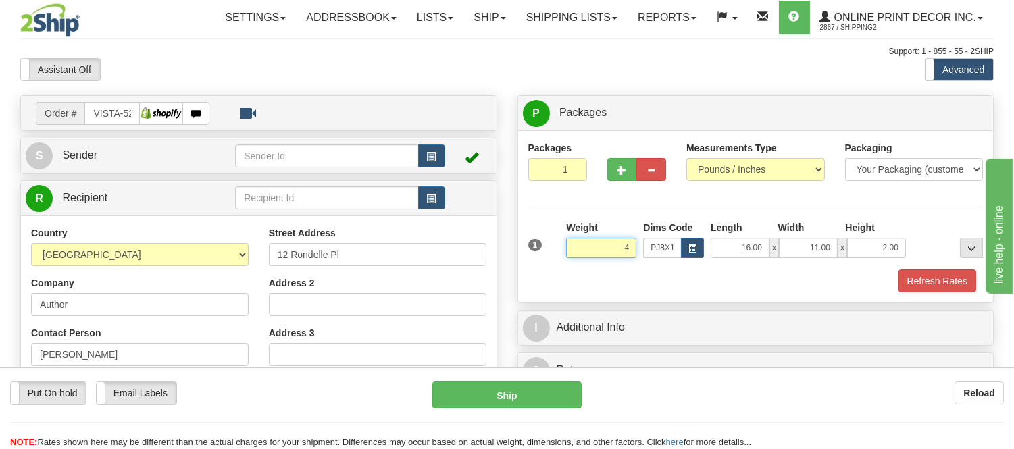
click button "Delete" at bounding box center [0, 0] width 0 height 0
type input "4.00"
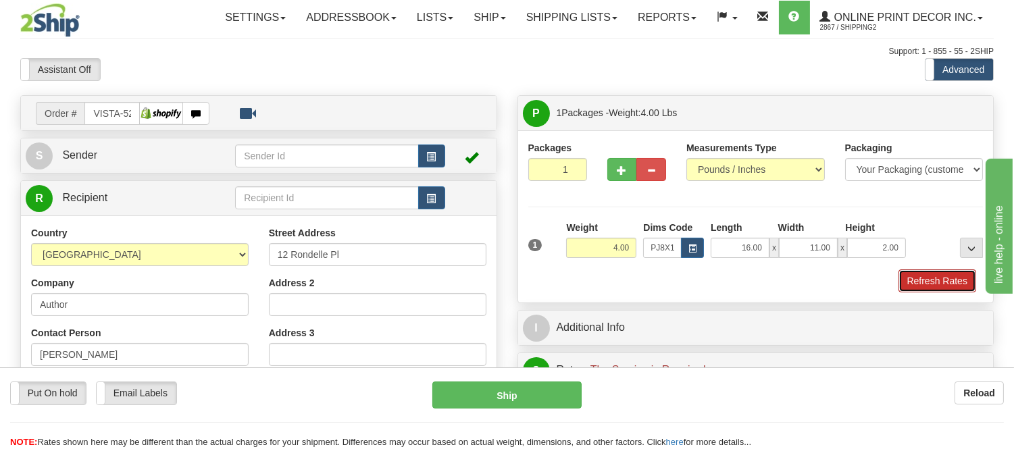
click at [914, 278] on button "Refresh Rates" at bounding box center [937, 280] width 78 height 23
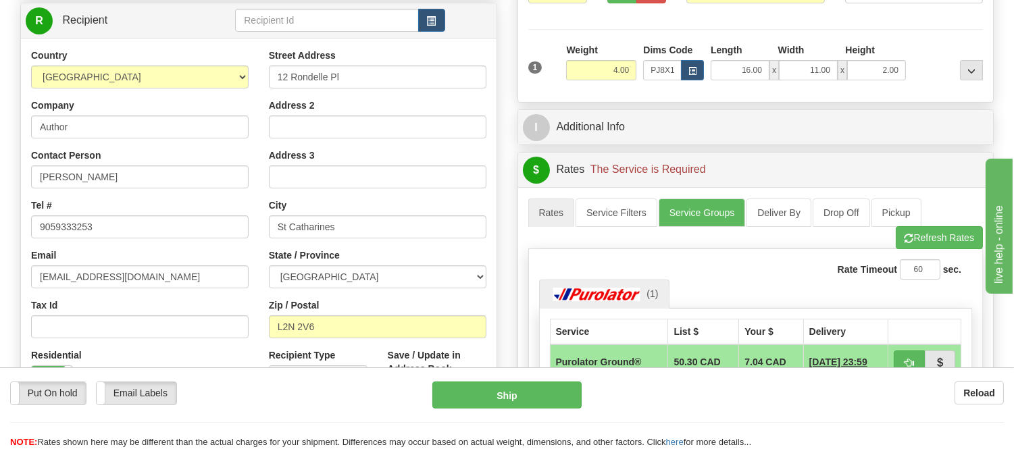
scroll to position [75, 0]
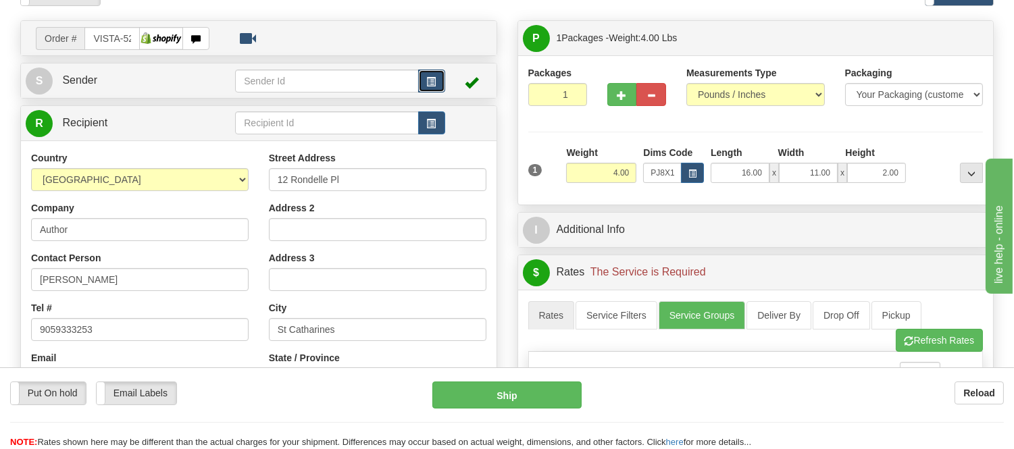
click at [434, 70] on button "button" at bounding box center [431, 81] width 27 height 23
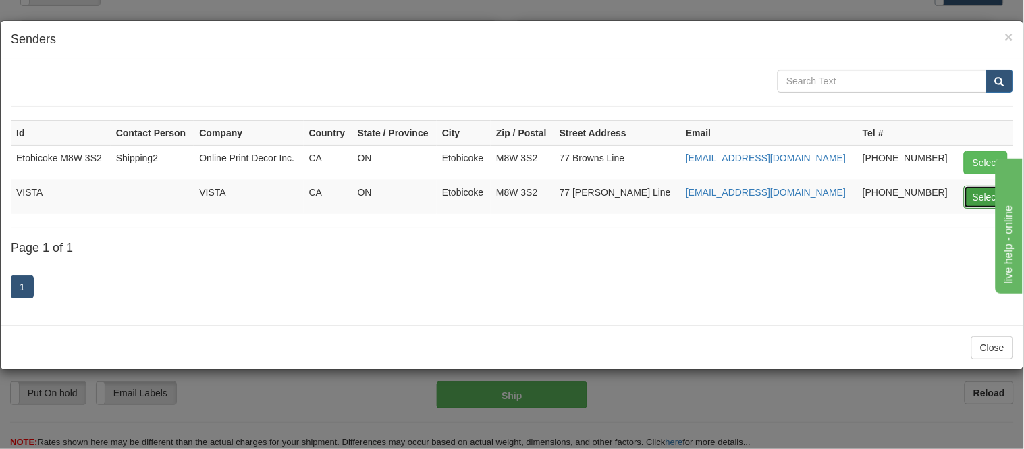
click at [975, 203] on button "Select" at bounding box center [986, 197] width 44 height 23
type input "VISTA"
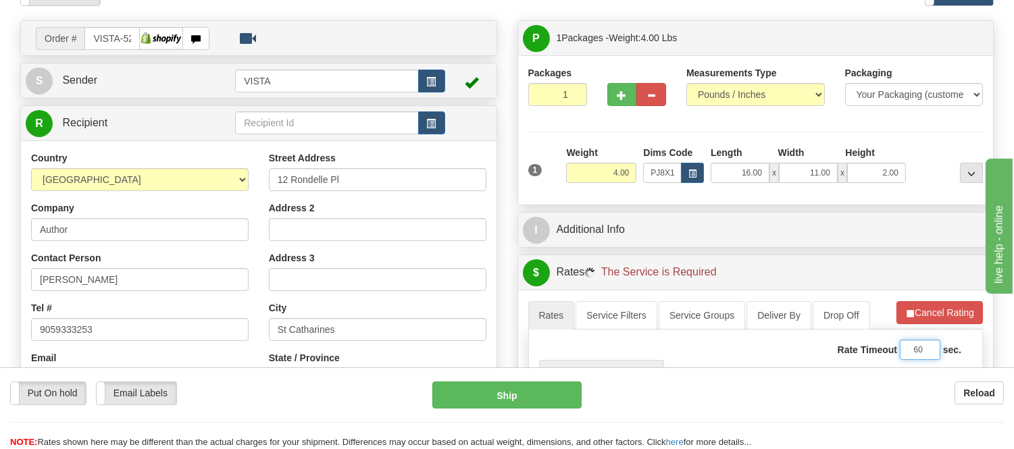
click at [940, 346] on input "60" at bounding box center [919, 350] width 41 height 20
click at [949, 313] on button "Cancel Rating" at bounding box center [939, 312] width 86 height 23
click at [949, 313] on button "Refresh Rates" at bounding box center [938, 312] width 87 height 23
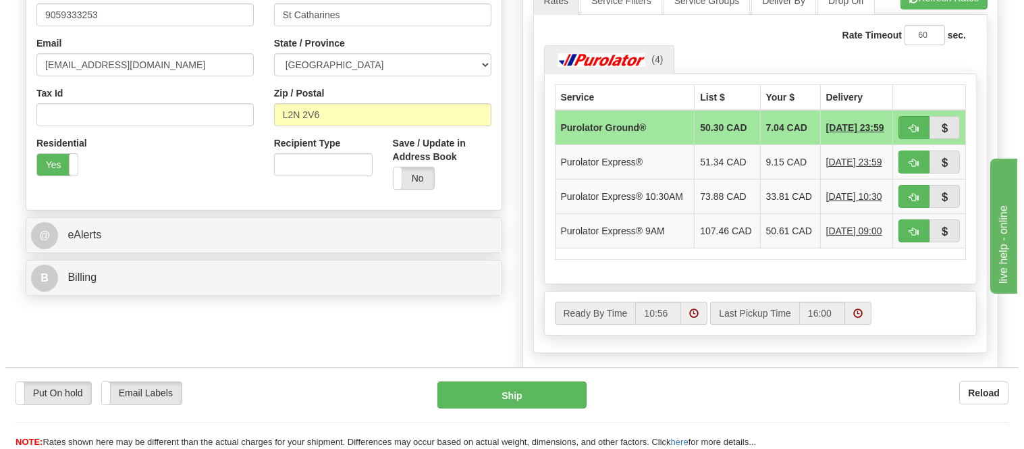
scroll to position [300, 0]
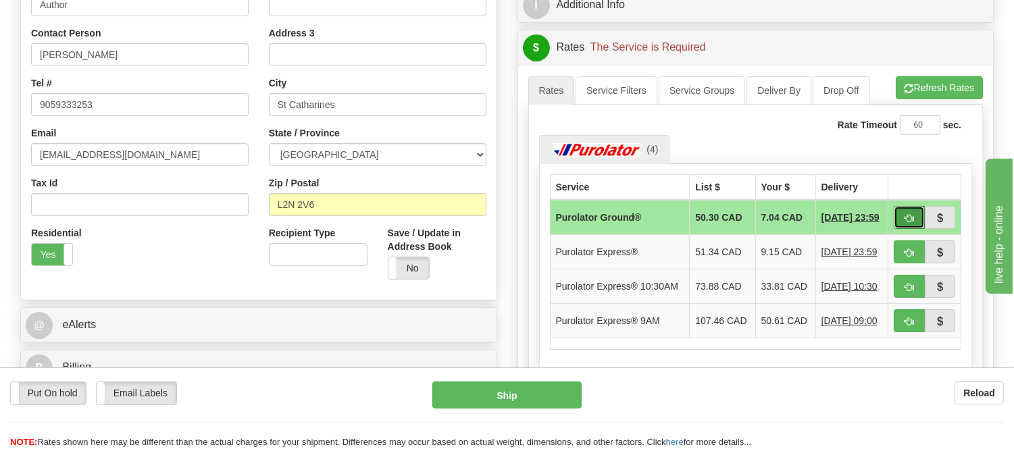
click at [910, 218] on span "button" at bounding box center [908, 218] width 9 height 9
type input "260"
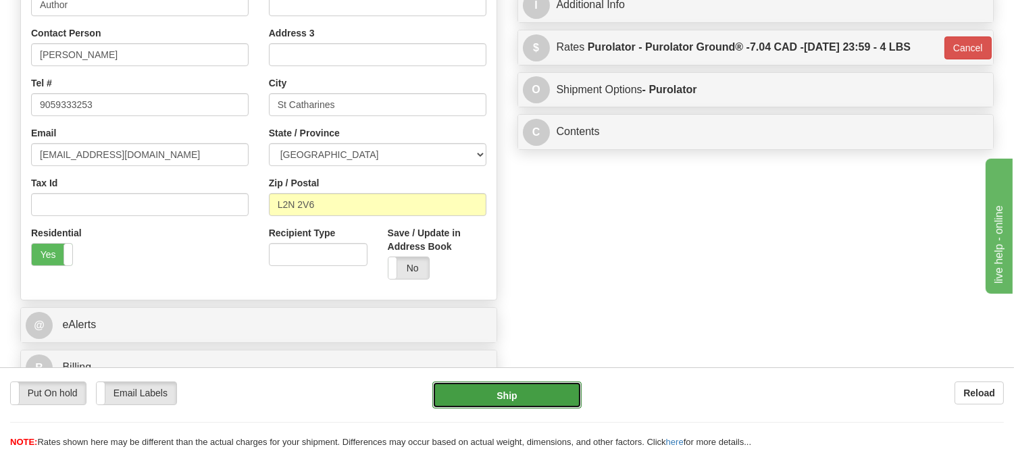
click at [532, 396] on button "Ship" at bounding box center [506, 395] width 149 height 27
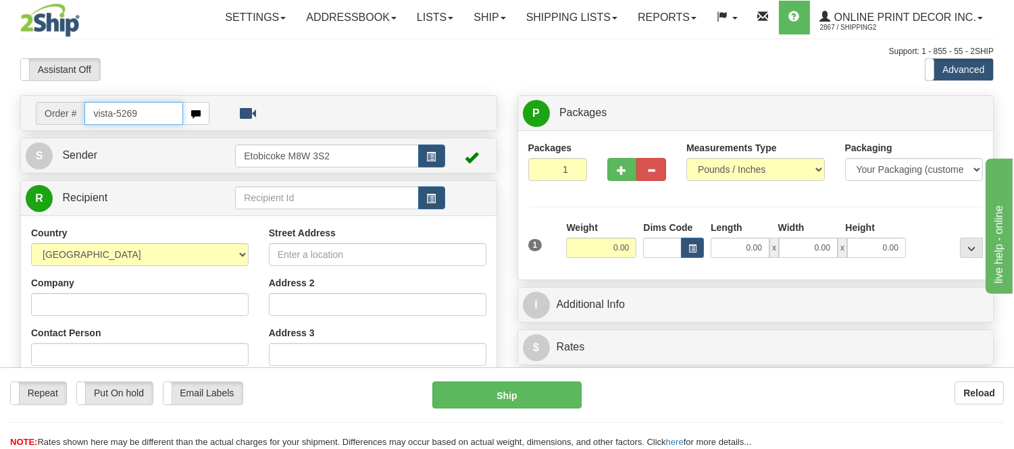
type input "vista-5269"
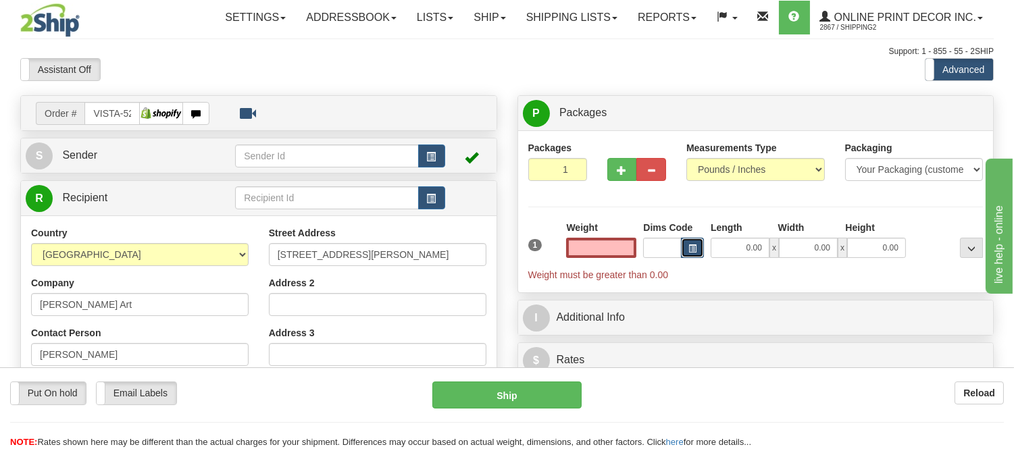
type input "0.00"
click at [694, 246] on span "button" at bounding box center [692, 248] width 8 height 7
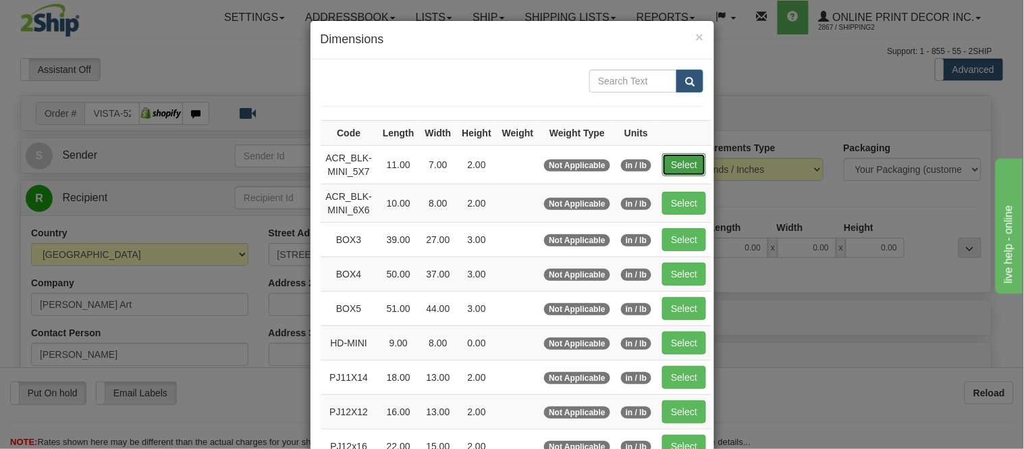
click at [687, 158] on button "Select" at bounding box center [684, 164] width 44 height 23
type input "ACR_BLK-MINI_5X7"
type input "11.00"
type input "7.00"
type input "2.00"
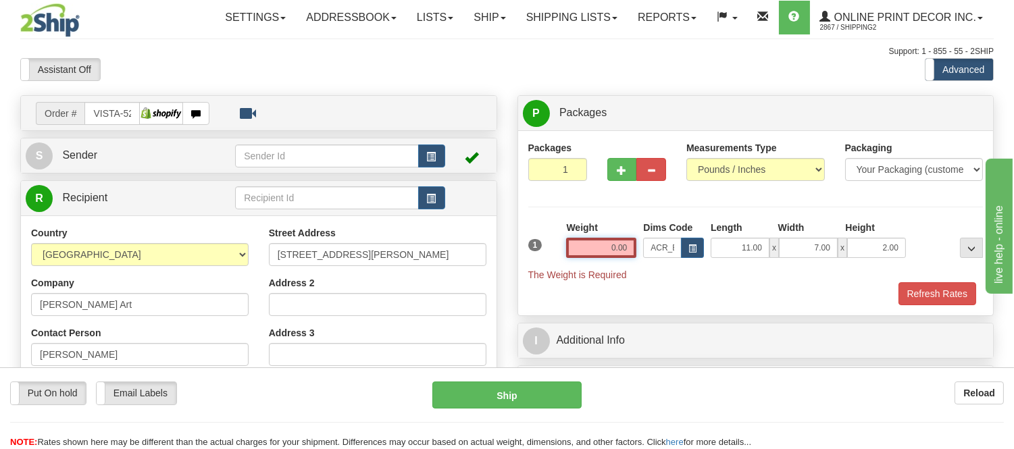
drag, startPoint x: 628, startPoint y: 248, endPoint x: 588, endPoint y: 248, distance: 39.8
click at [588, 248] on input "0.00" at bounding box center [601, 248] width 70 height 20
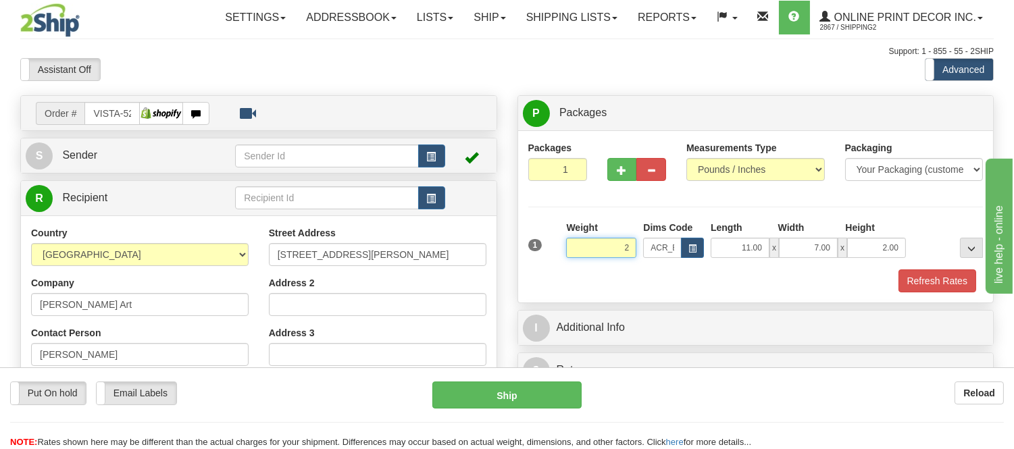
click button "Delete" at bounding box center [0, 0] width 0 height 0
drag, startPoint x: 635, startPoint y: 247, endPoint x: 591, endPoint y: 247, distance: 44.6
click at [591, 247] on input "2.00" at bounding box center [601, 248] width 70 height 20
type input "1.98"
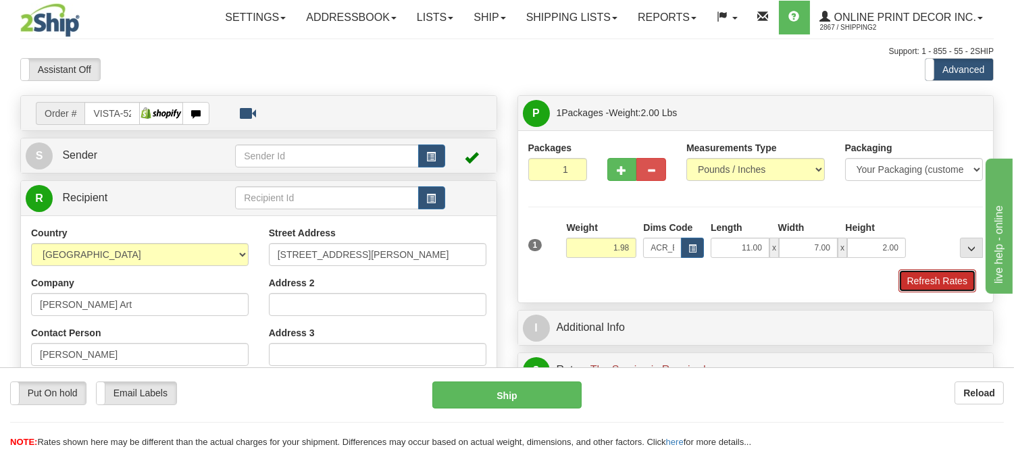
click at [903, 279] on button "Refresh Rates" at bounding box center [937, 280] width 78 height 23
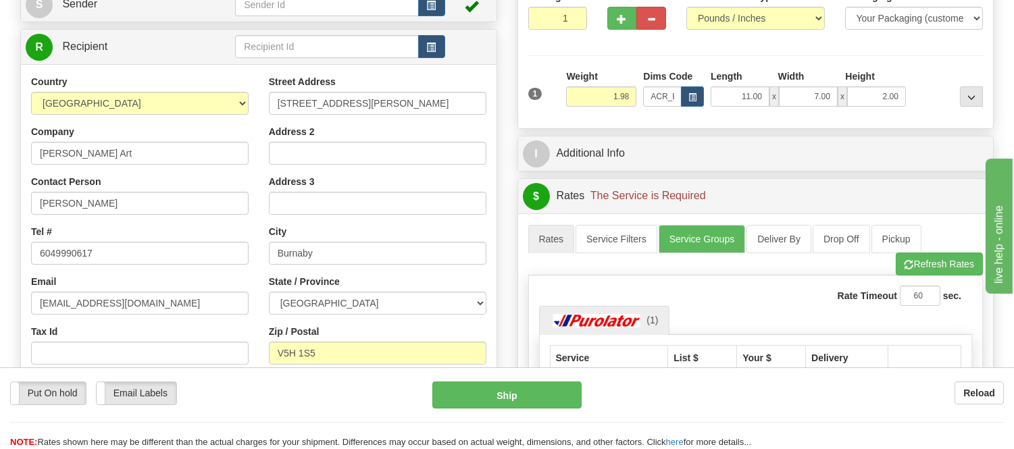
scroll to position [80, 0]
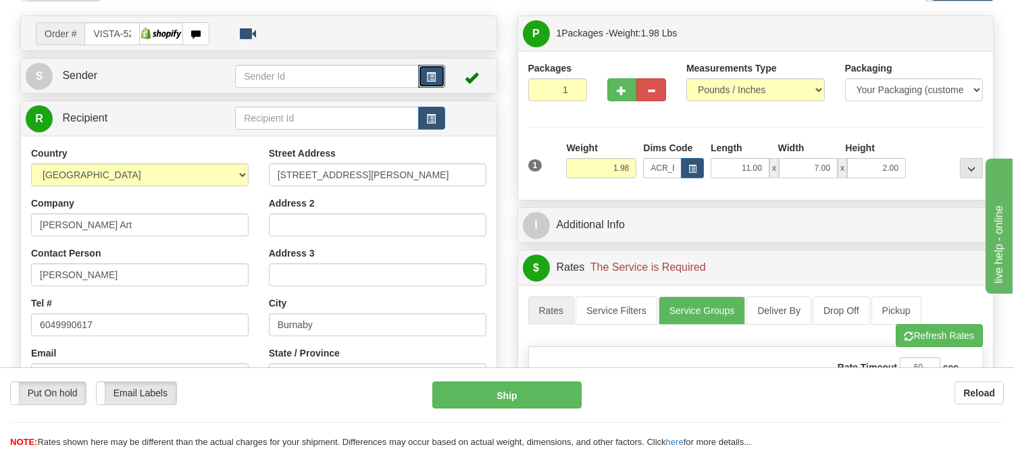
click at [431, 65] on button "button" at bounding box center [431, 76] width 27 height 23
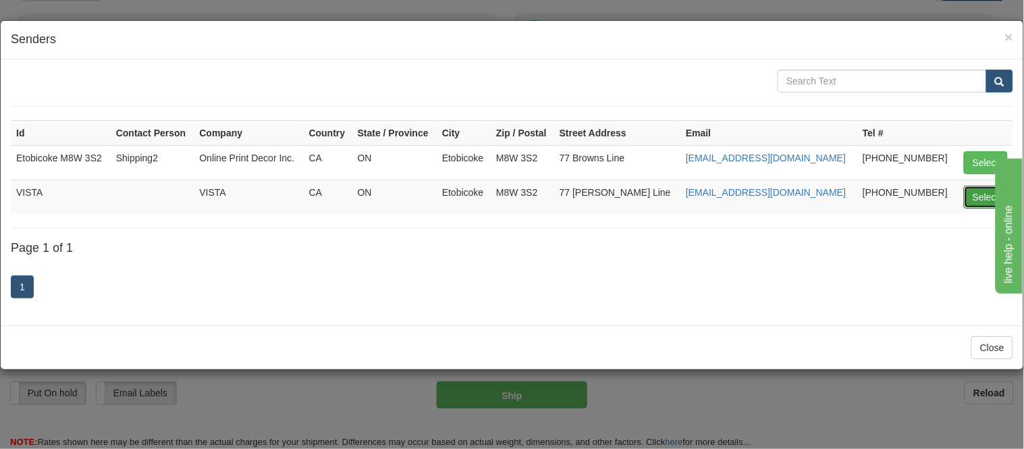
click at [974, 194] on button "Select" at bounding box center [986, 197] width 44 height 23
type input "VISTA"
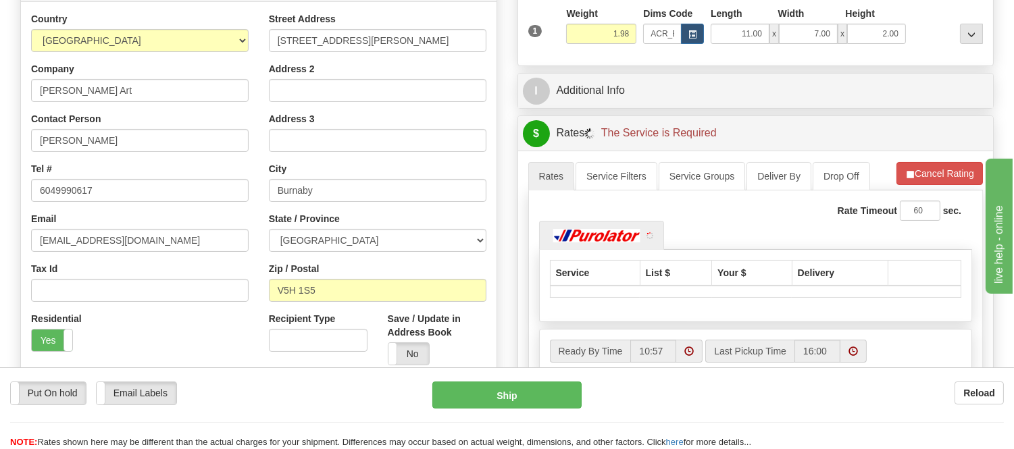
scroll to position [230, 0]
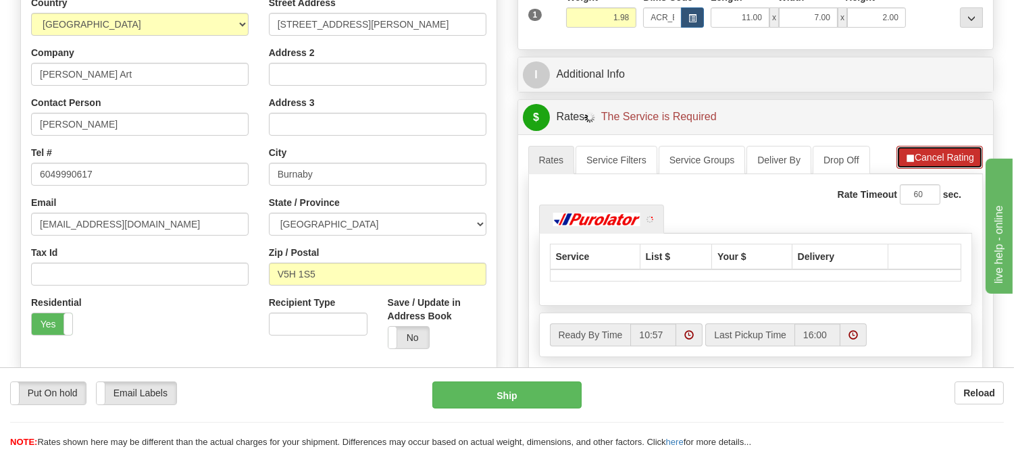
click at [945, 162] on button "Cancel Rating" at bounding box center [939, 157] width 86 height 23
click at [945, 162] on button "Refresh Rates" at bounding box center [938, 157] width 87 height 23
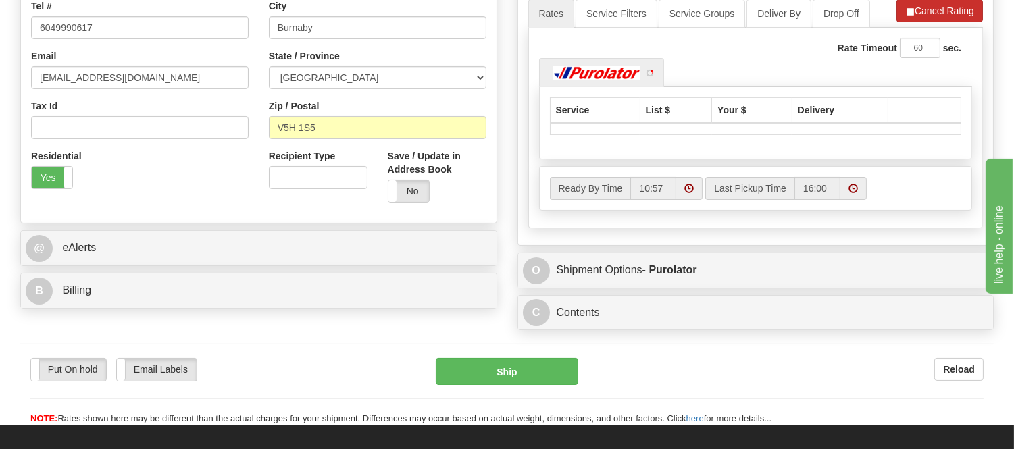
scroll to position [380, 0]
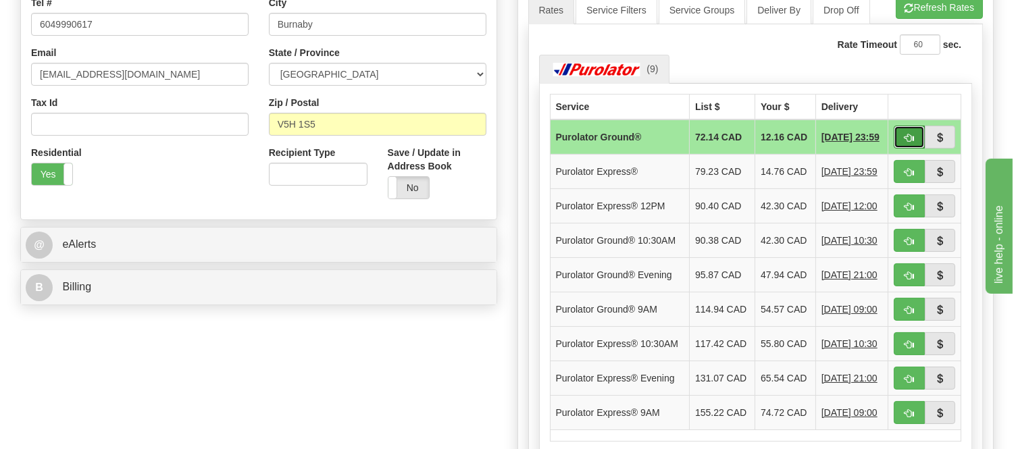
click at [915, 138] on button "button" at bounding box center [908, 137] width 31 height 23
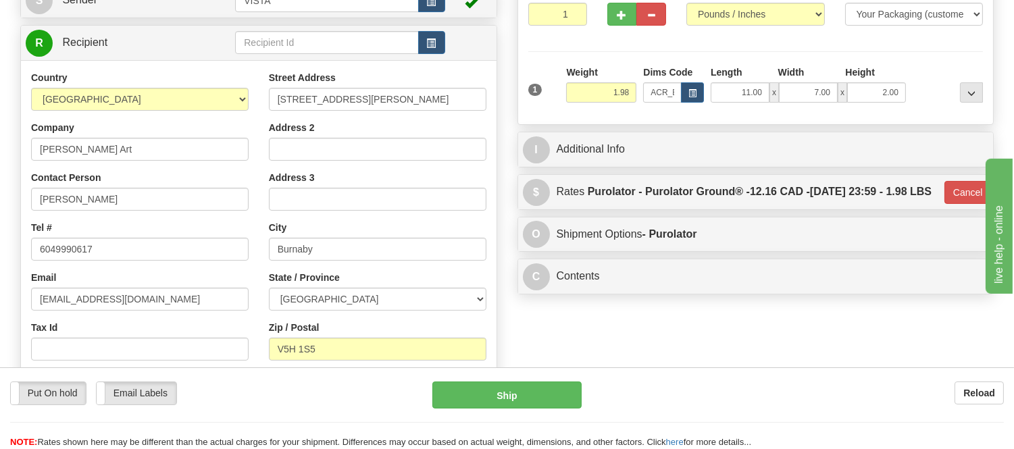
scroll to position [80, 0]
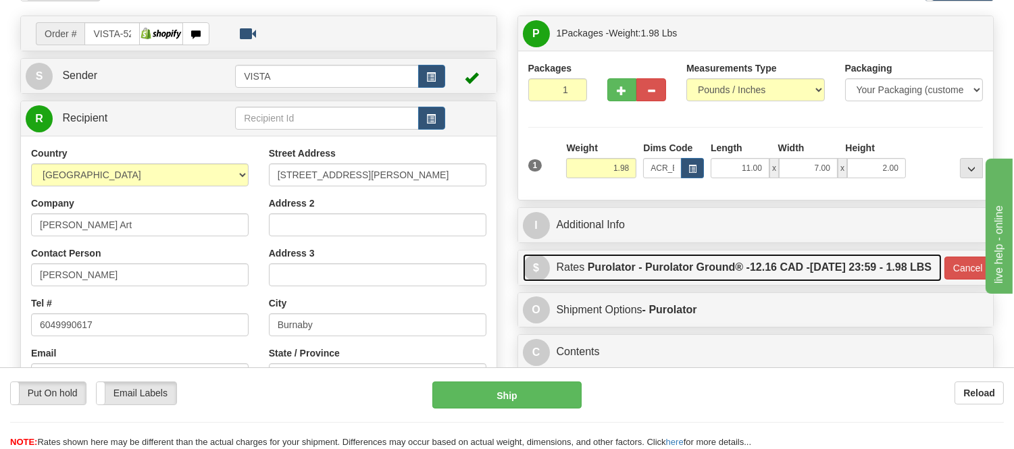
click at [801, 281] on label "Purolator - Purolator Ground® - 12.16 CAD - [DATE] 23:59 - 1.98 LBS" at bounding box center [759, 267] width 344 height 27
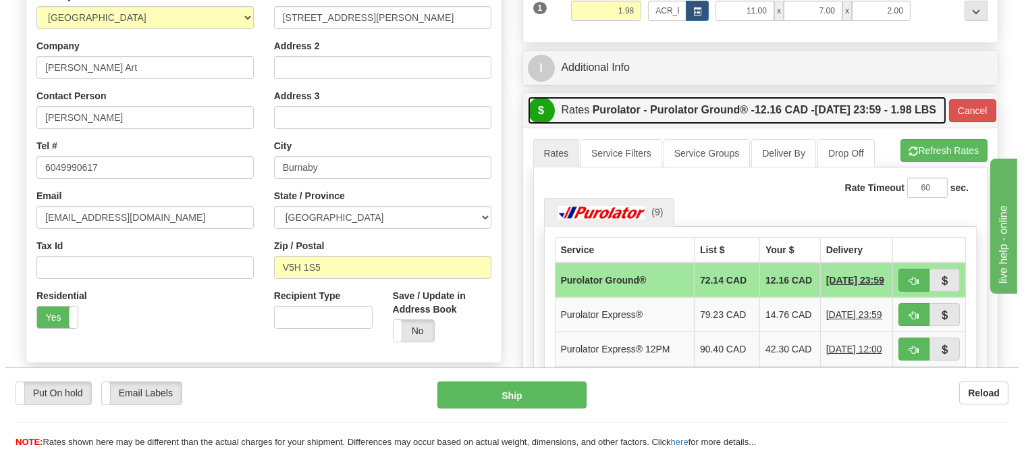
scroll to position [305, 0]
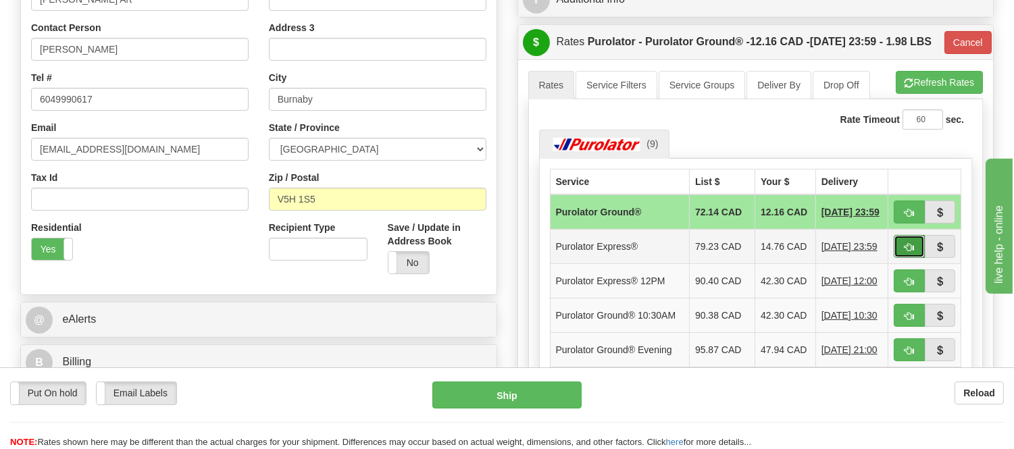
click at [910, 258] on button "button" at bounding box center [908, 246] width 31 height 23
type input "202"
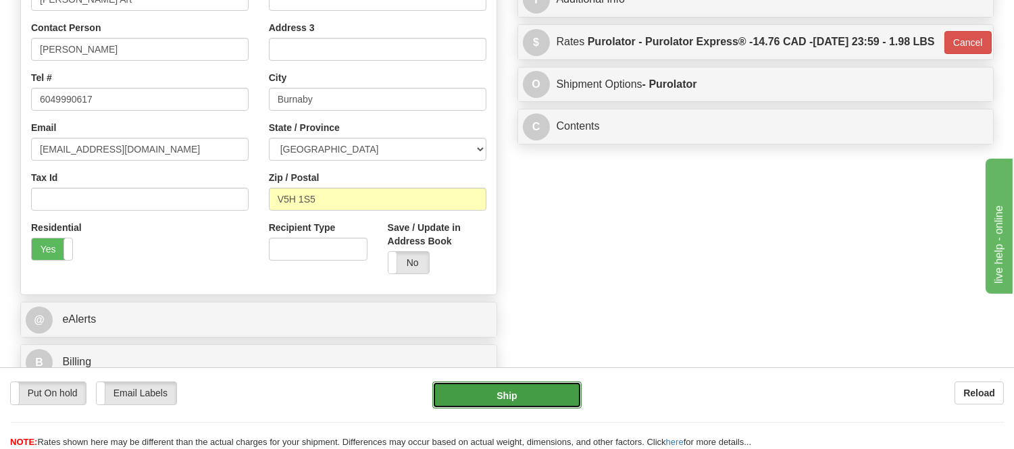
click at [535, 389] on button "Ship" at bounding box center [506, 395] width 149 height 27
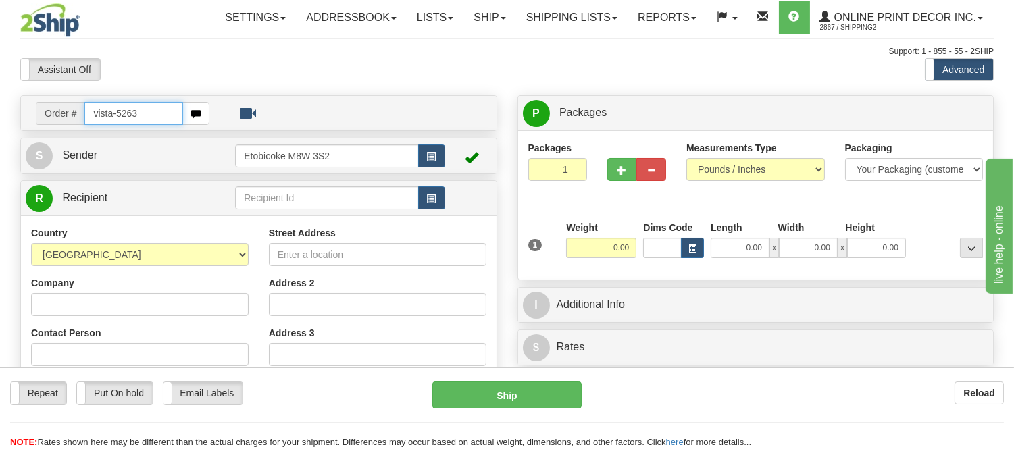
type input "vista-5263"
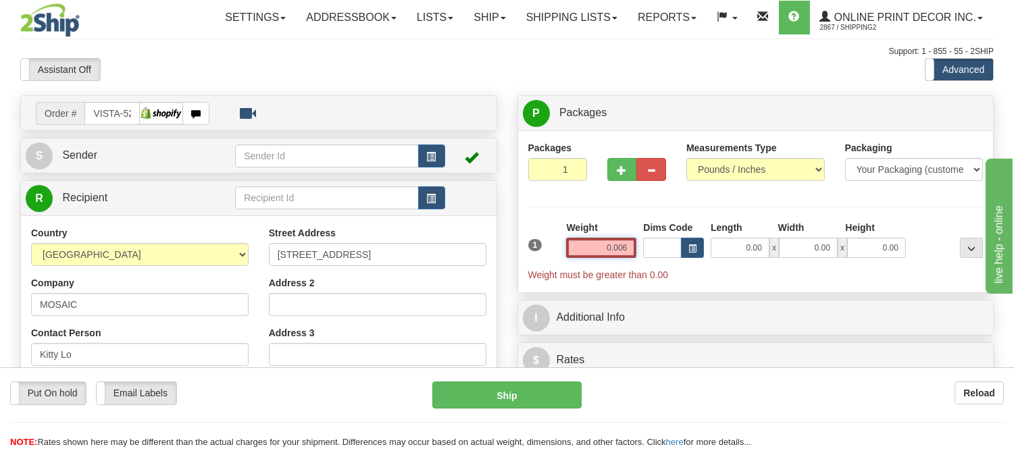
click button "Delete" at bounding box center [0, 0] width 0 height 0
type input "0"
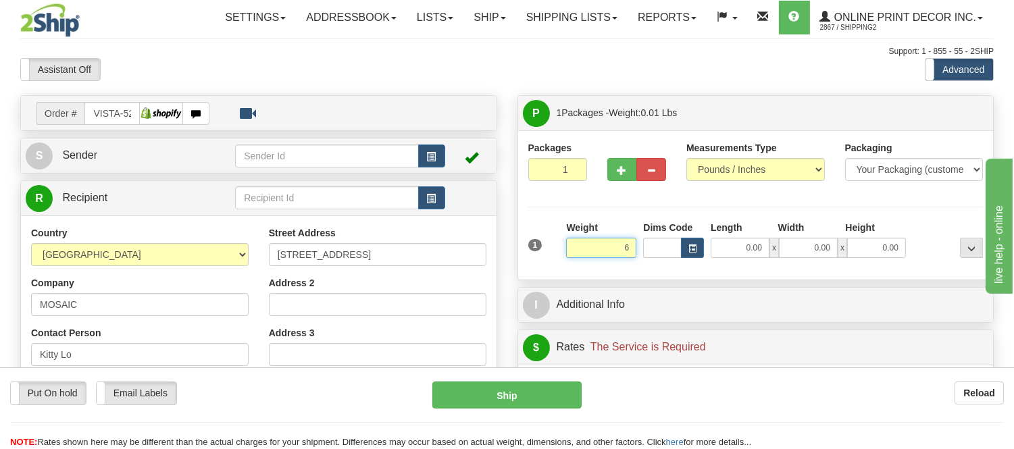
click button "Delete" at bounding box center [0, 0] width 0 height 0
type input "6.00"
click at [686, 251] on button "button" at bounding box center [692, 248] width 23 height 20
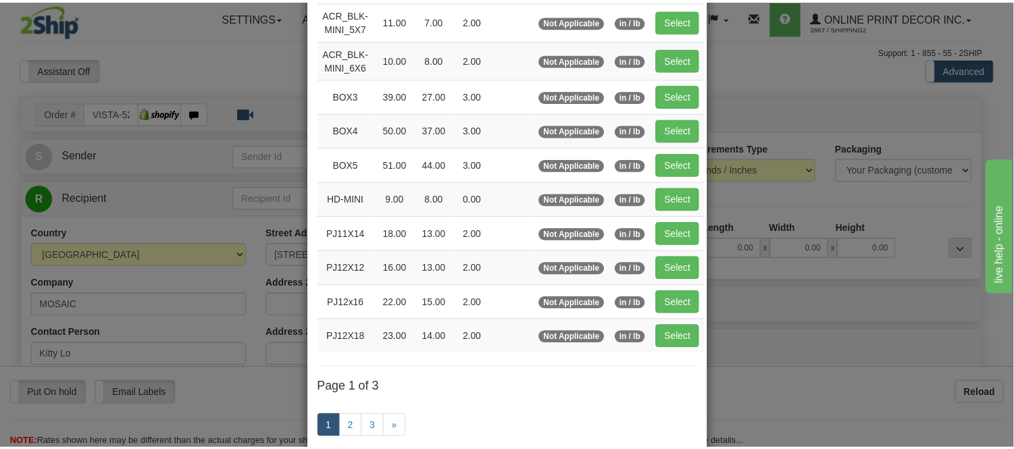
scroll to position [150, 0]
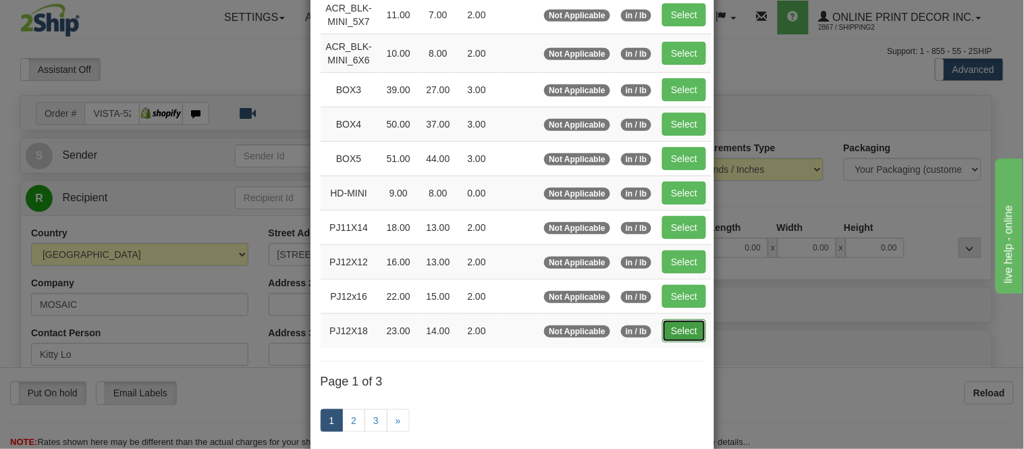
click at [673, 327] on button "Select" at bounding box center [684, 330] width 44 height 23
type input "PJ12X18"
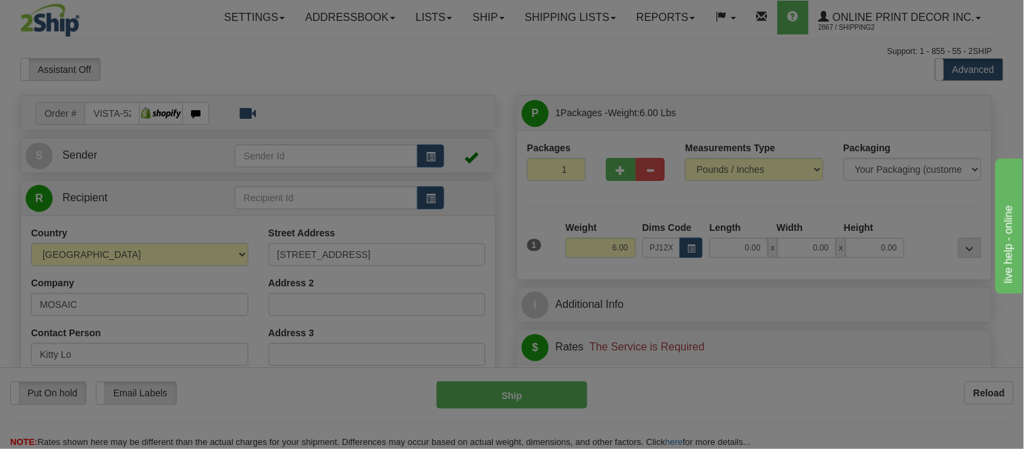
type input "23.00"
type input "14.00"
type input "2.00"
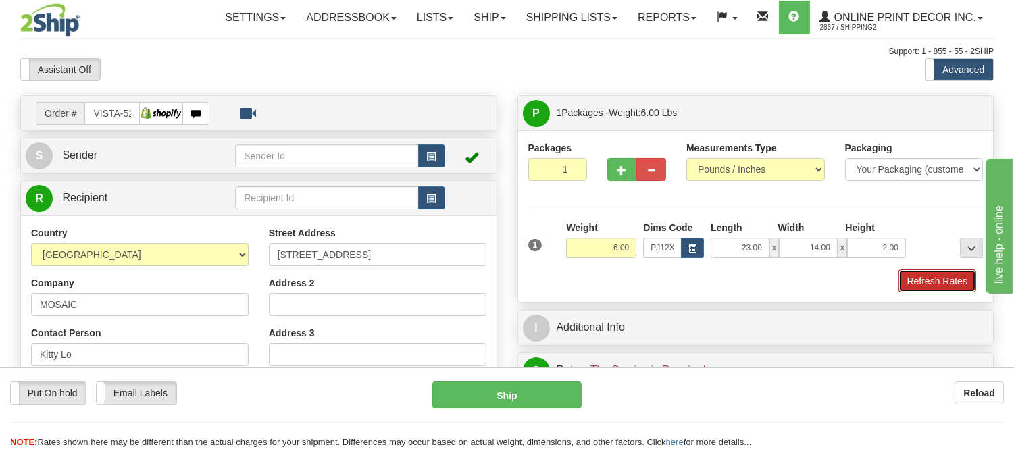
click at [946, 284] on button "Refresh Rates" at bounding box center [937, 280] width 78 height 23
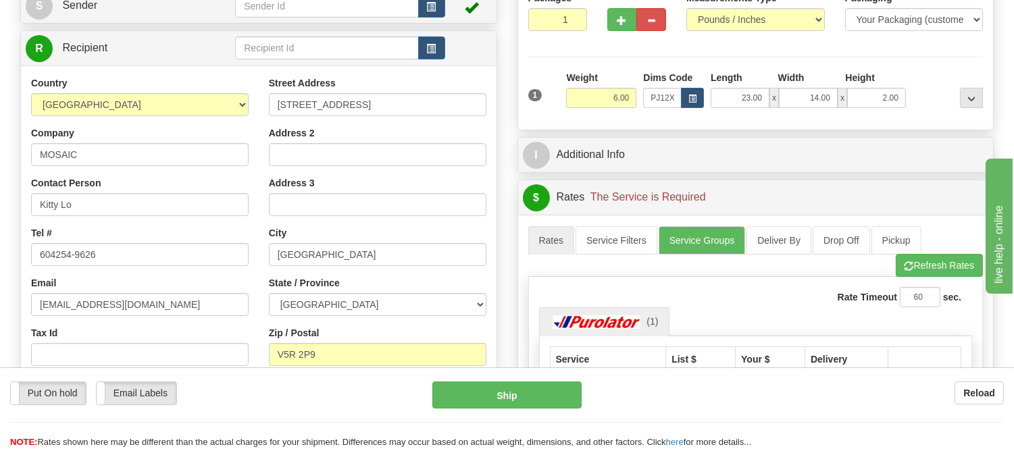
scroll to position [250, 0]
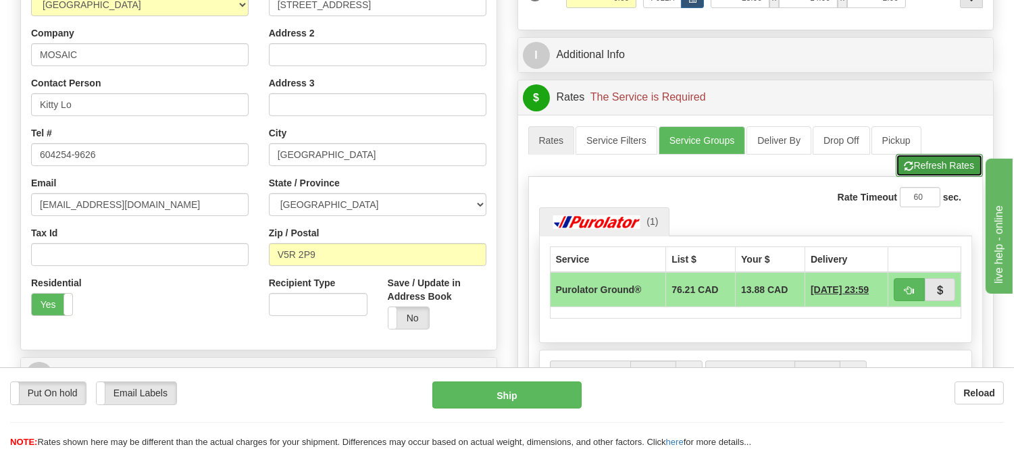
click at [939, 157] on button "Refresh Rates" at bounding box center [938, 165] width 87 height 23
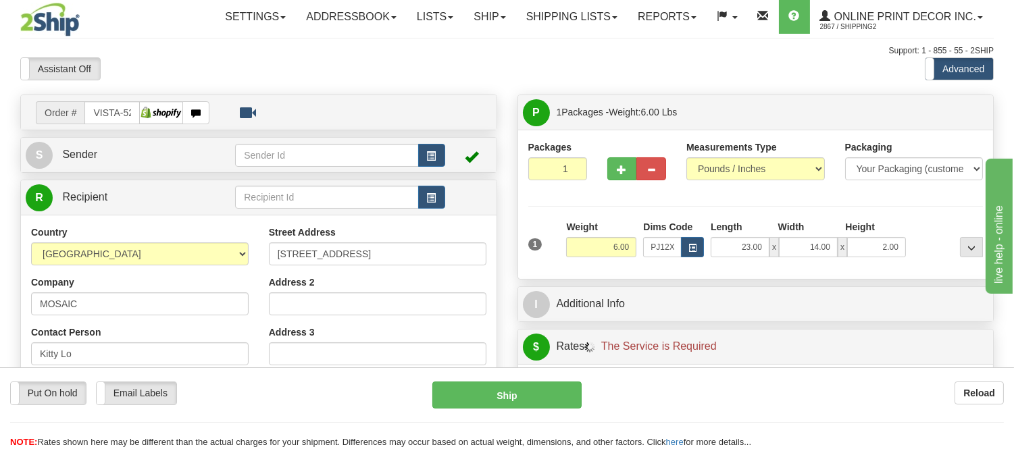
scroll to position [0, 0]
click at [439, 147] on button "button" at bounding box center [431, 156] width 27 height 23
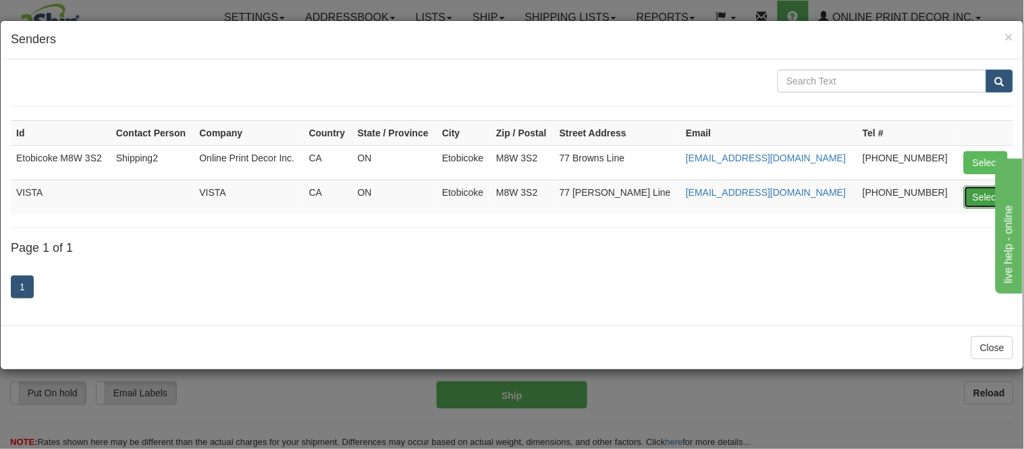
click at [976, 199] on button "Select" at bounding box center [986, 197] width 44 height 23
type input "VISTA"
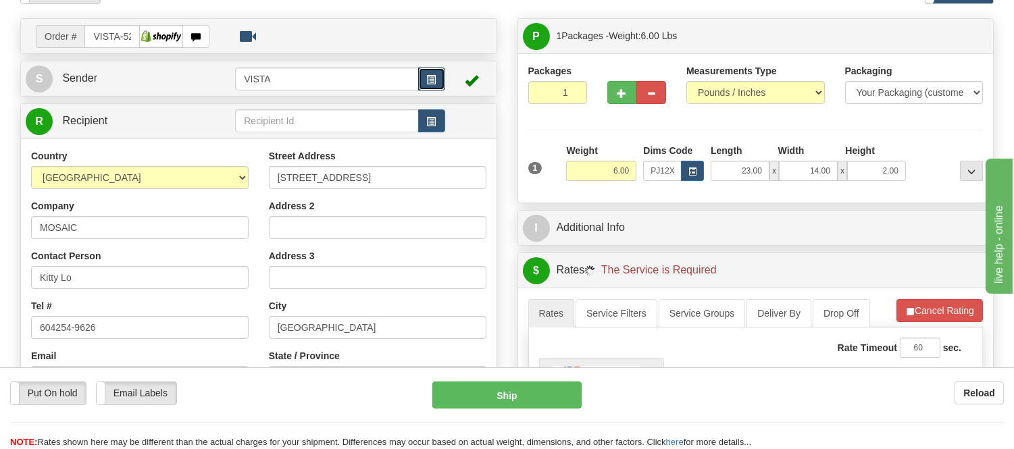
scroll to position [150, 0]
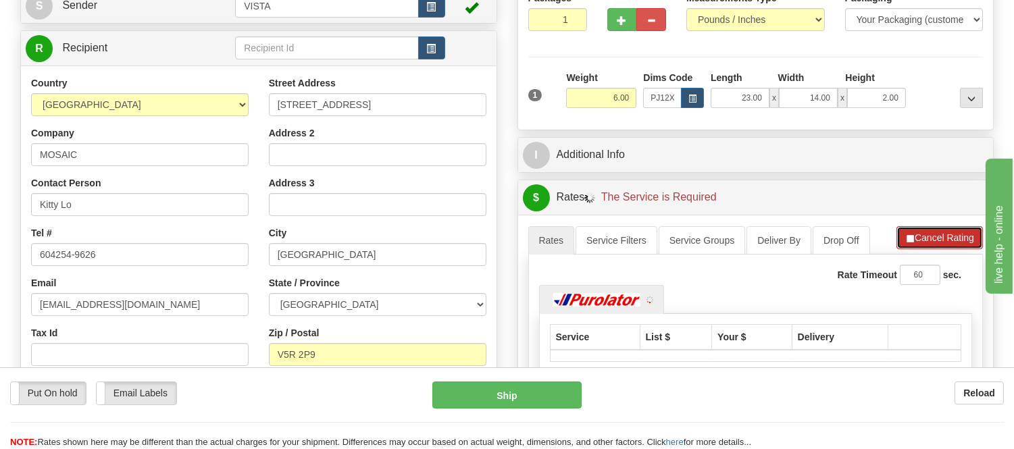
click at [935, 234] on button "Cancel Rating" at bounding box center [939, 237] width 86 height 23
click at [942, 234] on button "Refresh Rates" at bounding box center [938, 237] width 87 height 23
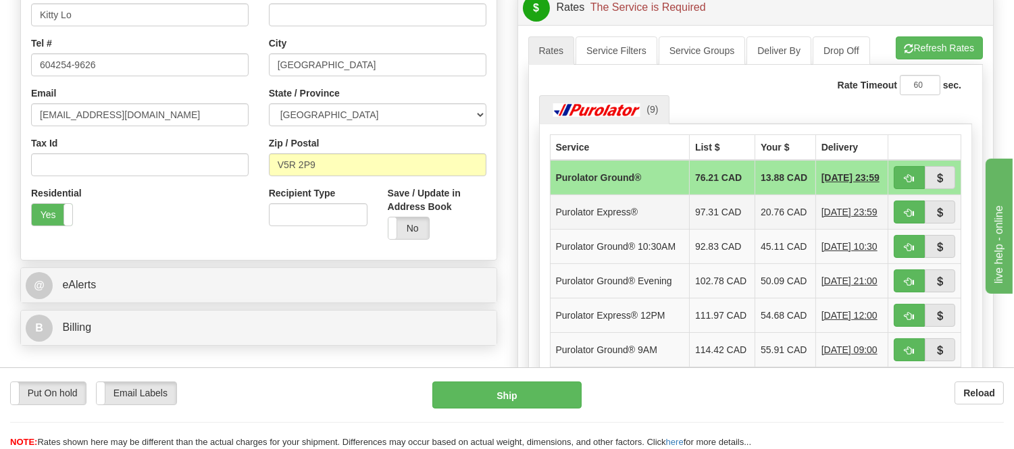
scroll to position [375, 0]
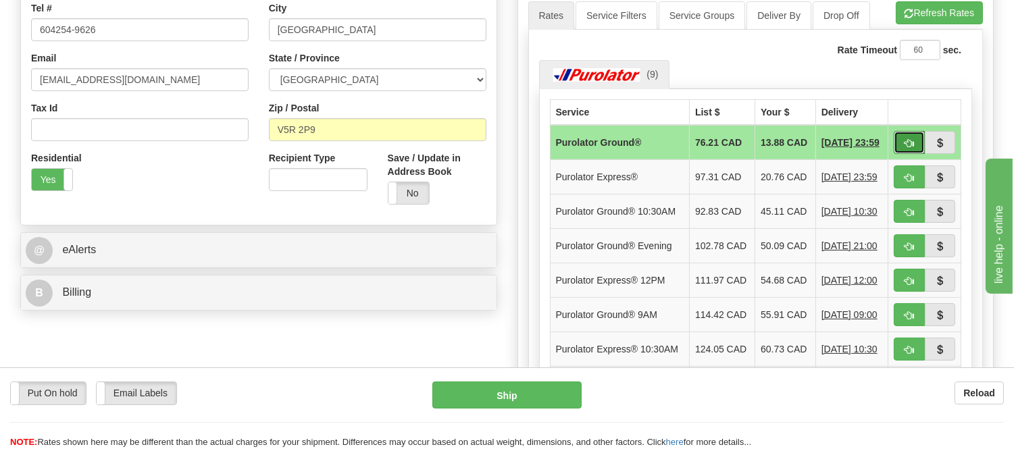
click at [908, 136] on button "button" at bounding box center [908, 142] width 31 height 23
type input "260"
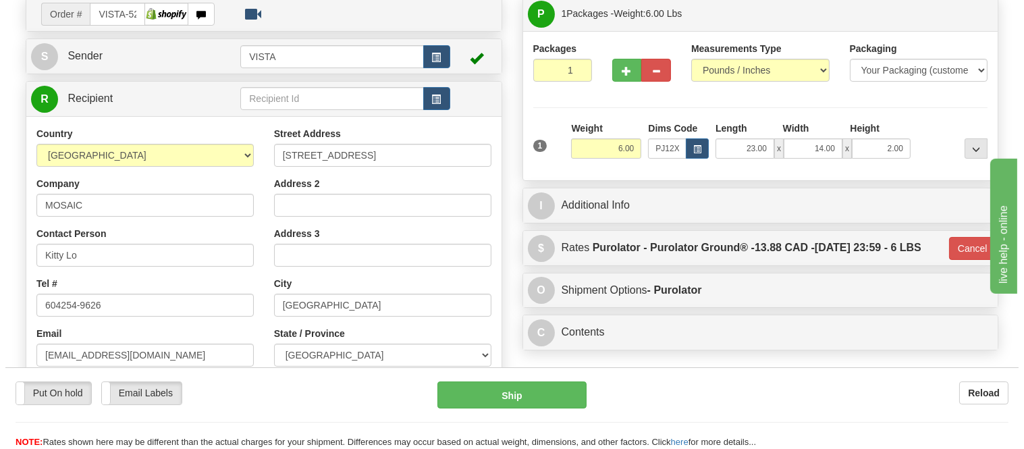
scroll to position [75, 0]
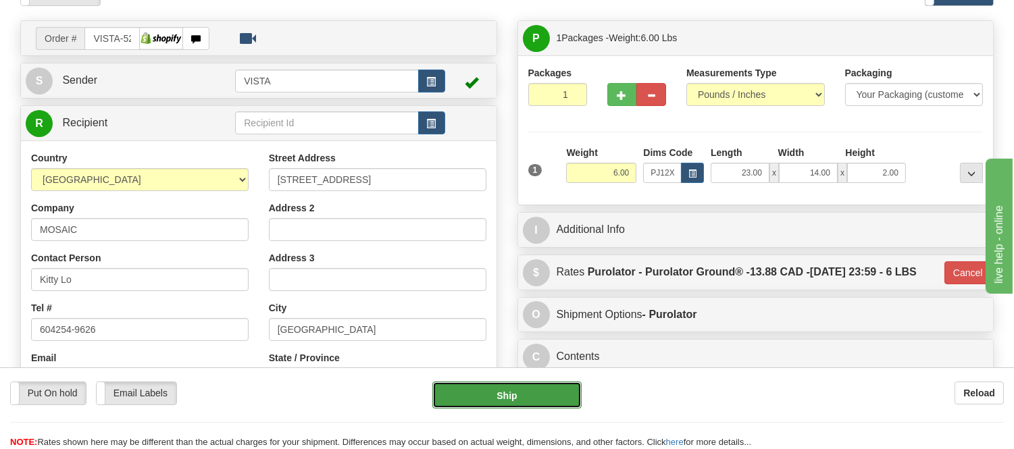
click at [545, 398] on button "Ship" at bounding box center [506, 395] width 149 height 27
